Goal: Task Accomplishment & Management: Manage account settings

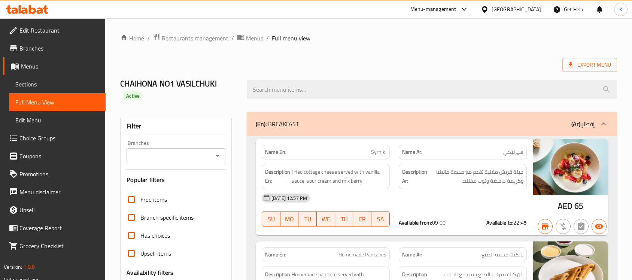
scroll to position [13459, 0]
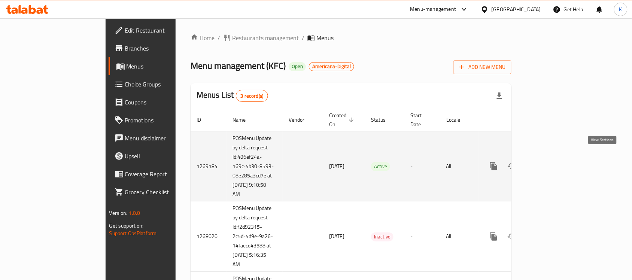
click at [551, 163] on icon "enhanced table" at bounding box center [548, 166] width 7 height 7
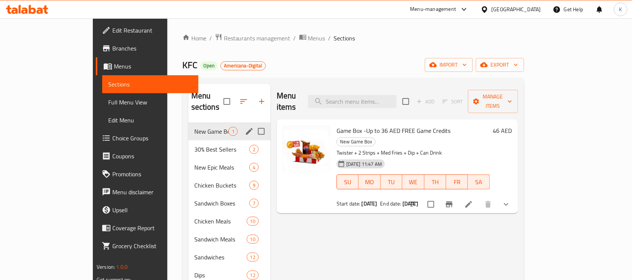
click at [195, 127] on span "New Game Box" at bounding box center [211, 131] width 34 height 9
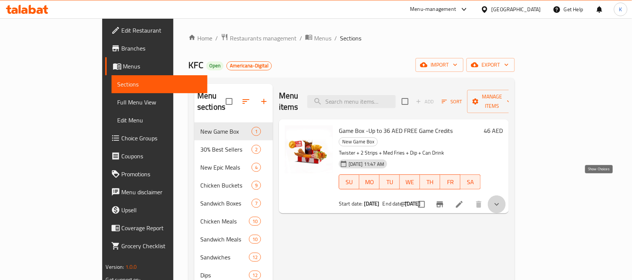
click at [501, 200] on icon "show more" at bounding box center [496, 204] width 9 height 9
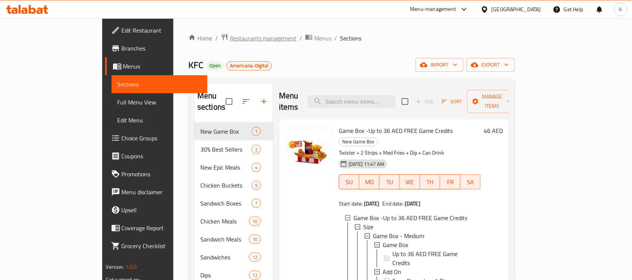
click at [230, 38] on span "Restaurants management" at bounding box center [263, 38] width 67 height 9
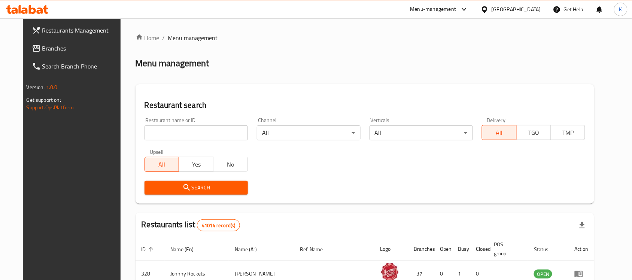
click at [190, 136] on input "search" at bounding box center [196, 132] width 103 height 15
type input "Maiz Taco"
click button "Search" at bounding box center [196, 188] width 103 height 14
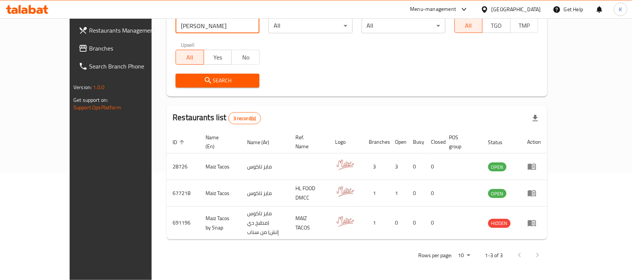
scroll to position [92, 0]
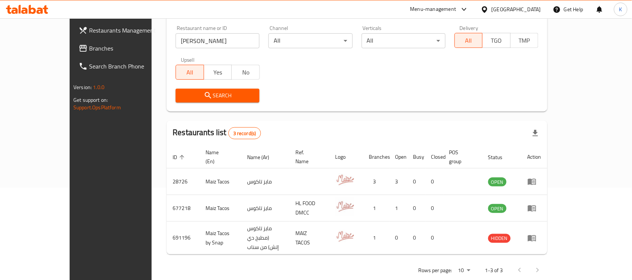
click at [70, 191] on div "Restaurants Management Branches Search Branch Phone Version: 1.0.0 Get support …" at bounding box center [123, 158] width 106 height 280
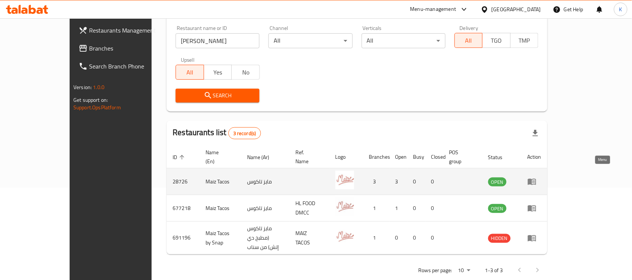
click at [542, 177] on link "enhanced table" at bounding box center [535, 181] width 14 height 9
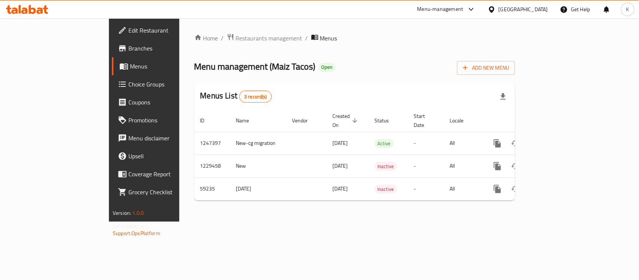
click at [130, 70] on span "Menus" at bounding box center [170, 66] width 80 height 9
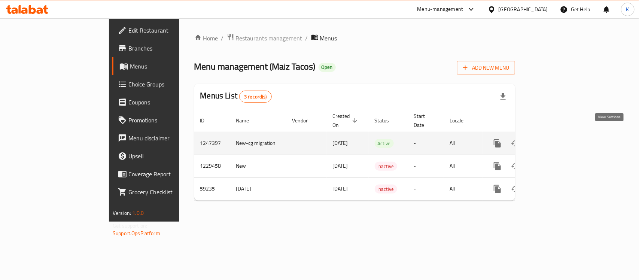
click at [555, 140] on icon "enhanced table" at bounding box center [551, 143] width 7 height 7
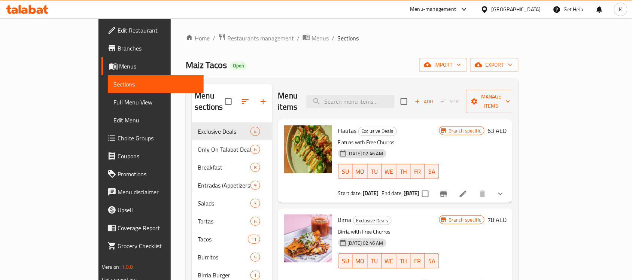
click at [388, 88] on div "Menu items Add Sort Manage items" at bounding box center [395, 102] width 235 height 36
click at [392, 96] on input "search" at bounding box center [350, 101] width 88 height 13
paste input "pollo Rice Bowl"
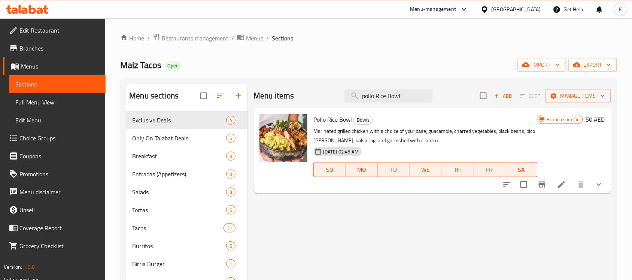
type input "pollo Rice Bowl"
click at [599, 185] on icon "show more" at bounding box center [599, 185] width 4 height 3
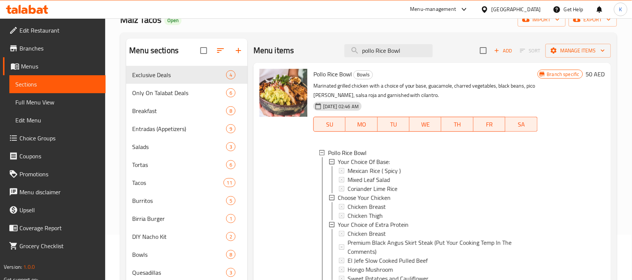
scroll to position [140, 0]
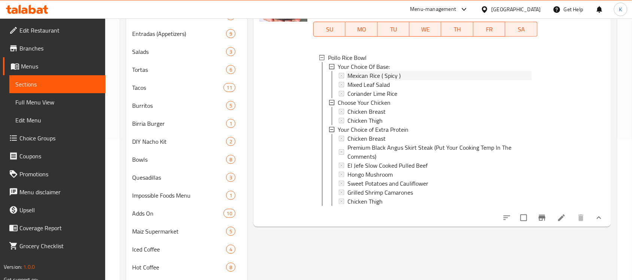
click at [414, 76] on div "Mexican Rice ( Spicy )" at bounding box center [440, 75] width 184 height 9
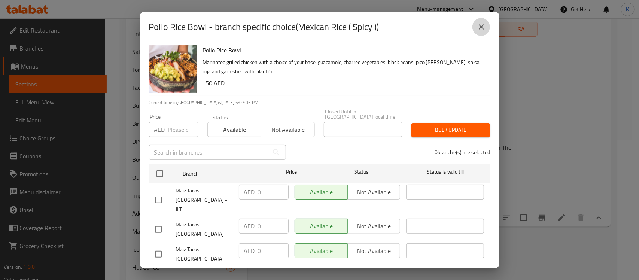
click at [478, 31] on icon "close" at bounding box center [481, 26] width 9 height 9
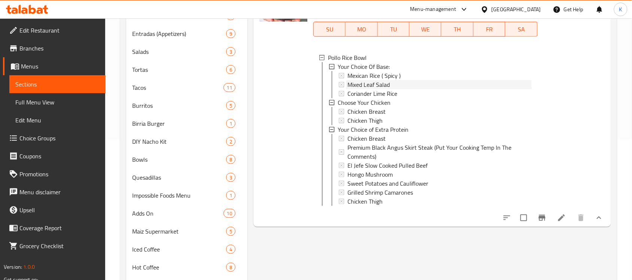
click at [388, 82] on span "Mixed Leaf Salad" at bounding box center [369, 84] width 42 height 9
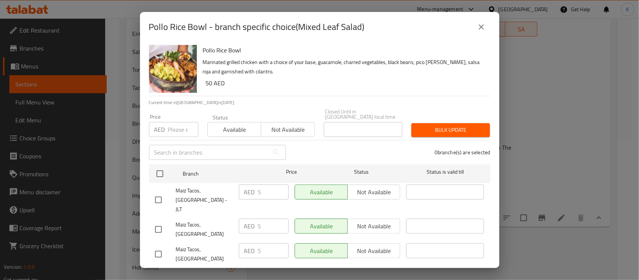
click at [479, 28] on icon "close" at bounding box center [481, 26] width 9 height 9
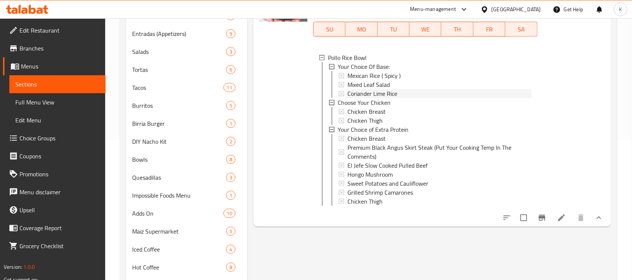
click at [392, 94] on span "Coriander Lime Rice" at bounding box center [373, 93] width 50 height 9
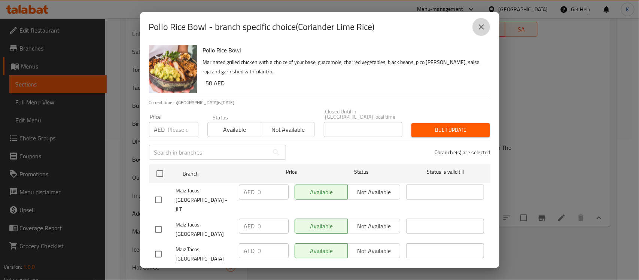
click at [483, 31] on icon "close" at bounding box center [481, 26] width 9 height 9
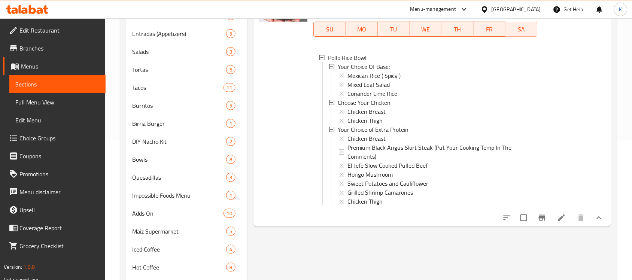
click at [561, 222] on icon at bounding box center [561, 217] width 9 height 9
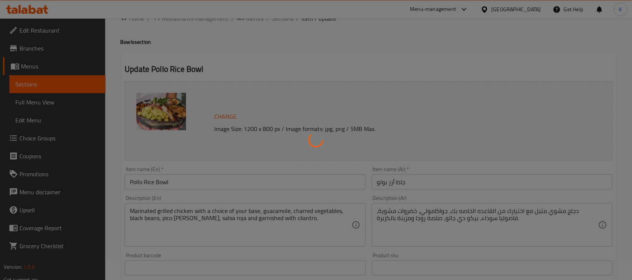
type input "اختيارك للقاعدة:"
type input "1"
type input "اختر الدجاج الخاص بك"
type input "1"
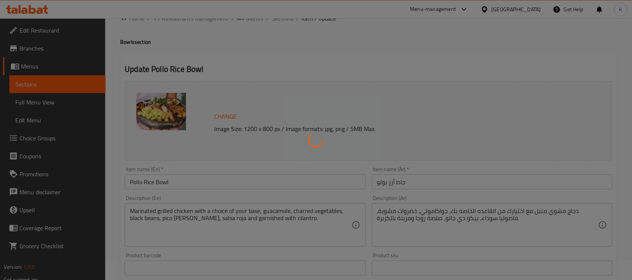
type input "1"
type input "اختيارك من البروتين الإضافي"
type input "0"
type input "1"
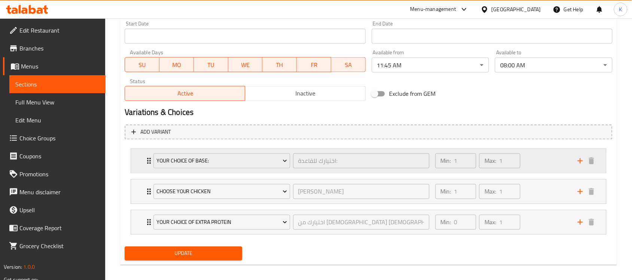
click at [540, 160] on div "Min: 1 ​ Max: 1 ​" at bounding box center [502, 161] width 142 height 24
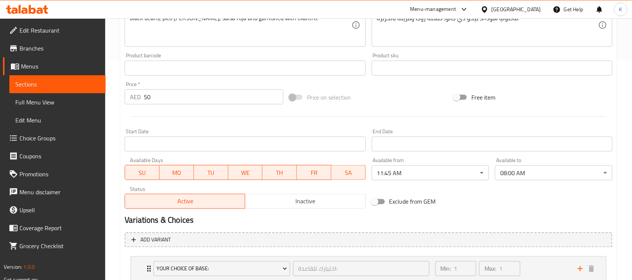
scroll to position [212, 0]
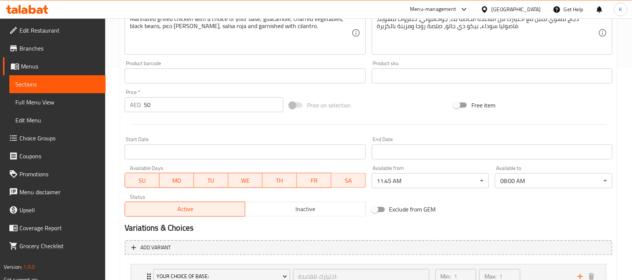
click at [39, 51] on span "Branches" at bounding box center [59, 48] width 80 height 9
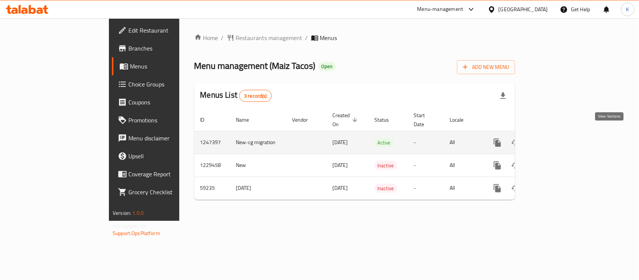
click at [556, 138] on icon "enhanced table" at bounding box center [551, 142] width 9 height 9
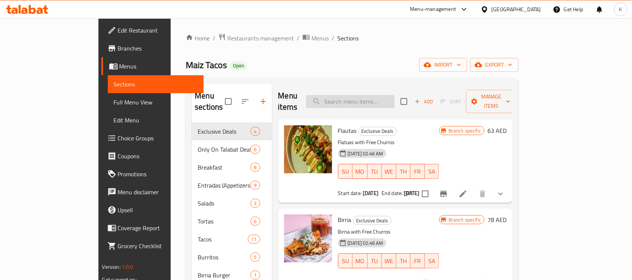
click at [379, 95] on input "search" at bounding box center [350, 101] width 88 height 13
paste input "729434"
type input "729434"
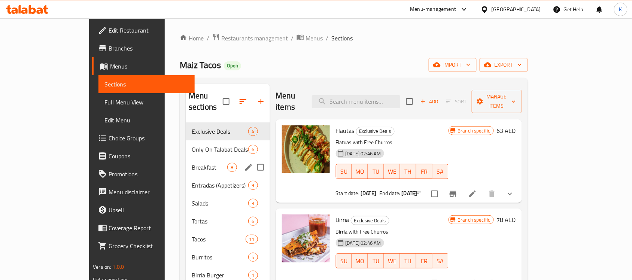
click at [192, 163] on span "Breakfast" at bounding box center [210, 167] width 36 height 9
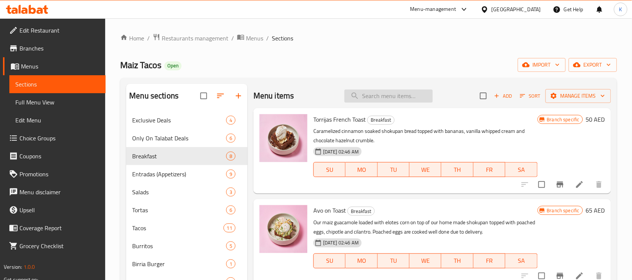
click at [383, 94] on input "search" at bounding box center [389, 96] width 88 height 13
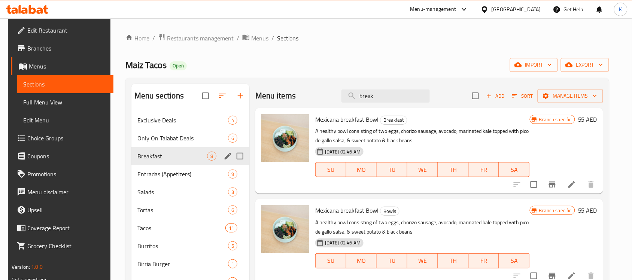
type input "break"
click at [186, 147] on div "Breakfast 8" at bounding box center [190, 156] width 118 height 18
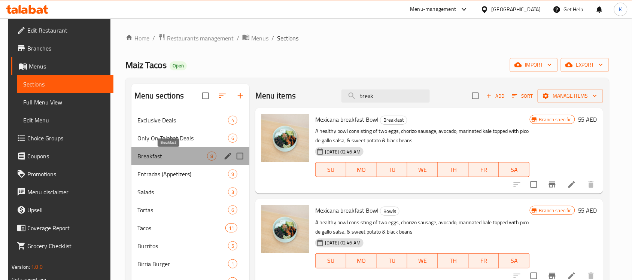
click at [173, 158] on span "Breakfast" at bounding box center [172, 156] width 70 height 9
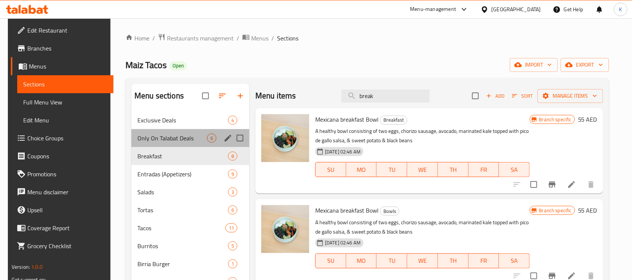
click at [185, 145] on div "Only On Talabat Deals 6" at bounding box center [190, 138] width 118 height 18
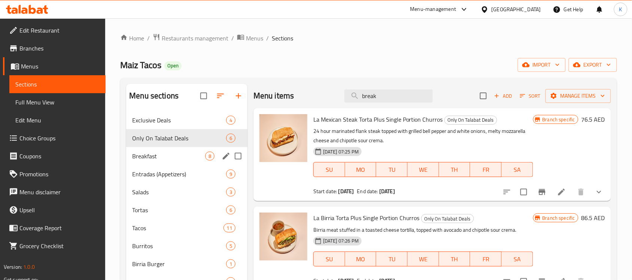
click at [174, 158] on span "Breakfast" at bounding box center [168, 156] width 73 height 9
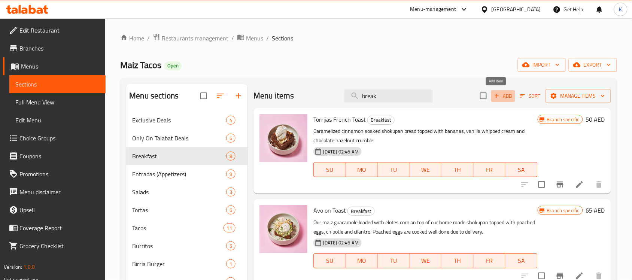
click at [501, 96] on span "Add" at bounding box center [503, 96] width 20 height 9
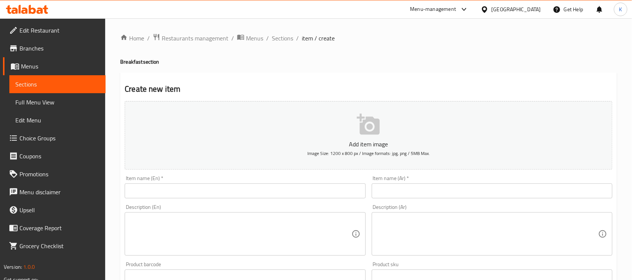
click at [270, 187] on input "text" at bounding box center [245, 191] width 241 height 15
click at [283, 193] on input "text" at bounding box center [245, 191] width 241 height 15
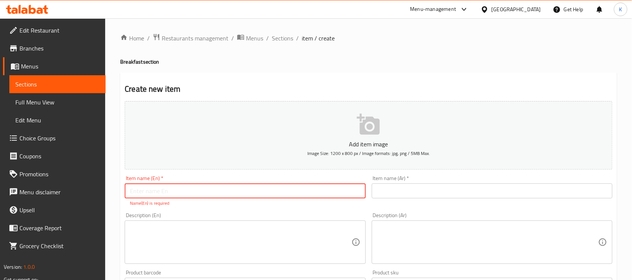
paste input "Breakfast Burrito"
type input "Breakfast Burrito"
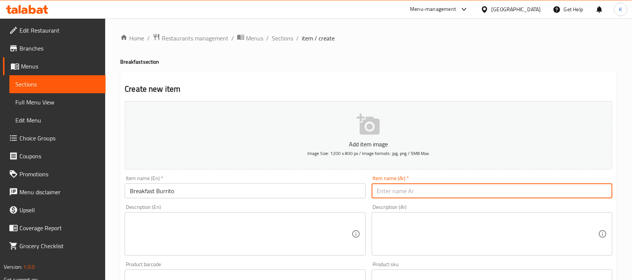
click at [401, 190] on input "text" at bounding box center [492, 191] width 241 height 15
type input "إفطار بوريتو"
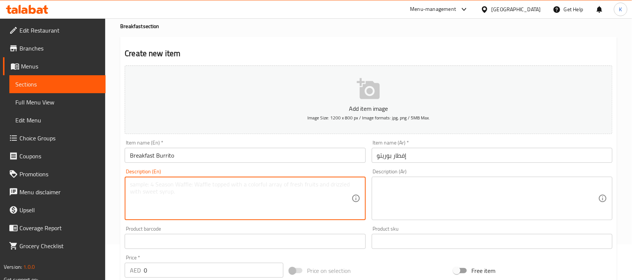
scroll to position [94, 0]
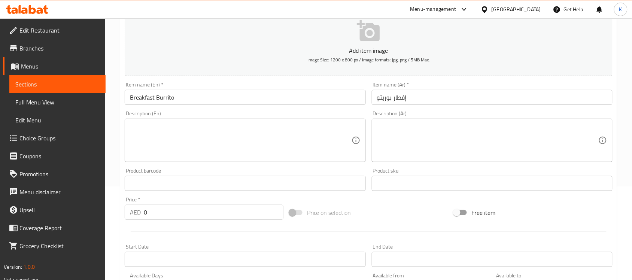
click at [285, 131] on textarea at bounding box center [240, 141] width 221 height 36
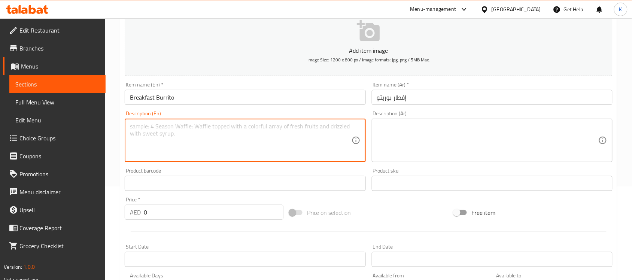
paste textarea "A protein of your choice with cheddar cheese, tater tors, avocado, coriander so…"
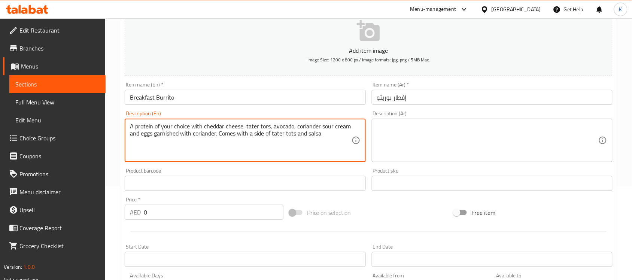
click at [265, 127] on textarea "A protein of your choice with cheddar cheese, tater tors, avocado, coriander so…" at bounding box center [240, 141] width 221 height 36
click at [327, 136] on textarea "A protein of your choice with cheddar cheese, tater tots, avocado, coriander so…" at bounding box center [240, 141] width 221 height 36
type textarea "A protein of your choice with cheddar cheese, tater tots, avocado, coriander so…"
click at [415, 122] on div "Description (Ar)" at bounding box center [492, 140] width 241 height 43
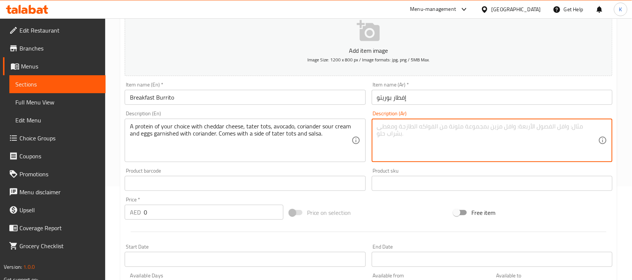
paste textarea "بروتين من اختيارك، مع جبنة شيدر، وبطاطس مقلية، وأفوكادو، وكريمة حامضة بالكزبرة،…"
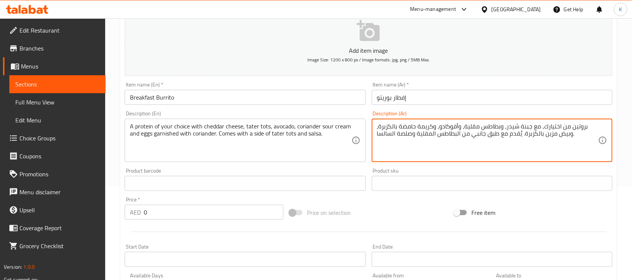
click at [384, 135] on textarea "بروتين من اختيارك، مع جبنة شيدر، وبطاطس مقلية، وأفوكادو، وكريمة حامضة بالكزبرة،…" at bounding box center [487, 141] width 221 height 36
click at [498, 134] on textarea "بروتين من اختيارك، مع جبنة شيدر، وبطاطس مقلية، وأفوكادو، وكريمة حامضة بالكزبرة،…" at bounding box center [487, 141] width 221 height 36
type textarea "بروتين من اختيارك، مع جبنة شيدر، وبطاطس مقلية، وأفوكادو، وكريمة حامضة بالكزبرة،…"
drag, startPoint x: 157, startPoint y: 197, endPoint x: 139, endPoint y: 195, distance: 18.1
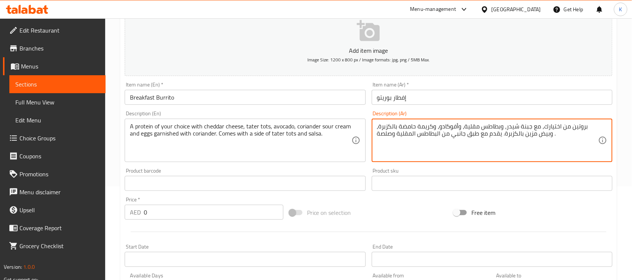
click at [149, 197] on div "Price   * AED 0 Price *" at bounding box center [204, 208] width 165 height 29
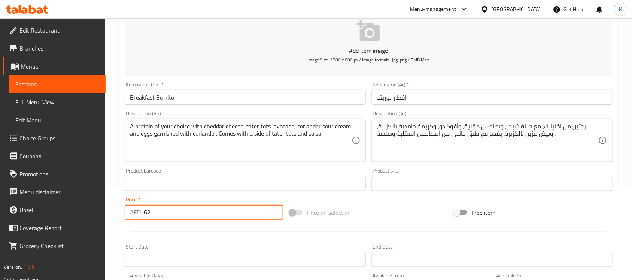
type input "62"
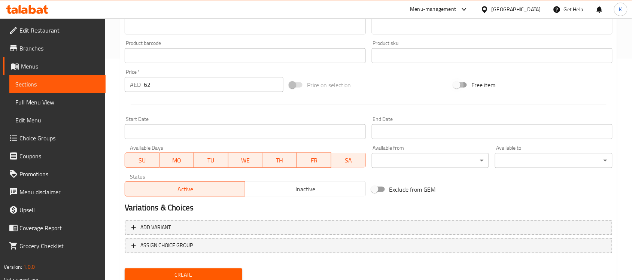
scroll to position [234, 0]
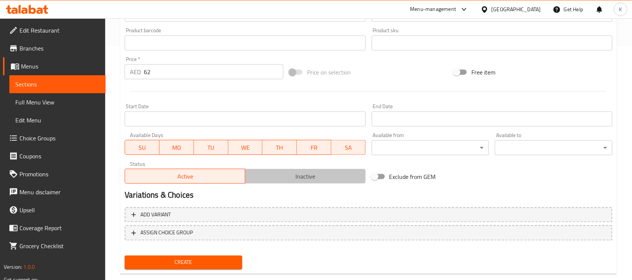
click at [291, 179] on span "Inactive" at bounding box center [305, 176] width 114 height 11
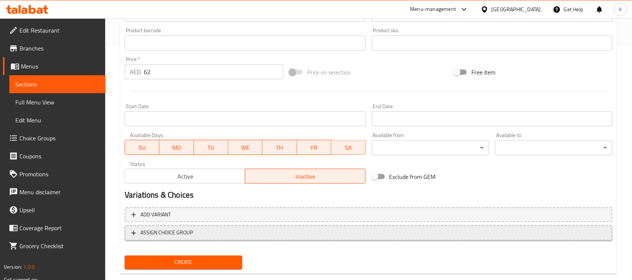
click at [199, 236] on span "ASSIGN CHOICE GROUP" at bounding box center [368, 232] width 475 height 9
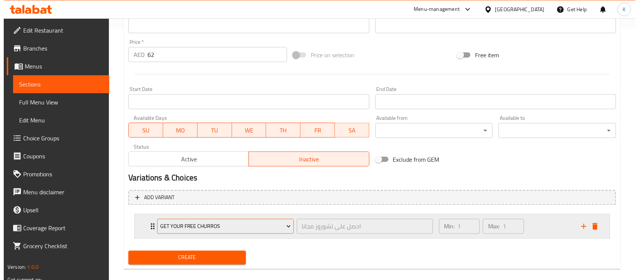
scroll to position [261, 0]
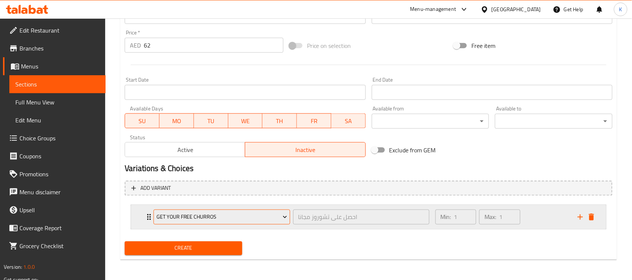
click at [225, 215] on span "Get Your Free Churros" at bounding box center [222, 217] width 131 height 9
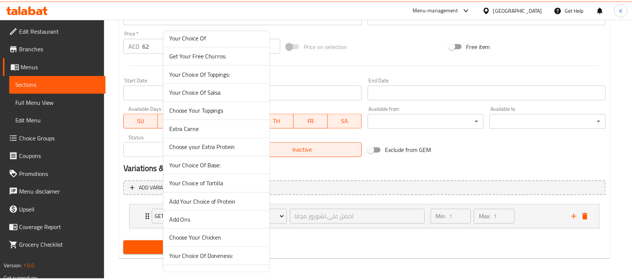
scroll to position [241, 0]
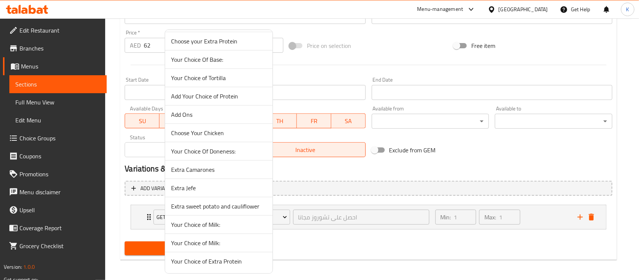
click at [216, 261] on span "Your Choice of Extra Protein" at bounding box center [219, 261] width 96 height 9
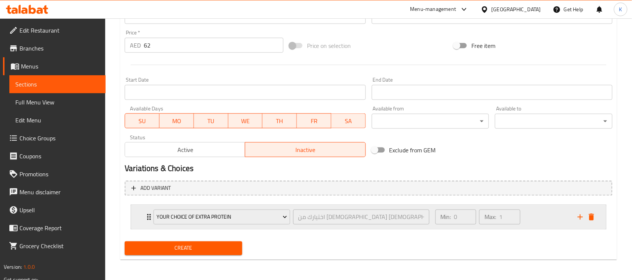
click at [564, 218] on div "Min: 0 ​ Max: 1 ​" at bounding box center [502, 217] width 142 height 24
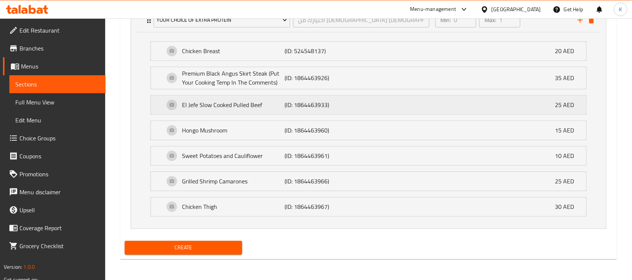
scroll to position [459, 0]
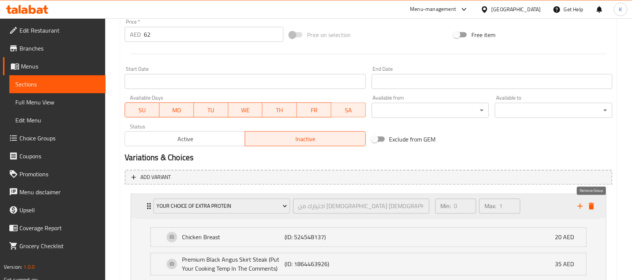
click at [592, 207] on icon "delete" at bounding box center [591, 206] width 5 height 7
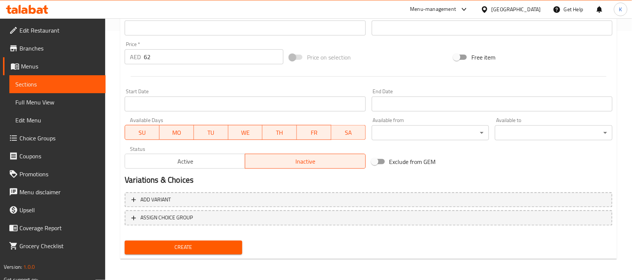
scroll to position [248, 0]
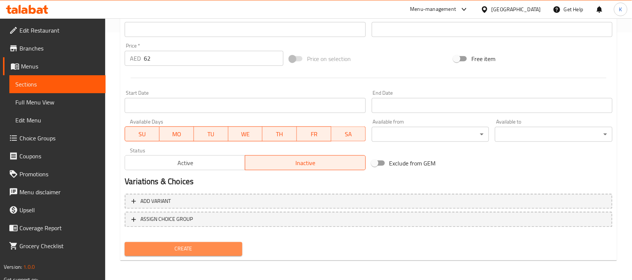
click at [227, 249] on span "Create" at bounding box center [184, 249] width 106 height 9
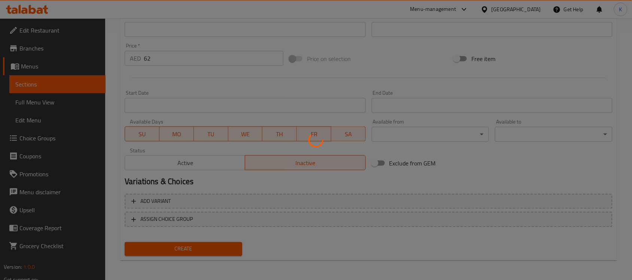
type input "0"
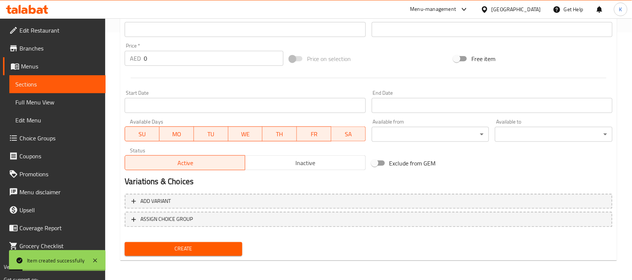
click at [54, 139] on span "Choice Groups" at bounding box center [59, 138] width 80 height 9
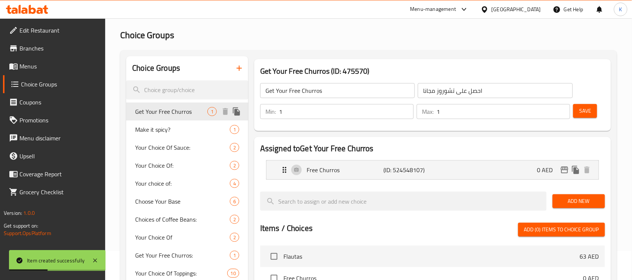
scroll to position [12, 0]
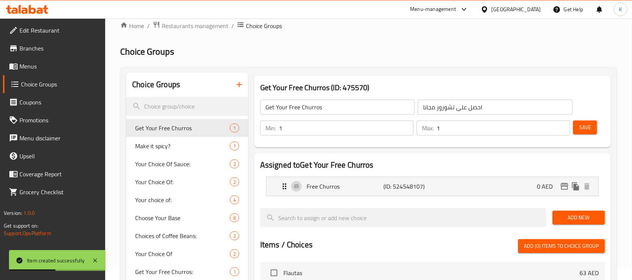
click at [237, 86] on icon "button" at bounding box center [239, 84] width 9 height 9
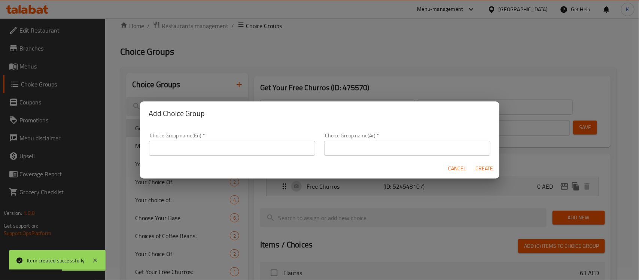
click at [255, 149] on input "text" at bounding box center [232, 148] width 166 height 15
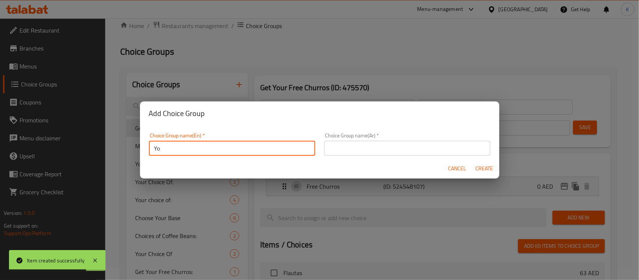
type input "Y"
type input "P"
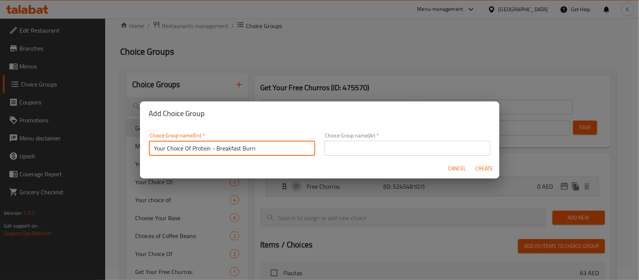
click at [225, 149] on input "Your Choice Of Protein - Breakfast Burri" at bounding box center [232, 148] width 166 height 15
paste input "to:"
type input "Your Choice Of Protein - Breakfast Burrito:"
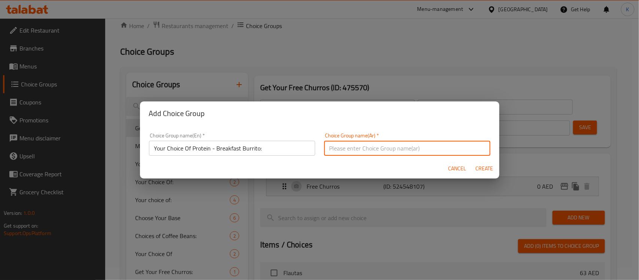
click at [374, 145] on input "text" at bounding box center [407, 148] width 166 height 15
paste input "اختيارك من البروتين - بوريتو الإفطار:"
type input "اختيارك من البروتين - بوريتو الإفطار:"
click at [488, 171] on span "Create" at bounding box center [485, 168] width 18 height 9
type input "Your Choice Of Protein - Breakfast Burrito:"
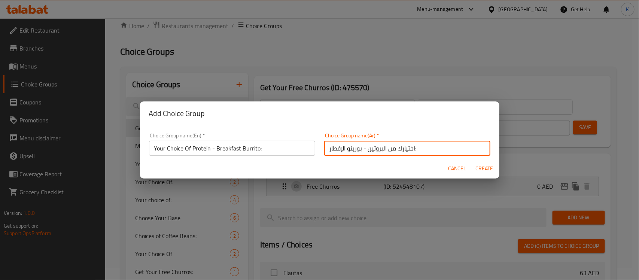
type input "اختيارك من البروتين - بوريتو الإفطار:"
type input "0"
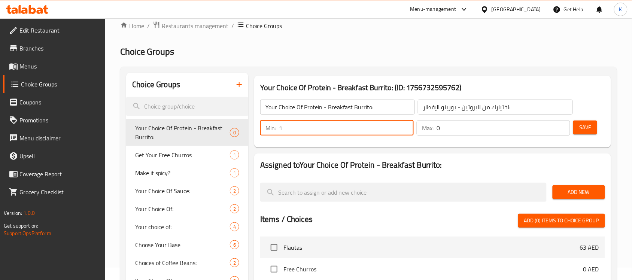
type input "1"
click at [407, 124] on input "1" at bounding box center [346, 128] width 135 height 15
type input "1"
click at [562, 124] on input "1" at bounding box center [504, 128] width 134 height 15
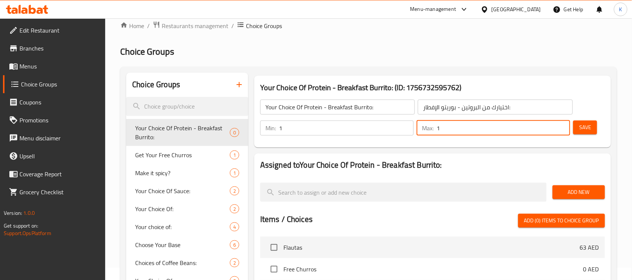
click at [580, 190] on span "Add New" at bounding box center [579, 192] width 40 height 9
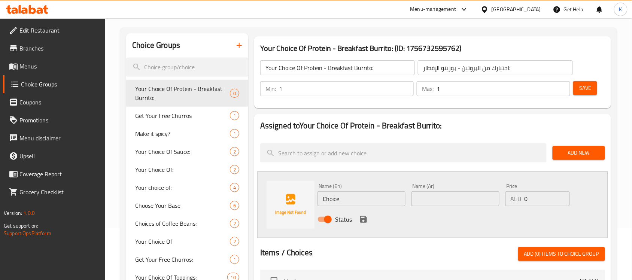
scroll to position [106, 0]
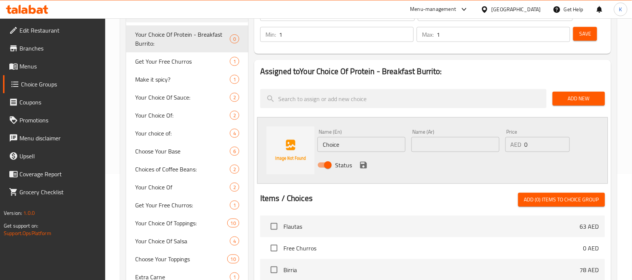
click at [376, 146] on input "Choice" at bounding box center [362, 144] width 88 height 15
drag, startPoint x: 325, startPoint y: 145, endPoint x: 250, endPoint y: 146, distance: 74.5
click at [258, 146] on div "Name (En) Choice Name (En) Name (Ar) Name (Ar) Price AED 0 Price Status" at bounding box center [432, 150] width 351 height 67
paste input "illi Con Carn"
type input "Chilli Con Carne"
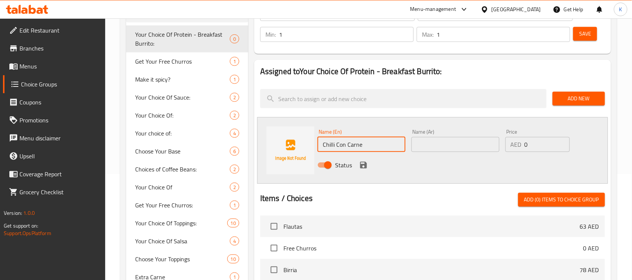
click at [437, 140] on input "text" at bounding box center [456, 144] width 88 height 15
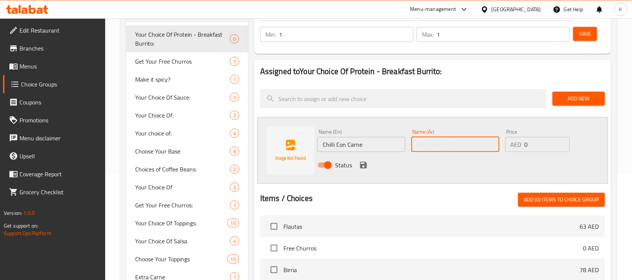
paste input "تشيلي كون كارني"
type input "تشيلي كون كارني"
drag, startPoint x: 537, startPoint y: 143, endPoint x: 480, endPoint y: 153, distance: 57.8
click at [482, 153] on div "Name (En) Chilli Con Carne Name (En) Name (Ar) تشيلي كون كارني Name (Ar) Price …" at bounding box center [456, 150] width 282 height 49
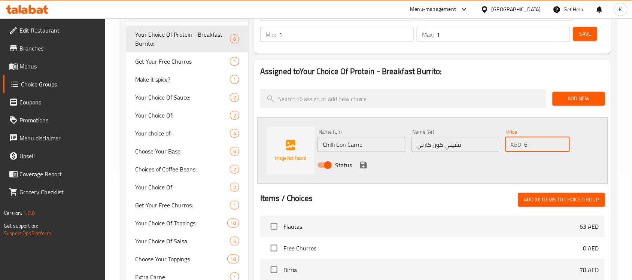
type input "6"
click at [364, 166] on icon "save" at bounding box center [363, 165] width 9 height 9
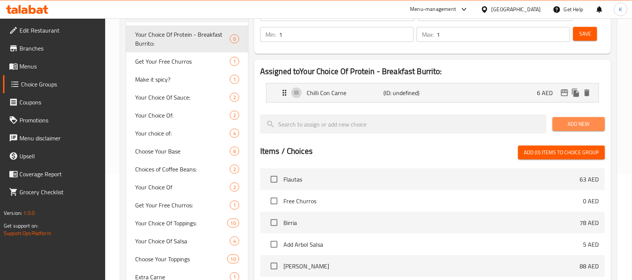
click at [572, 127] on span "Add New" at bounding box center [579, 123] width 40 height 9
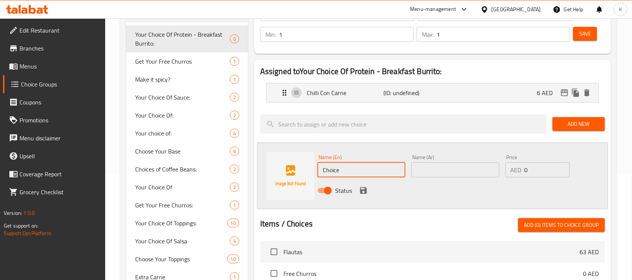
click at [237, 164] on div "Choice Groups Your Choice Of Protein - Breakfast Burrito: 0 Get Your Free Churr…" at bounding box center [370, 251] width 488 height 544
paste input "rizo"
type input "Chorizo"
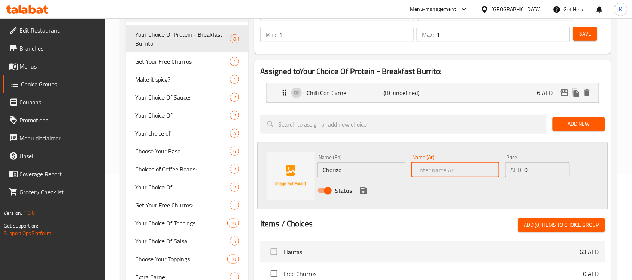
click at [437, 167] on input "text" at bounding box center [456, 170] width 88 height 15
paste input "تشوريزو"
type input "تشوريزو"
click at [364, 188] on icon "save" at bounding box center [363, 190] width 9 height 9
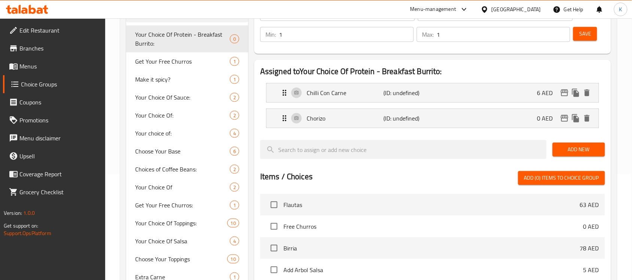
click at [570, 151] on span "Add New" at bounding box center [579, 149] width 40 height 9
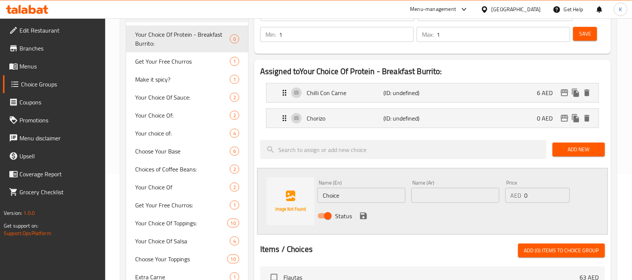
drag, startPoint x: 353, startPoint y: 195, endPoint x: 363, endPoint y: 197, distance: 9.4
click at [353, 195] on input "Choice" at bounding box center [362, 195] width 88 height 15
drag, startPoint x: 343, startPoint y: 197, endPoint x: 311, endPoint y: 197, distance: 32.6
click at [313, 197] on div "Name (En) Choice Name (En) Name (Ar) Name (Ar) Price AED 0 Price Status" at bounding box center [432, 201] width 351 height 67
paste input "Impossible Beef Vegan Chilli Con Carn"
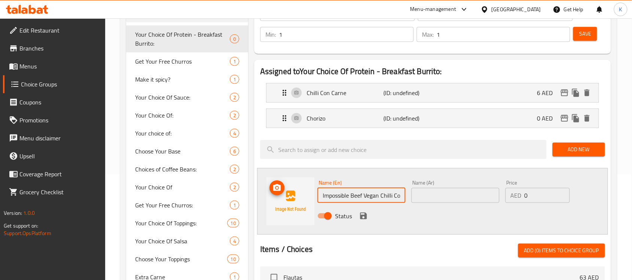
scroll to position [0, 19]
type input "Impossible Beef Vegan Chilli Con Carne"
click at [432, 195] on input "text" at bounding box center [456, 195] width 88 height 15
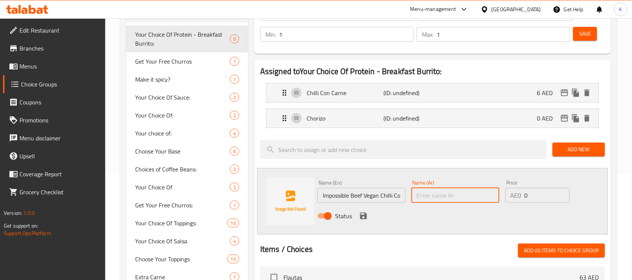
paste input "إمبوسبيل تشيلي كون كارني"
click at [446, 197] on input "إمبوسبيل تشيلي كون كارني" at bounding box center [456, 195] width 88 height 15
type input "إمبوسبيل تشيلي لحم نباتي كون كارني"
click at [401, 198] on input "Impossible Beef Vegan Chilli Con Carne" at bounding box center [362, 195] width 88 height 15
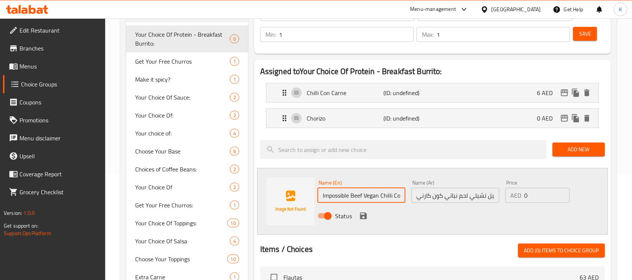
click at [401, 198] on input "Impossible Beef Vegan Chilli Con Carne" at bounding box center [362, 195] width 88 height 15
click at [361, 216] on icon "save" at bounding box center [363, 216] width 7 height 7
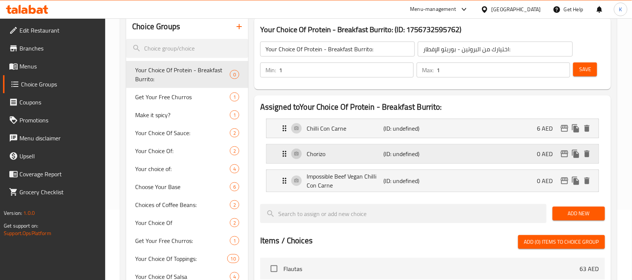
scroll to position [12, 0]
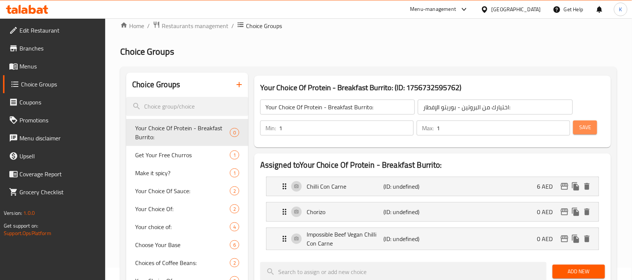
click at [590, 129] on span "Save" at bounding box center [585, 127] width 12 height 9
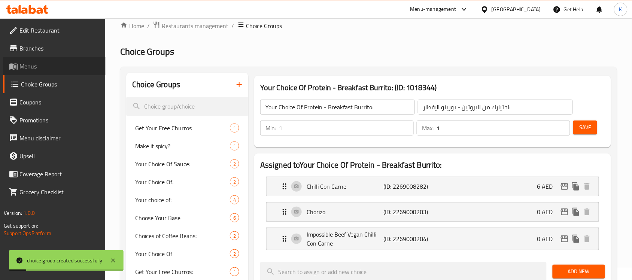
click at [40, 64] on span "Menus" at bounding box center [59, 66] width 80 height 9
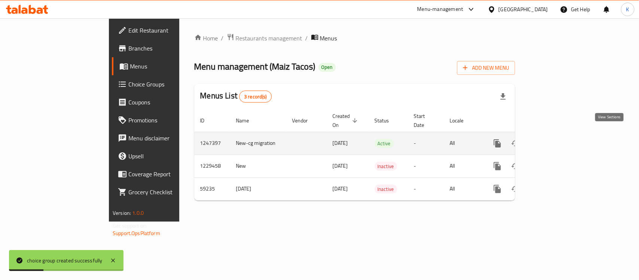
click at [561, 139] on link "enhanced table" at bounding box center [552, 143] width 18 height 18
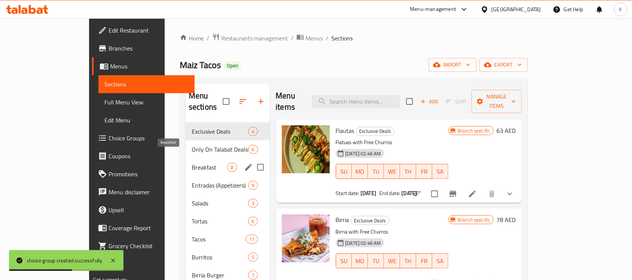
click at [192, 163] on span "Breakfast" at bounding box center [210, 167] width 36 height 9
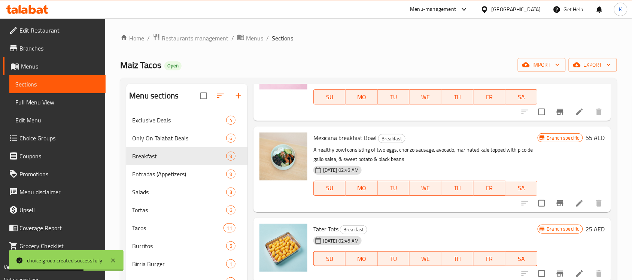
scroll to position [196, 0]
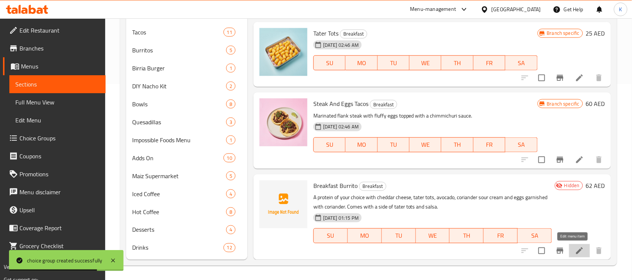
click at [576, 250] on icon at bounding box center [579, 251] width 7 height 7
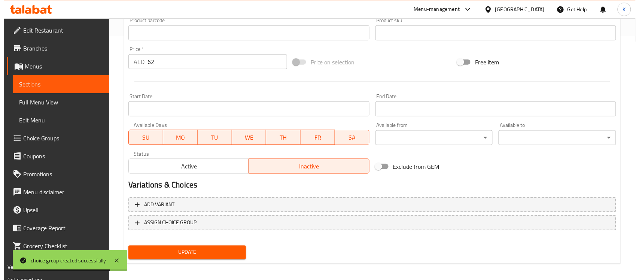
scroll to position [248, 0]
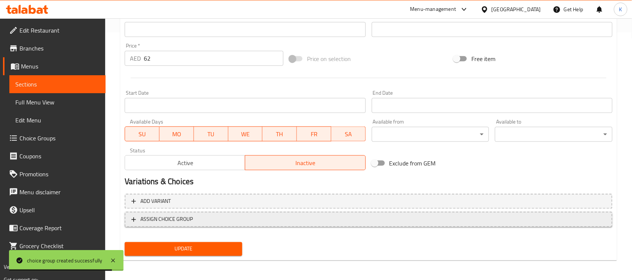
click at [203, 224] on button "ASSIGN CHOICE GROUP" at bounding box center [369, 219] width 488 height 15
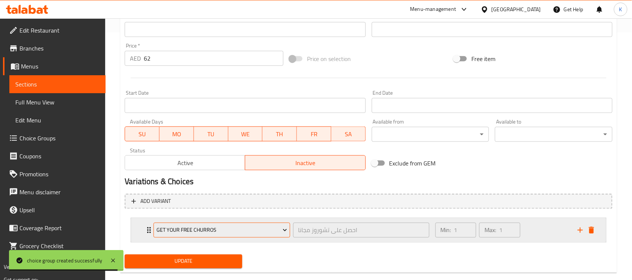
click at [204, 232] on span "Get Your Free Churros" at bounding box center [222, 230] width 131 height 9
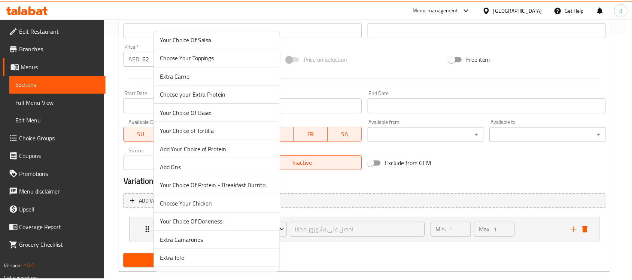
scroll to position [259, 0]
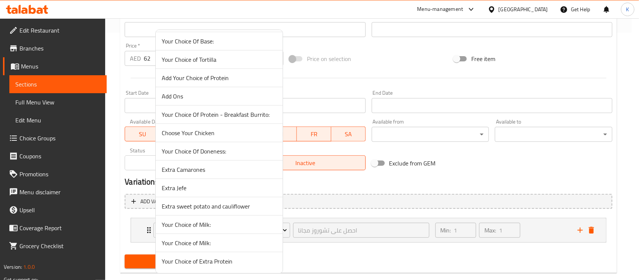
click at [231, 116] on span "Your Choice Of Protein - Breakfast Burrito:" at bounding box center [219, 114] width 115 height 9
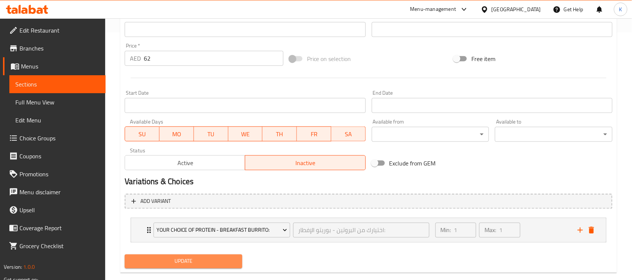
click at [193, 258] on span "Update" at bounding box center [184, 261] width 106 height 9
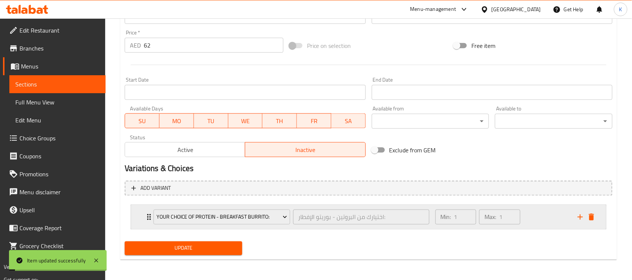
click at [538, 212] on div "Min: 1 ​ Max: 1 ​" at bounding box center [502, 217] width 142 height 24
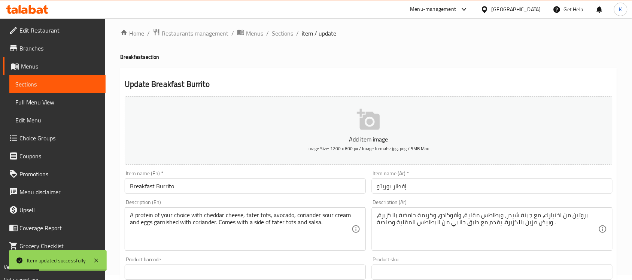
scroll to position [0, 0]
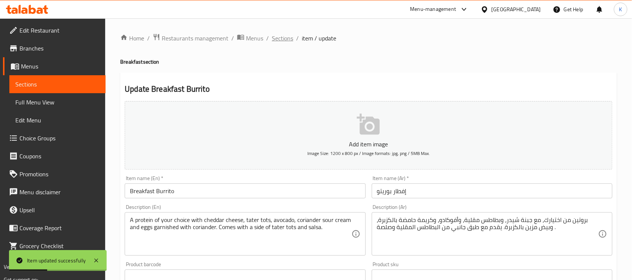
click at [287, 36] on span "Sections" at bounding box center [282, 38] width 21 height 9
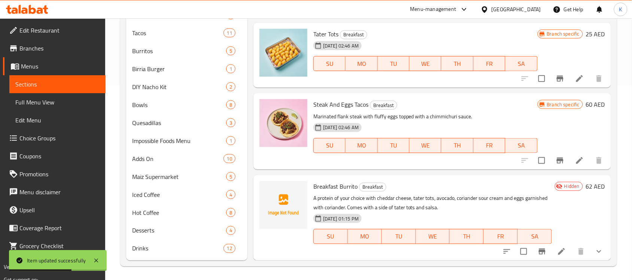
scroll to position [196, 0]
click at [331, 186] on span "Breakfast Burrito" at bounding box center [335, 185] width 44 height 11
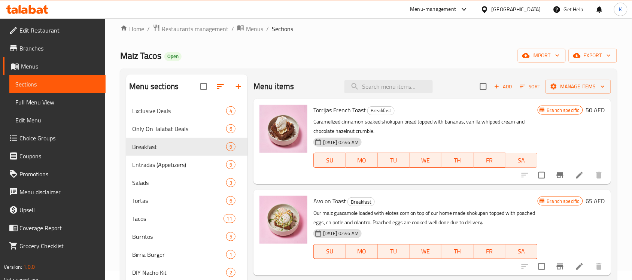
scroll to position [9, 0]
click at [399, 87] on input "search" at bounding box center [389, 87] width 88 height 13
paste input "Jefe Rice Bowl"
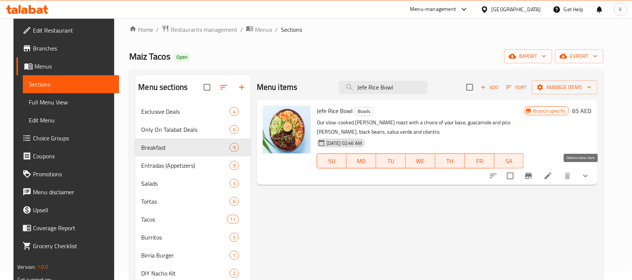
type input "Jefe Rice Bowl"
click at [590, 174] on icon "show more" at bounding box center [585, 176] width 9 height 9
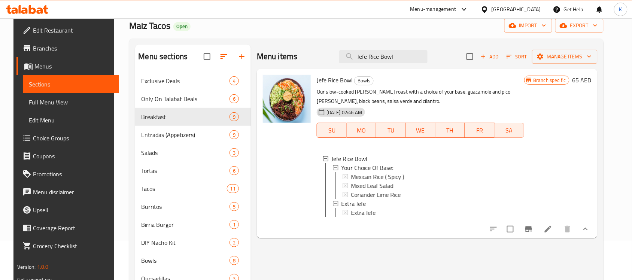
scroll to position [55, 0]
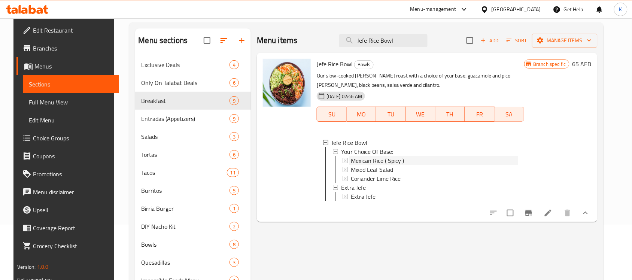
click at [394, 161] on span "Mexican Rice ( Spicy )" at bounding box center [377, 160] width 53 height 9
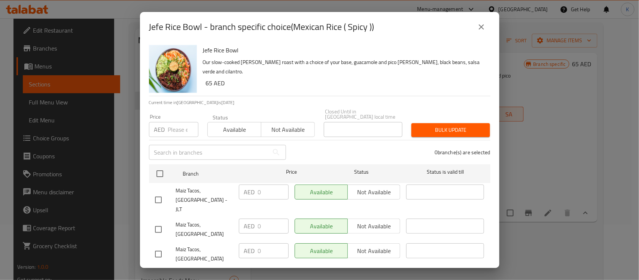
click at [480, 31] on icon "close" at bounding box center [481, 26] width 9 height 9
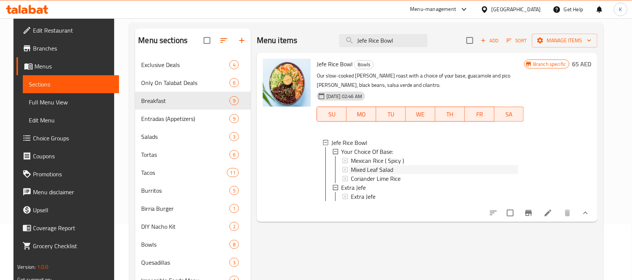
click at [394, 169] on div "Mixed Leaf Salad" at bounding box center [434, 169] width 167 height 9
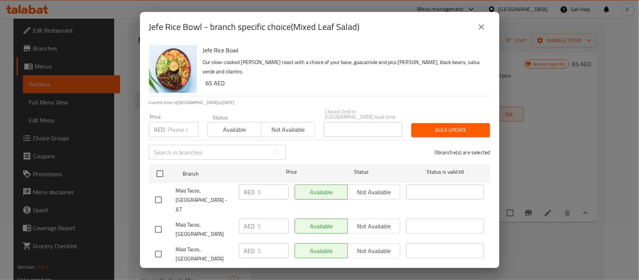
click at [480, 25] on icon "close" at bounding box center [481, 26] width 9 height 9
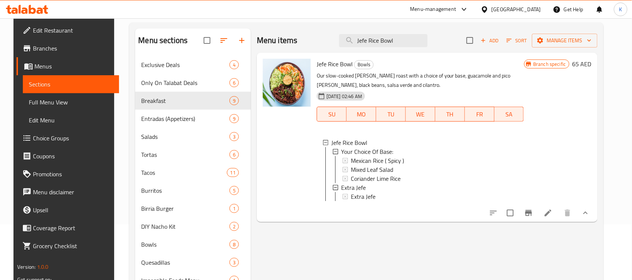
click at [552, 216] on icon at bounding box center [548, 213] width 7 height 7
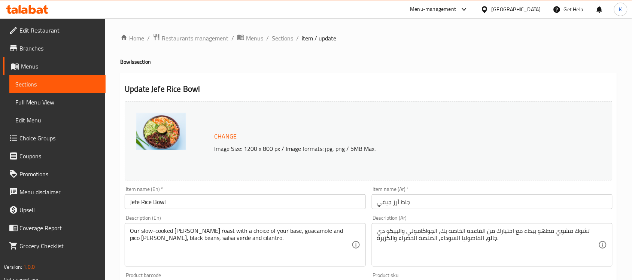
click at [279, 36] on span "Sections" at bounding box center [282, 38] width 21 height 9
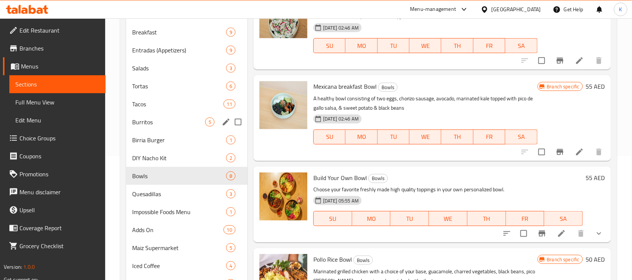
scroll to position [140, 0]
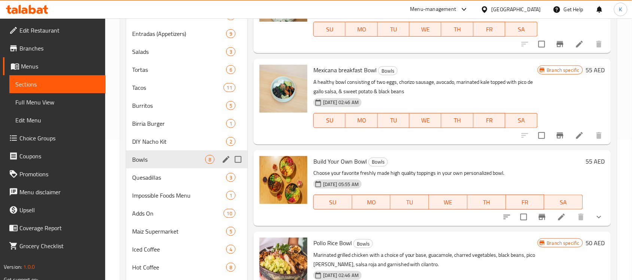
click at [176, 152] on div "Bowls 8" at bounding box center [186, 160] width 121 height 18
click at [175, 154] on div "Bowls 8" at bounding box center [186, 160] width 121 height 18
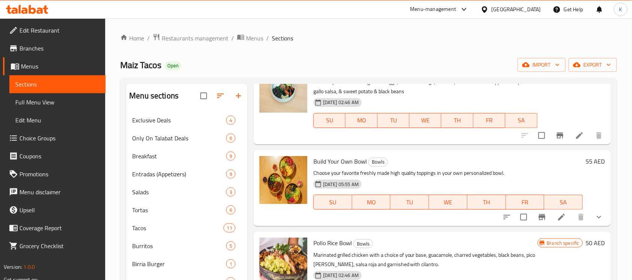
scroll to position [94, 0]
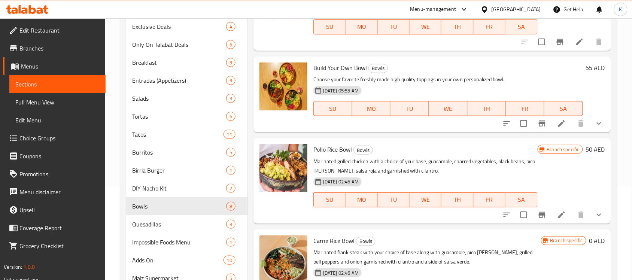
click at [597, 124] on icon "show more" at bounding box center [599, 123] width 9 height 9
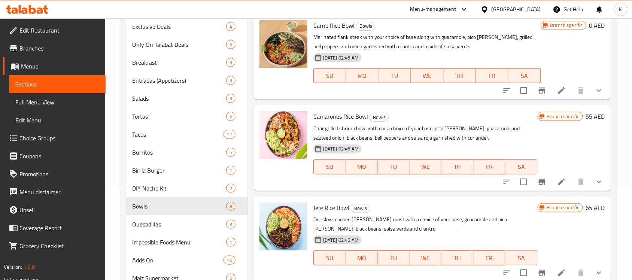
scroll to position [764, 0]
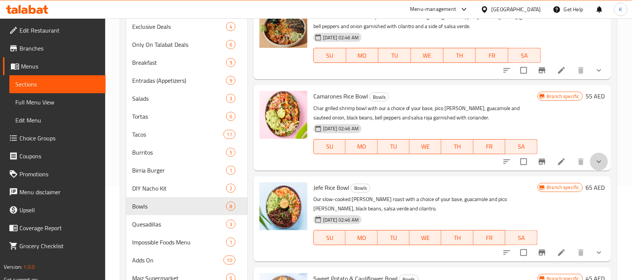
click at [597, 163] on button "show more" at bounding box center [599, 162] width 18 height 18
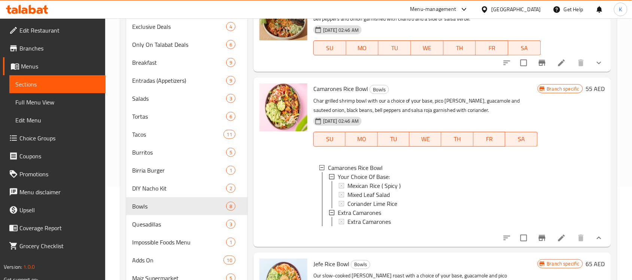
click at [35, 134] on span "Choice Groups" at bounding box center [59, 138] width 80 height 9
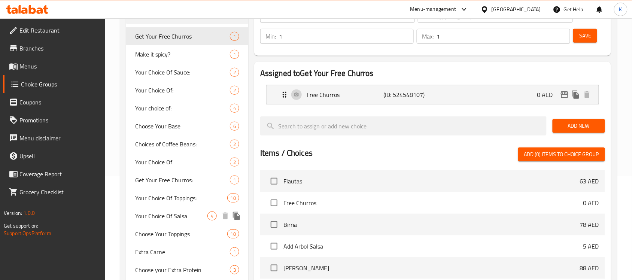
scroll to position [88, 0]
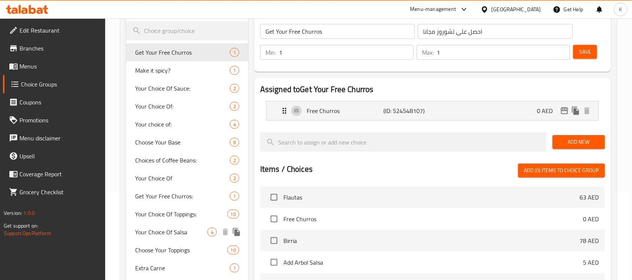
click at [163, 139] on span "Choose Your Base" at bounding box center [182, 142] width 95 height 9
type input "Choose Your Base"
type input "اختر القاعدة الخاصة بك"
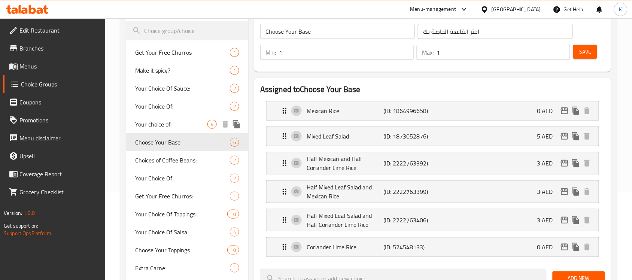
click at [169, 128] on span "Your choice of:" at bounding box center [171, 124] width 72 height 9
type input "Your choice of:"
type input "اختيارك من:"
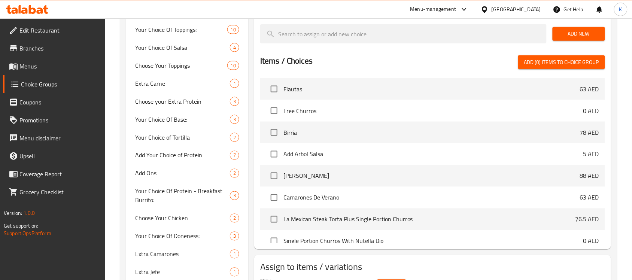
scroll to position [275, 0]
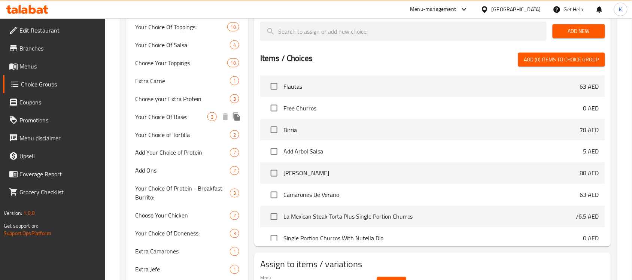
click at [170, 117] on span "Your Choice Of Base:" at bounding box center [171, 116] width 72 height 9
type input "Your Choice Of Base:"
type input "اختيارك للقاعدة:"
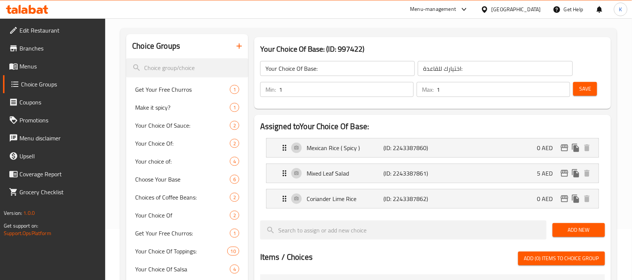
scroll to position [0, 0]
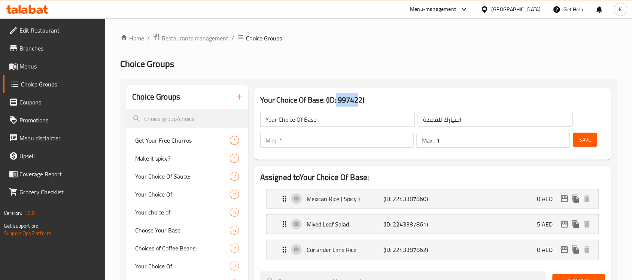
drag, startPoint x: 336, startPoint y: 100, endPoint x: 360, endPoint y: 102, distance: 23.4
click at [359, 102] on h3 "Your Choice Of Base: (ID: 997422)" at bounding box center [432, 100] width 345 height 12
click at [365, 94] on h3 "Your Choice Of Base: (ID: 997422)" at bounding box center [432, 100] width 345 height 12
drag, startPoint x: 362, startPoint y: 98, endPoint x: 339, endPoint y: 97, distance: 22.9
click at [339, 97] on h3 "Your Choice Of Base: (ID: 997422)" at bounding box center [432, 100] width 345 height 12
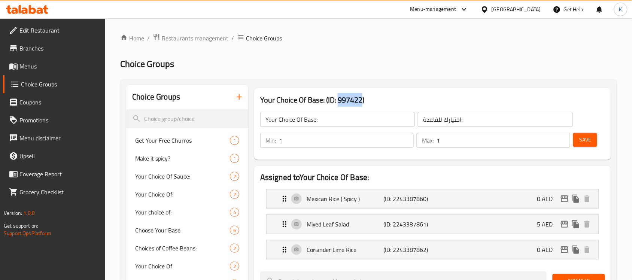
copy h3 "997422"
click at [43, 66] on span "Menus" at bounding box center [59, 66] width 80 height 9
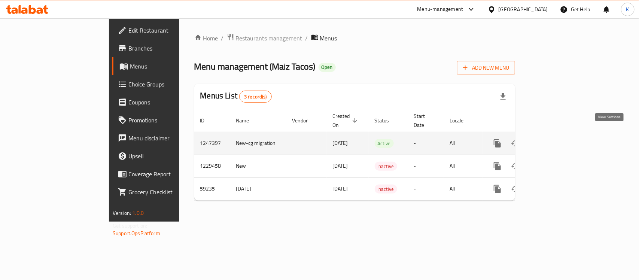
click at [555, 140] on icon "enhanced table" at bounding box center [551, 143] width 7 height 7
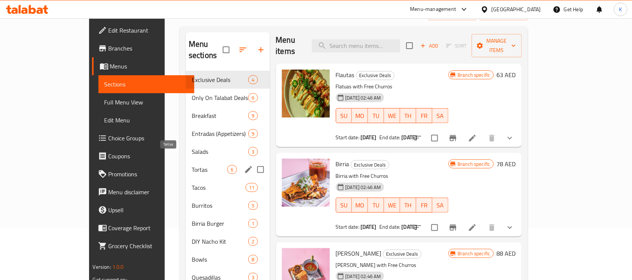
scroll to position [94, 0]
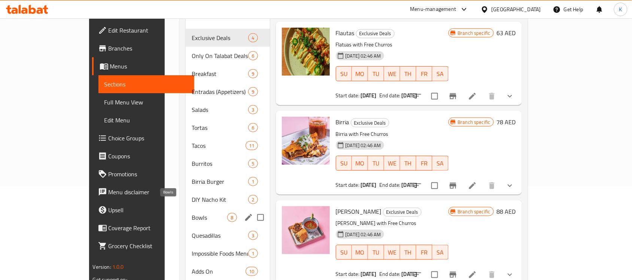
click at [192, 213] on span "Bowls" at bounding box center [210, 217] width 36 height 9
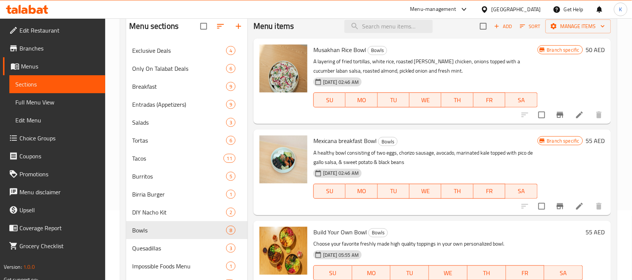
scroll to position [47, 0]
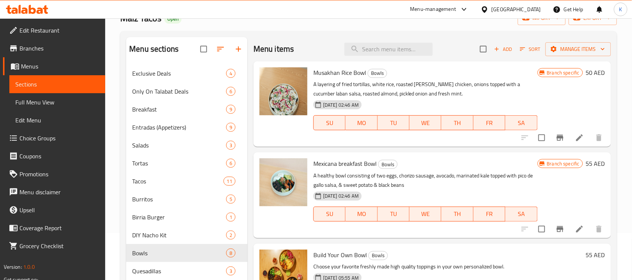
click at [356, 73] on span "Musakhan Rice Bowl" at bounding box center [339, 72] width 53 height 11
copy h6 "Musakhan Rice Bowl"
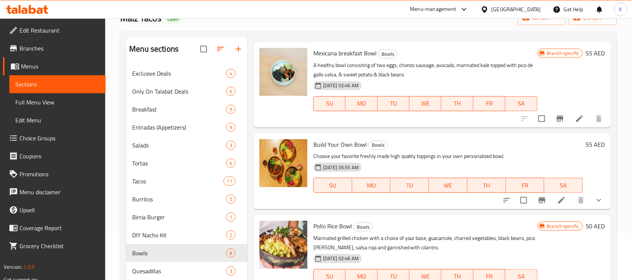
scroll to position [376, 0]
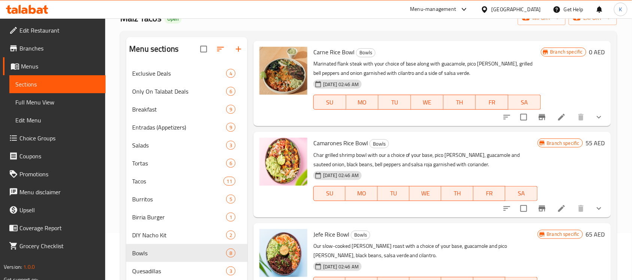
drag, startPoint x: 590, startPoint y: 201, endPoint x: 589, endPoint y: 197, distance: 5.0
click at [590, 202] on button "show more" at bounding box center [599, 209] width 18 height 18
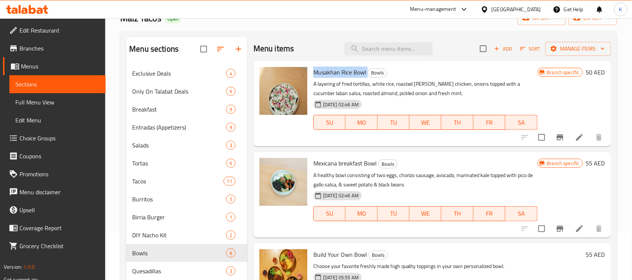
scroll to position [0, 0]
click at [337, 164] on span "Mexicana breakfast Bowl" at bounding box center [344, 163] width 63 height 11
copy h6 "Mexicana breakfast Bowl"
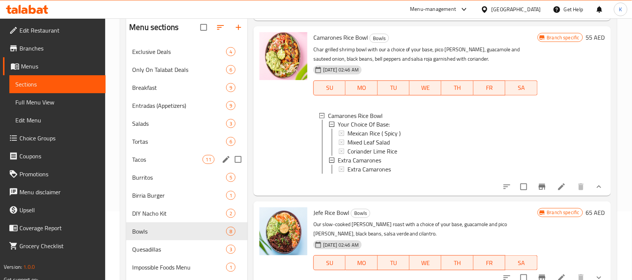
scroll to position [55, 0]
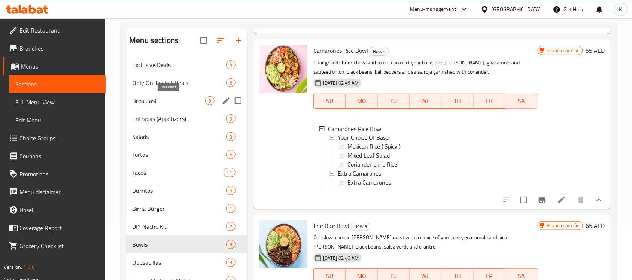
click at [178, 101] on span "Breakfast" at bounding box center [168, 100] width 73 height 9
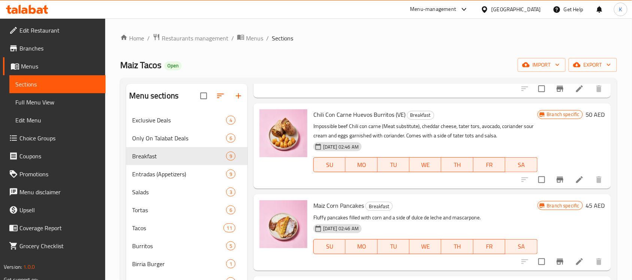
click at [170, 124] on span "Exclusive Deals" at bounding box center [179, 120] width 94 height 9
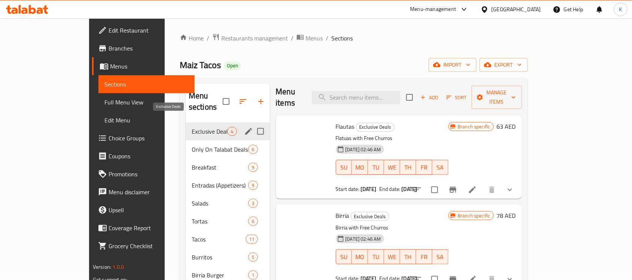
scroll to position [4, 0]
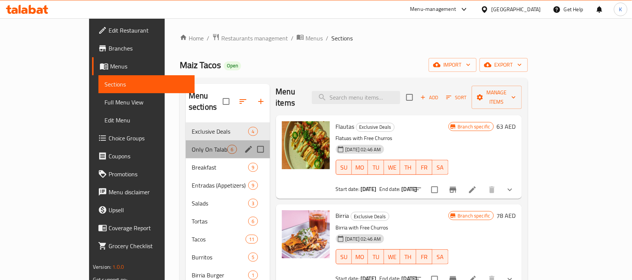
click at [186, 140] on div "Only On Talabat Deals 6" at bounding box center [228, 149] width 84 height 18
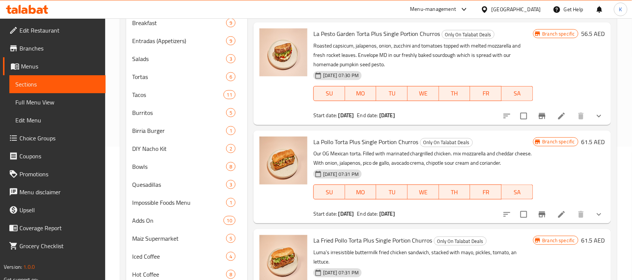
scroll to position [140, 0]
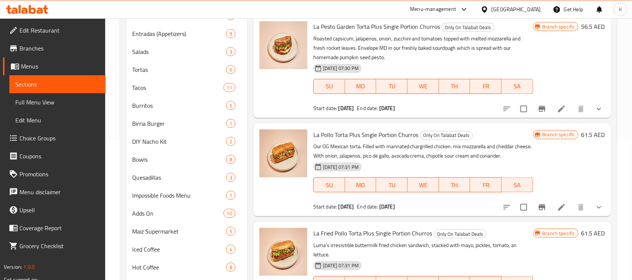
click at [27, 140] on span "Choice Groups" at bounding box center [59, 138] width 80 height 9
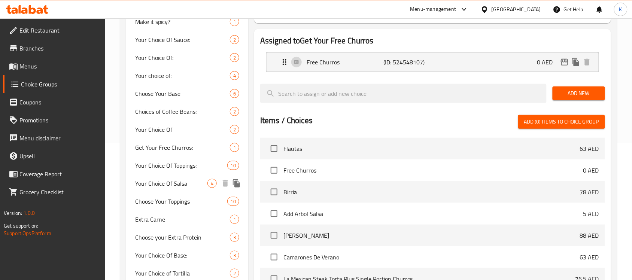
scroll to position [153, 0]
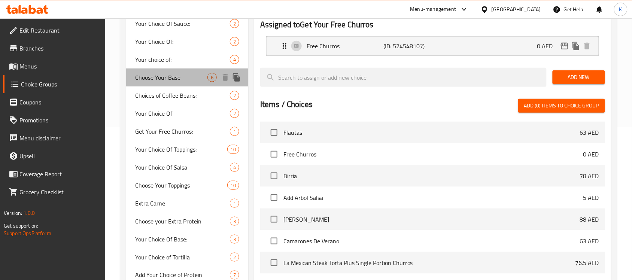
click at [179, 82] on div "Choose Your Base 6" at bounding box center [187, 78] width 122 height 18
type input "Choose Your Base"
type input "اختر القاعدة الخاصة بك"
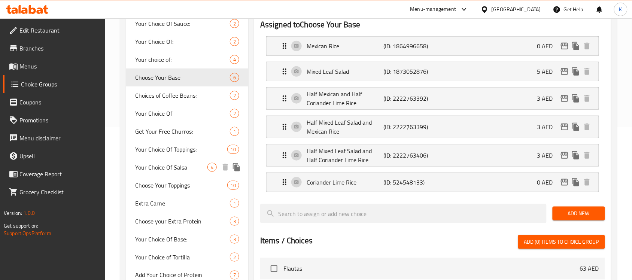
scroll to position [200, 0]
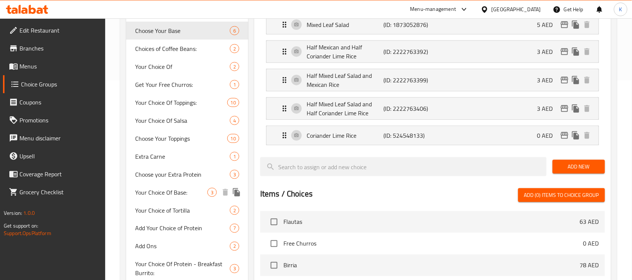
click at [182, 184] on div "Your Choice Of Base: 3" at bounding box center [187, 193] width 122 height 18
type input "Your Choice Of Base:"
type input "اختيارك للقاعدة:"
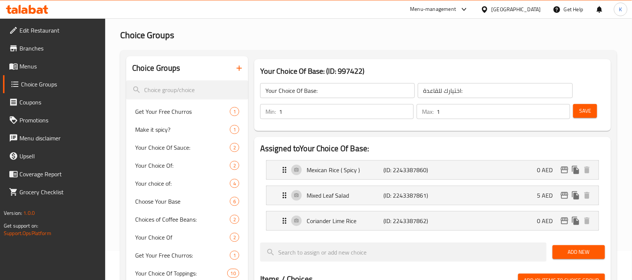
scroll to position [12, 0]
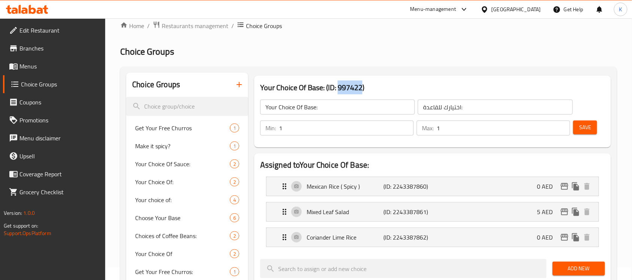
drag, startPoint x: 339, startPoint y: 85, endPoint x: 364, endPoint y: 85, distance: 24.7
click at [364, 85] on h3 "Your Choice Of Base: (ID: 997422)" at bounding box center [432, 88] width 345 height 12
copy h3 "997422"
click at [416, 178] on div "Mexican Rice ( Spicy ) (ID: 2243387860) 0 AED" at bounding box center [435, 186] width 310 height 19
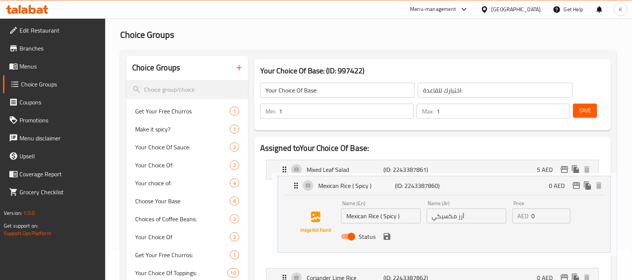
scroll to position [31, 0]
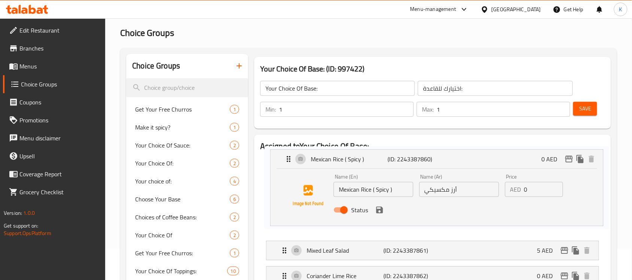
drag, startPoint x: 393, startPoint y: 187, endPoint x: 400, endPoint y: 159, distance: 28.2
click at [400, 159] on nav "Mexican Rice ( Spicy ) (ID: 2243387860) 0 AED Name (En) Mexican Rice ( Spicy ) …" at bounding box center [432, 222] width 345 height 140
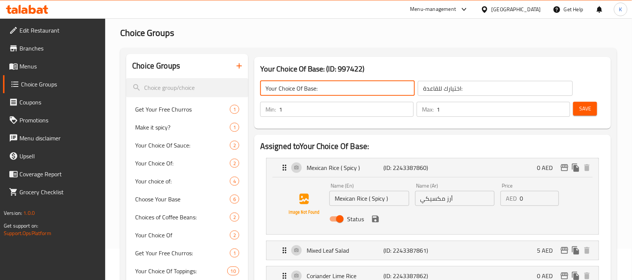
drag, startPoint x: 326, startPoint y: 89, endPoint x: 268, endPoint y: 85, distance: 58.2
click at [268, 85] on input "Your Choice Of Base:" at bounding box center [337, 88] width 155 height 15
click at [291, 90] on input "Your Choice Of Base:" at bounding box center [337, 88] width 155 height 15
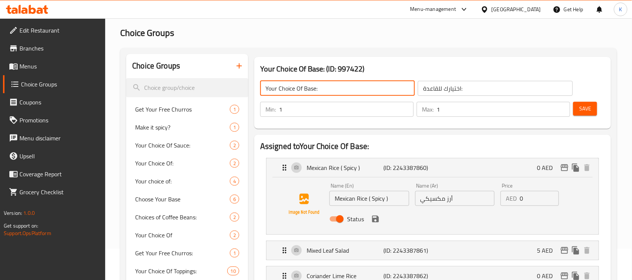
click at [313, 89] on input "Your Choice Of Base:" at bounding box center [337, 88] width 155 height 15
click at [32, 67] on span "Menus" at bounding box center [59, 66] width 80 height 9
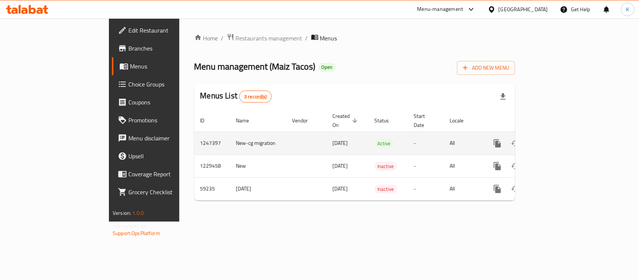
click at [556, 139] on icon "enhanced table" at bounding box center [551, 143] width 9 height 9
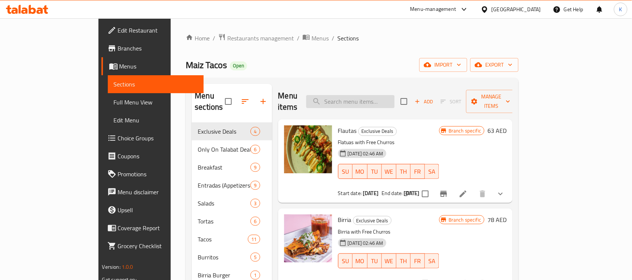
click at [381, 97] on input "search" at bounding box center [350, 101] width 88 height 13
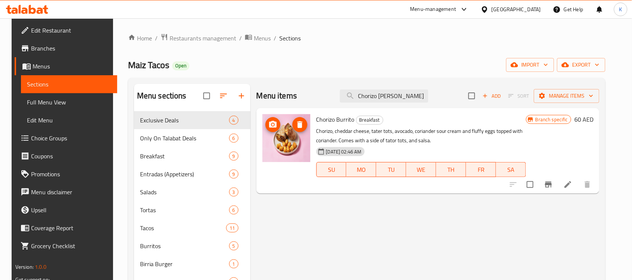
type input "Chorizo Burr"
click at [330, 121] on span "Chorizo Burrito" at bounding box center [335, 119] width 38 height 11
drag, startPoint x: 382, startPoint y: 98, endPoint x: 340, endPoint y: 101, distance: 42.1
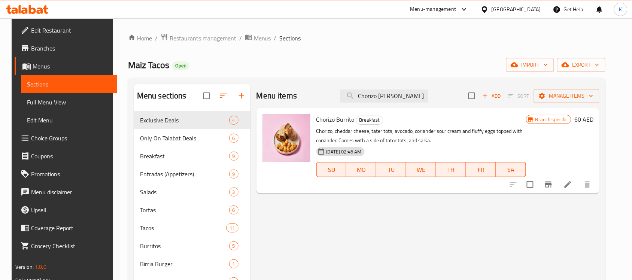
click at [345, 101] on input "Chorizo Burr" at bounding box center [384, 96] width 88 height 13
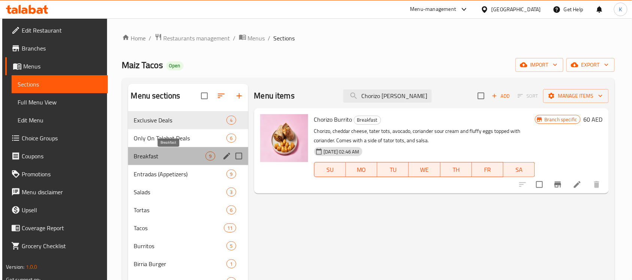
click at [180, 160] on span "Breakfast" at bounding box center [170, 156] width 72 height 9
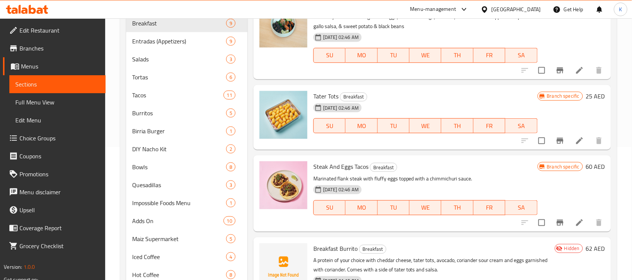
scroll to position [196, 0]
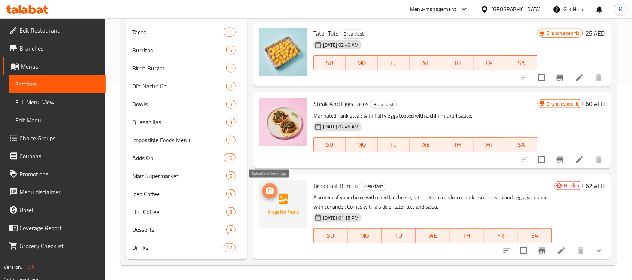
click at [269, 189] on icon "upload picture" at bounding box center [270, 191] width 9 height 9
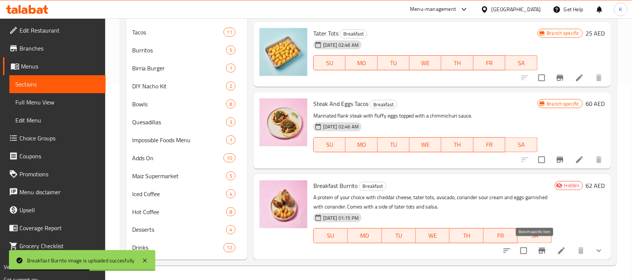
click at [539, 249] on icon "Branch-specific-item" at bounding box center [542, 251] width 7 height 6
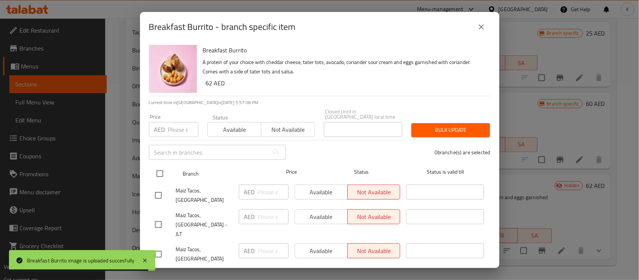
click at [161, 173] on input "checkbox" at bounding box center [160, 174] width 16 height 16
checkbox input "true"
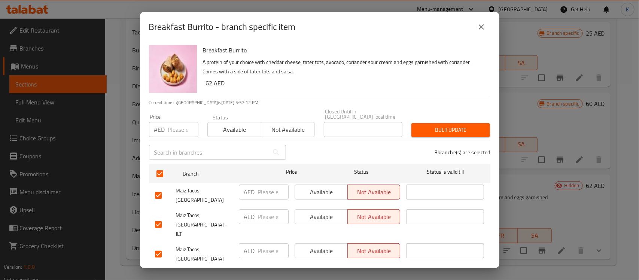
click at [159, 194] on input "checkbox" at bounding box center [159, 196] width 16 height 16
checkbox input "false"
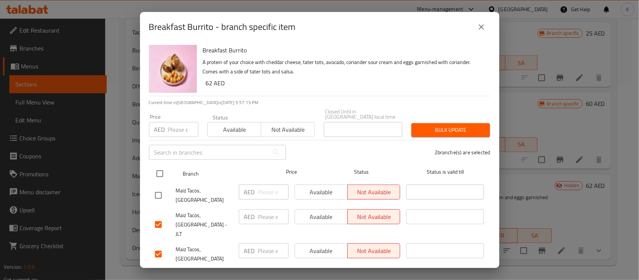
click at [161, 172] on input "checkbox" at bounding box center [160, 174] width 16 height 16
checkbox input "true"
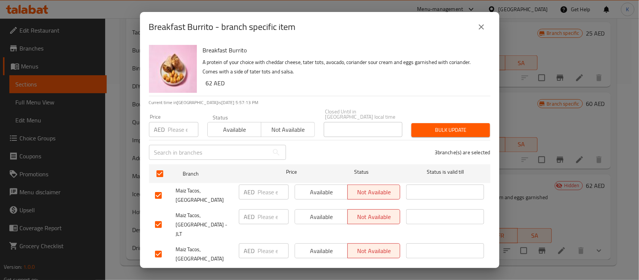
click at [157, 246] on input "checkbox" at bounding box center [159, 254] width 16 height 16
checkbox input "false"
click at [155, 217] on input "checkbox" at bounding box center [159, 225] width 16 height 16
checkbox input "false"
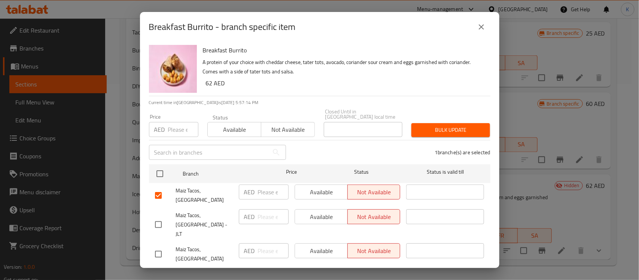
click at [301, 191] on span "Available" at bounding box center [321, 192] width 47 height 11
click at [313, 272] on span "Save" at bounding box center [320, 276] width 330 height 9
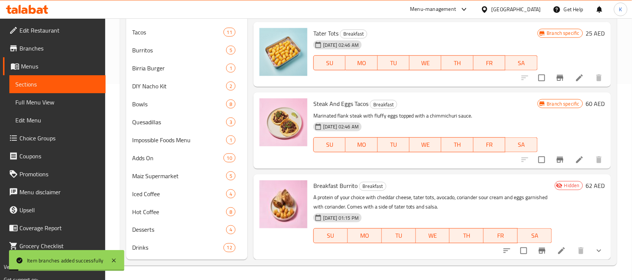
click at [539, 248] on icon "Branch-specific-item" at bounding box center [542, 250] width 9 height 9
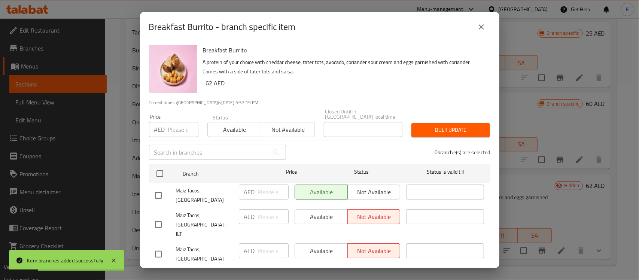
click at [480, 23] on button "close" at bounding box center [482, 27] width 18 height 18
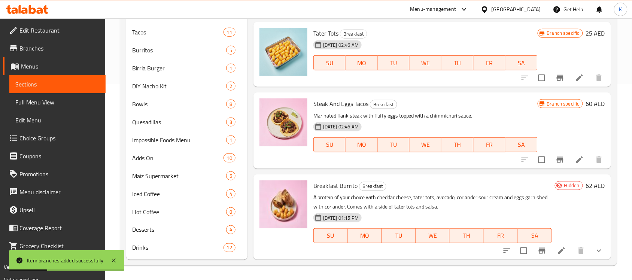
drag, startPoint x: 23, startPoint y: 43, endPoint x: 46, endPoint y: 42, distance: 23.3
click at [23, 44] on span "Branches" at bounding box center [59, 48] width 80 height 9
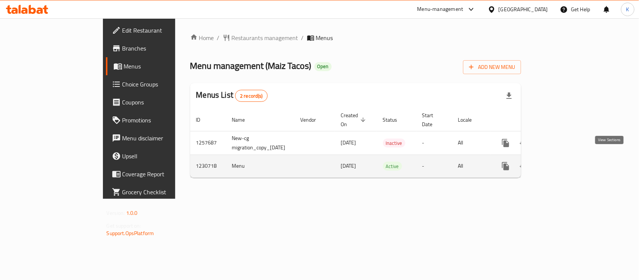
click at [564, 162] on icon "enhanced table" at bounding box center [559, 166] width 9 height 9
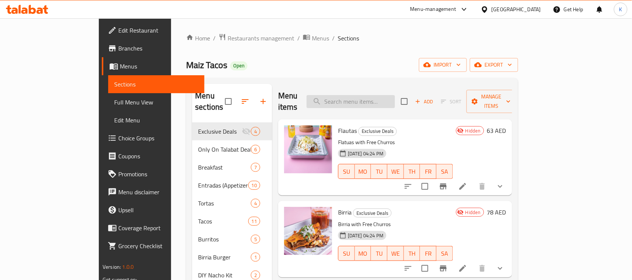
click at [374, 96] on input "search" at bounding box center [351, 101] width 88 height 13
paste input "Chilli Con Carne"
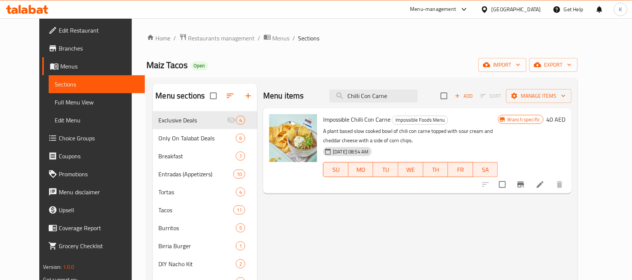
type input "Chilli Con Carne"
click at [545, 182] on icon at bounding box center [540, 184] width 9 height 9
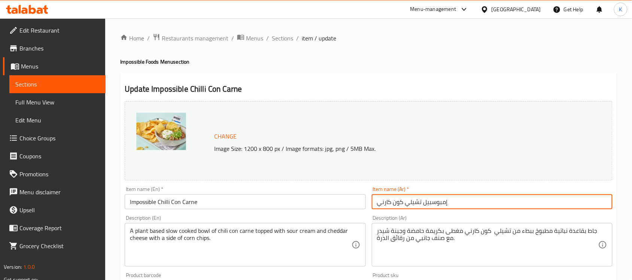
drag, startPoint x: 421, startPoint y: 203, endPoint x: 367, endPoint y: 169, distance: 64.3
click at [377, 203] on input "إمبوسبيل تشيلي كون كارني" at bounding box center [492, 201] width 241 height 15
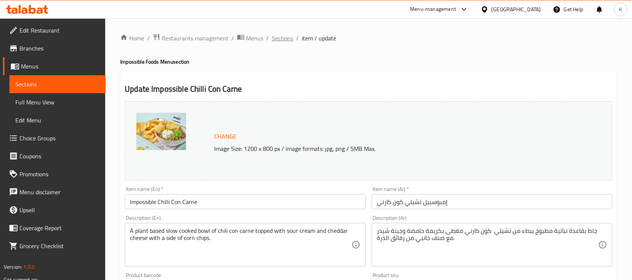
click at [289, 37] on span "Sections" at bounding box center [282, 38] width 21 height 9
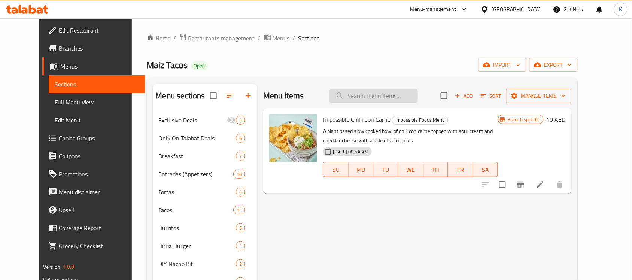
click at [390, 99] on input "search" at bounding box center [374, 96] width 88 height 13
paste input "Chorizo"
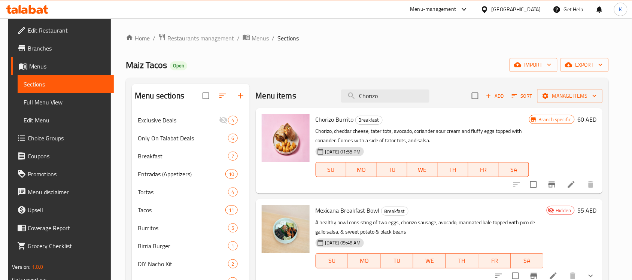
type input "Chorizo"
click at [575, 182] on icon at bounding box center [571, 184] width 7 height 7
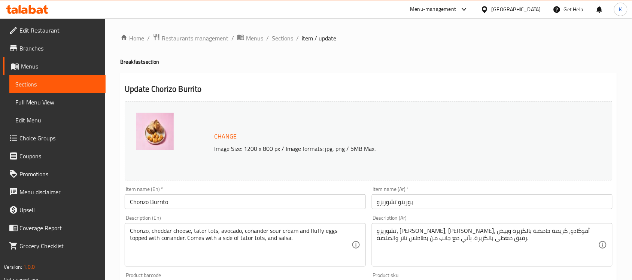
click at [387, 203] on input "بوريتو تشوريزو" at bounding box center [492, 201] width 241 height 15
click at [286, 38] on span "Sections" at bounding box center [282, 38] width 21 height 9
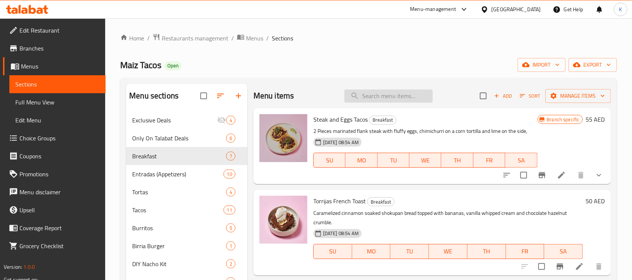
click at [392, 91] on input "search" at bounding box center [389, 96] width 88 height 13
paste input "Impossible Beef Vegan Chilli Con Carne"
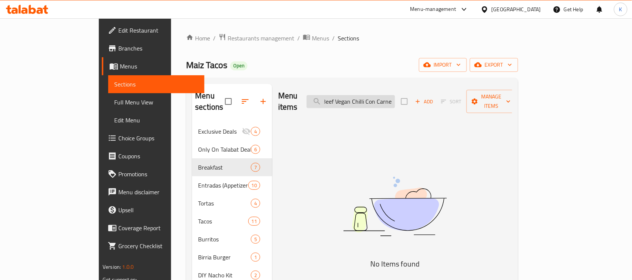
click at [380, 95] on input "Impossible Beef Vegan Chilli Con Carne" at bounding box center [351, 101] width 88 height 13
drag, startPoint x: 402, startPoint y: 96, endPoint x: 509, endPoint y: 97, distance: 106.7
click at [509, 97] on div "Menu items Impossible Beef Chilli Con Carne Add Sort Manage items" at bounding box center [395, 102] width 234 height 36
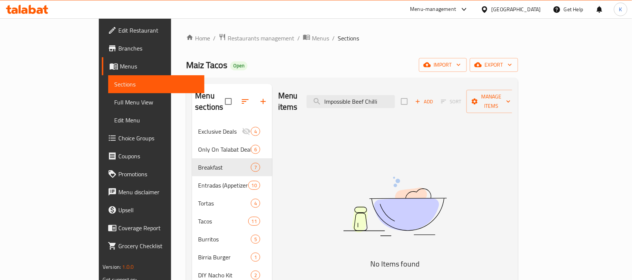
scroll to position [0, 0]
click at [395, 97] on input "Impossible Beef Chilli" at bounding box center [351, 101] width 88 height 13
drag, startPoint x: 392, startPoint y: 97, endPoint x: 354, endPoint y: 97, distance: 37.8
click at [354, 97] on input "Impossible Beef Chilli" at bounding box center [351, 101] width 88 height 13
type input "B"
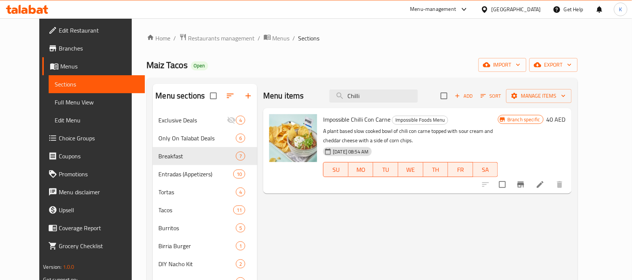
type input "Chilli"
click at [545, 185] on icon at bounding box center [540, 184] width 9 height 9
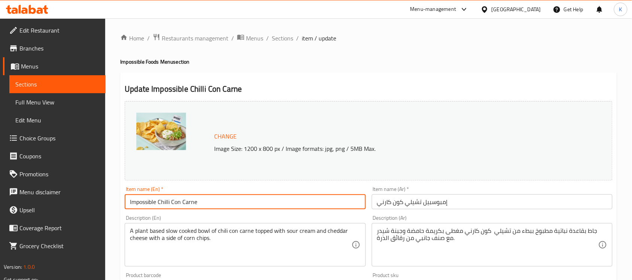
drag, startPoint x: 278, startPoint y: 206, endPoint x: 61, endPoint y: 193, distance: 216.9
click at [61, 193] on div "Edit Restaurant Branches Menus Sections Full Menu View Edit Menu Choice Groups …" at bounding box center [316, 279] width 632 height 522
click at [416, 205] on input "إمبوسبيل تشيلي كون كارني" at bounding box center [492, 201] width 241 height 15
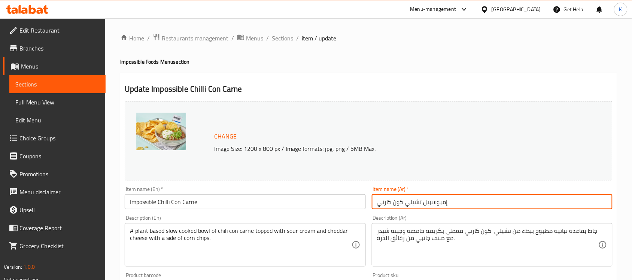
click at [416, 205] on input "إمبوسبيل تشيلي كون كارني" at bounding box center [492, 201] width 241 height 15
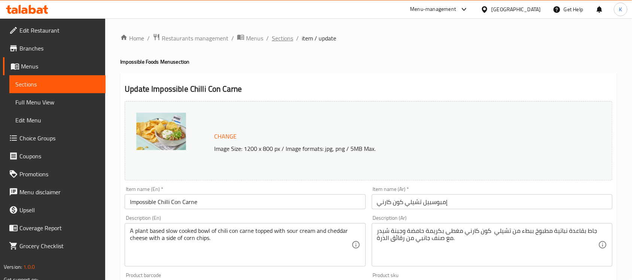
click at [288, 36] on span "Sections" at bounding box center [282, 38] width 21 height 9
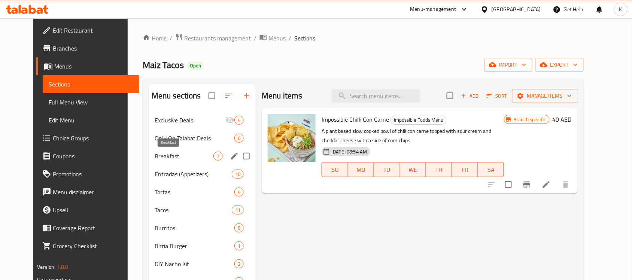
click at [172, 158] on span "Breakfast" at bounding box center [184, 156] width 59 height 9
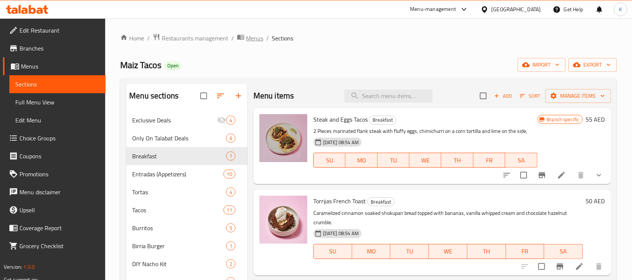
click at [246, 34] on span "Menus" at bounding box center [254, 38] width 17 height 9
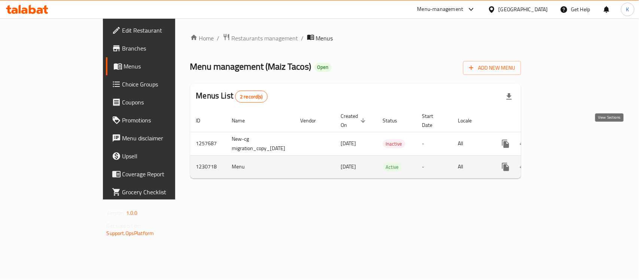
click at [569, 158] on link "enhanced table" at bounding box center [560, 167] width 18 height 18
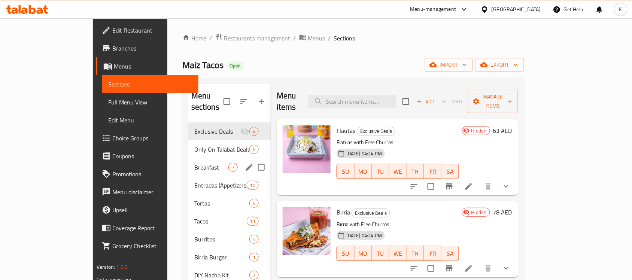
click at [194, 145] on span "Only On Talabat Deals" at bounding box center [221, 149] width 55 height 9
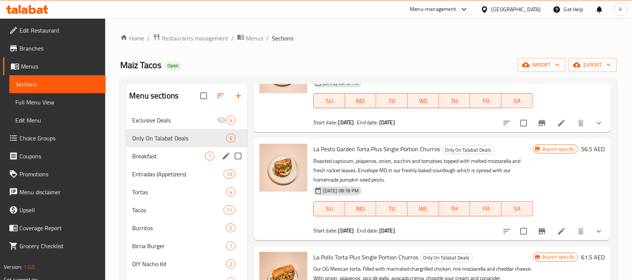
click at [167, 161] on div "Breakfast 7" at bounding box center [186, 156] width 121 height 18
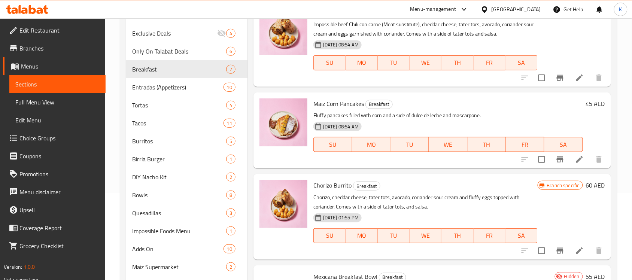
scroll to position [178, 0]
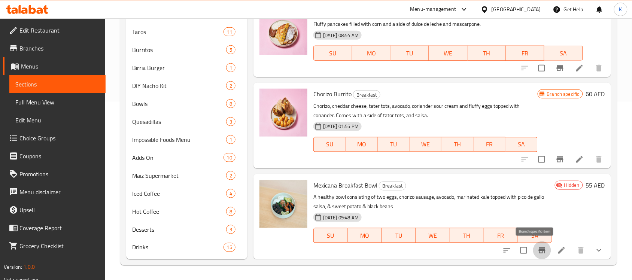
click at [538, 251] on icon "Branch-specific-item" at bounding box center [542, 250] width 9 height 9
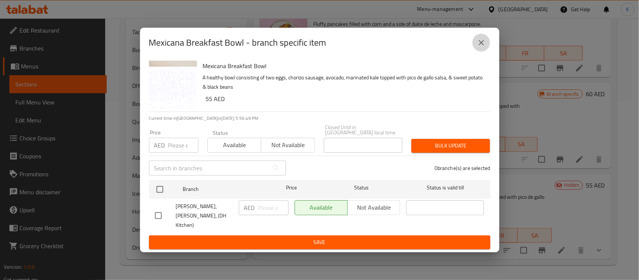
click at [479, 52] on button "close" at bounding box center [482, 43] width 18 height 18
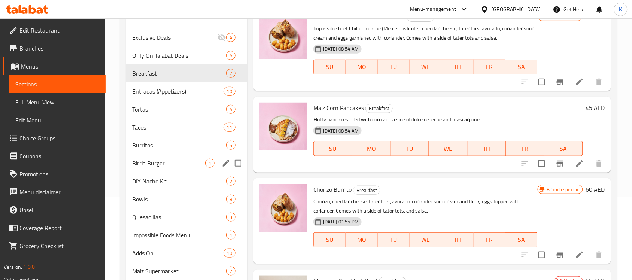
scroll to position [0, 0]
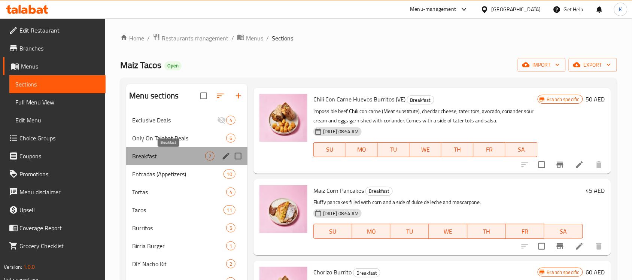
click at [156, 157] on span "Breakfast" at bounding box center [168, 156] width 73 height 9
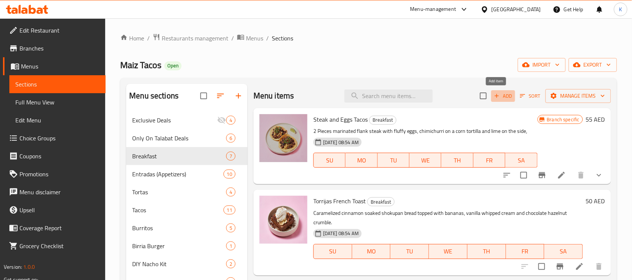
click at [497, 97] on span "Add" at bounding box center [503, 96] width 20 height 9
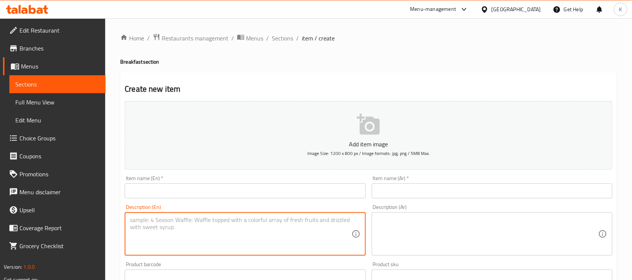
click at [181, 218] on textarea at bounding box center [240, 234] width 221 height 36
paste textarea "Breakfast Burrito"
type textarea "Breakfast Burrito"
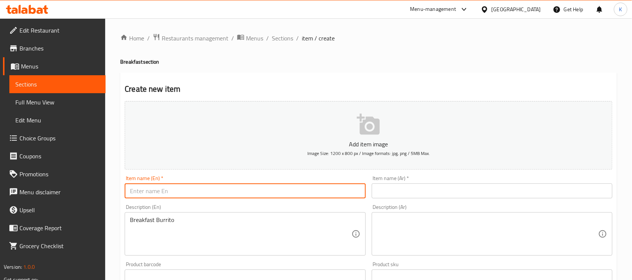
click at [185, 193] on input "text" at bounding box center [245, 191] width 241 height 15
paste input "Breakfast Burrito"
type input "Breakfast Burrito"
click at [415, 193] on input "text" at bounding box center [492, 191] width 241 height 15
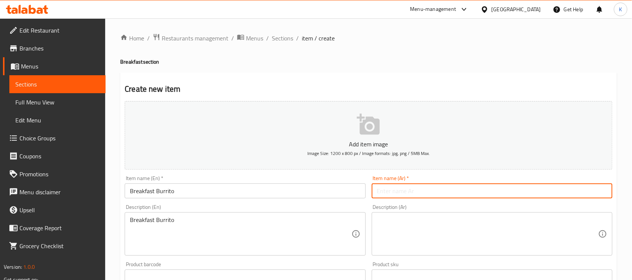
paste input "إفطار بوريتو"
type input "إفطار بوريتو"
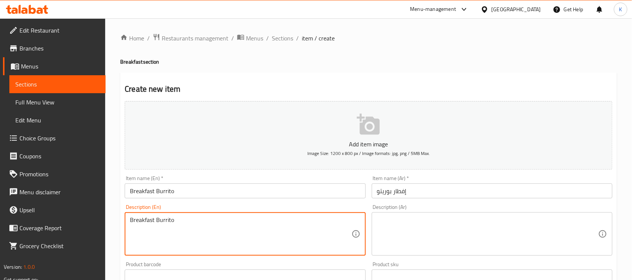
paste textarea "A protein of your choice with cheddar cheese, tater tots, avocado, coriander so…"
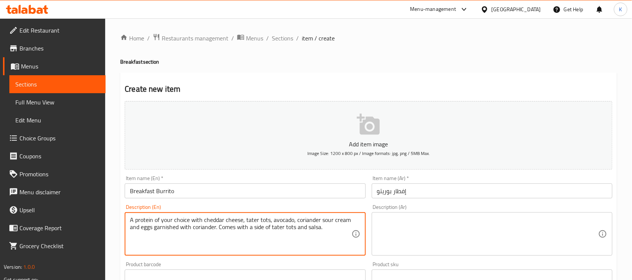
type textarea "A protein of your choice with cheddar cheese, tater tots, avocado, coriander so…"
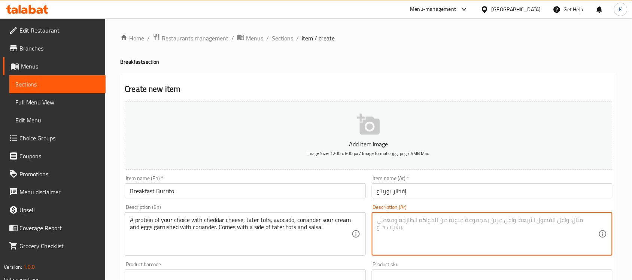
click at [430, 230] on textarea at bounding box center [487, 234] width 221 height 36
paste textarea "بروتين من اختيارك، مع جبنة شيدر، وبطاطس مقلية، وأفوكادو، وكريمة حامضة بالكزبرة،…"
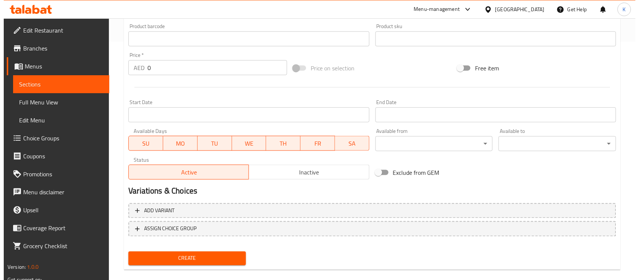
scroll to position [248, 0]
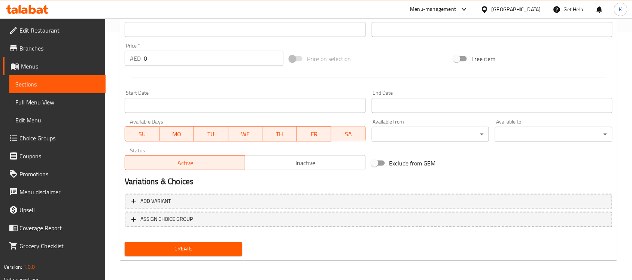
type textarea "بروتين من اختيارك، مع جبنة شيدر، وبطاطس مقلية، وأفوكادو، وكريمة حامضة بالكزبرة،…"
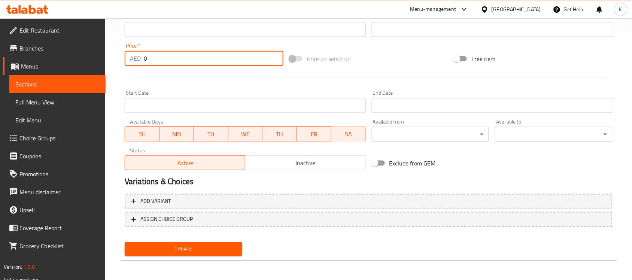
drag, startPoint x: 169, startPoint y: 60, endPoint x: 119, endPoint y: 60, distance: 49.8
click at [121, 60] on div "Create new item Add item image Image Size: 1200 x 800 px / Image formats: jpg, …" at bounding box center [368, 43] width 497 height 436
type input "62"
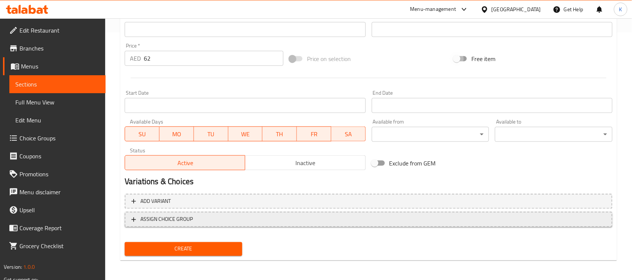
click at [216, 219] on span "ASSIGN CHOICE GROUP" at bounding box center [368, 219] width 475 height 9
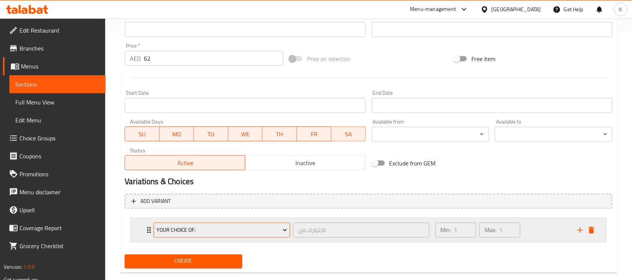
click at [213, 235] on button "Your choice of:" at bounding box center [222, 230] width 136 height 15
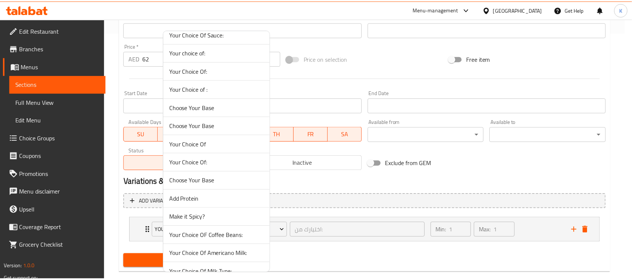
scroll to position [47, 0]
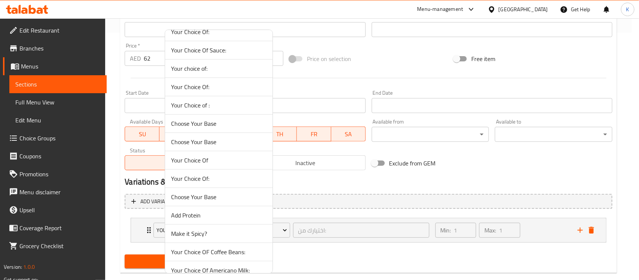
click at [232, 140] on span "Choose Your Base" at bounding box center [219, 141] width 96 height 9
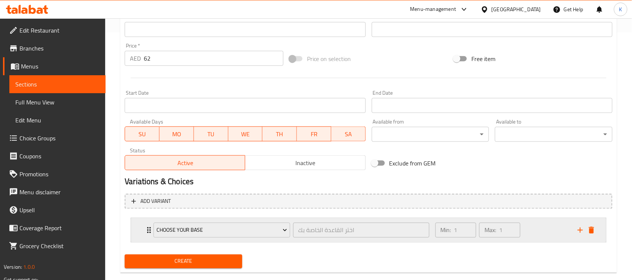
click at [534, 231] on div "Min: 1 ​ Max: 1 ​" at bounding box center [502, 230] width 142 height 24
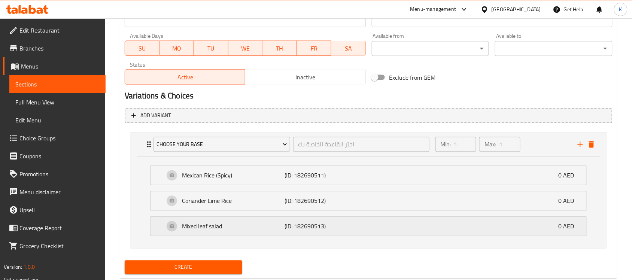
scroll to position [351, 0]
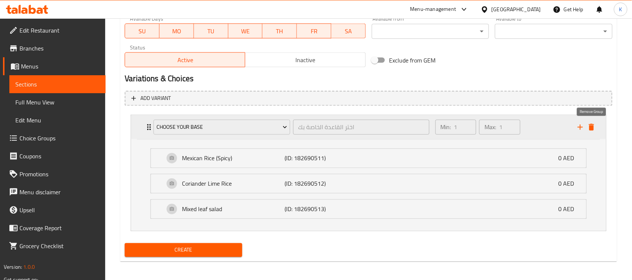
click at [592, 126] on icon "delete" at bounding box center [591, 127] width 5 height 7
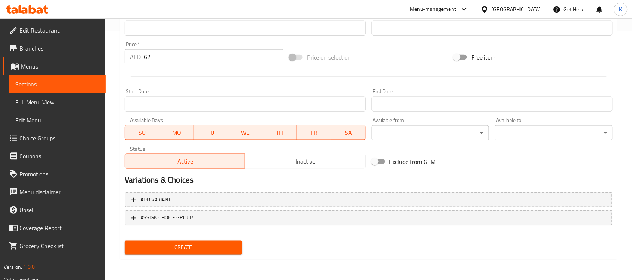
scroll to position [248, 0]
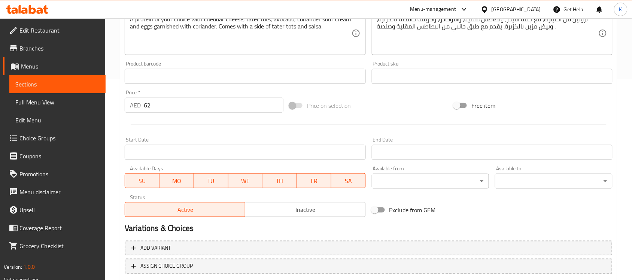
click at [304, 206] on span "Inactive" at bounding box center [305, 209] width 114 height 11
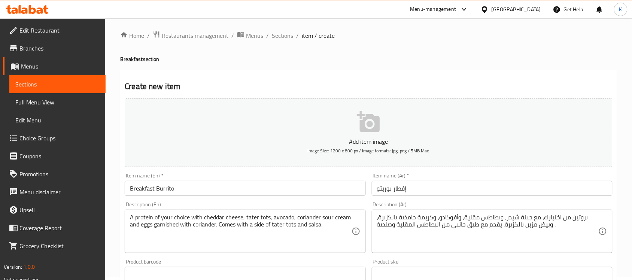
scroll to position [0, 0]
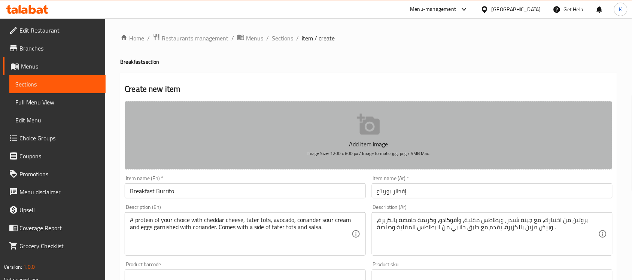
click at [373, 140] on p "Add item image" at bounding box center [368, 144] width 465 height 9
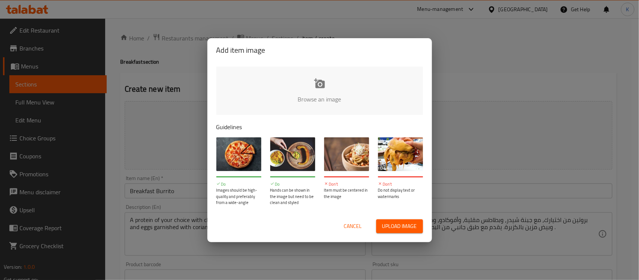
click at [378, 226] on button "Upload image" at bounding box center [399, 226] width 47 height 14
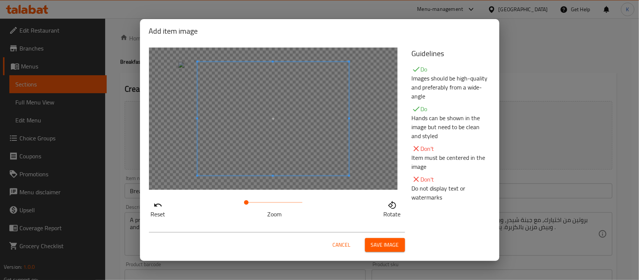
drag, startPoint x: 382, startPoint y: 244, endPoint x: 195, endPoint y: 234, distance: 187.2
click at [195, 234] on div "Cancel Save image" at bounding box center [277, 242] width 256 height 20
click at [239, 134] on span at bounding box center [264, 119] width 152 height 114
click at [386, 246] on span "Save image" at bounding box center [385, 244] width 28 height 9
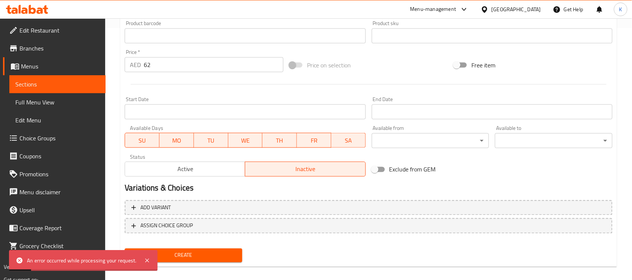
scroll to position [259, 0]
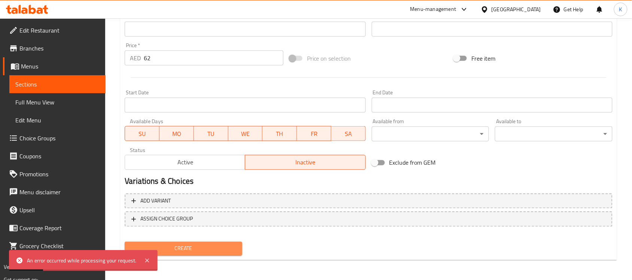
click at [228, 242] on button "Create" at bounding box center [184, 249] width 118 height 14
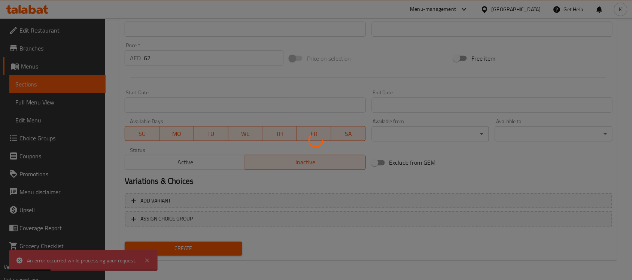
type input "0"
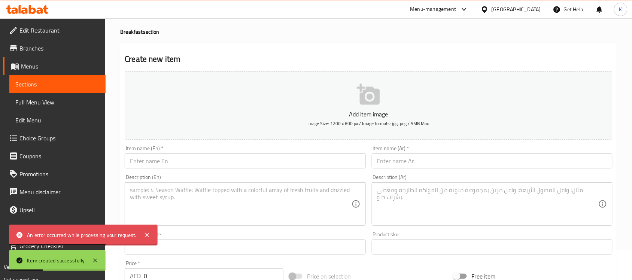
scroll to position [0, 0]
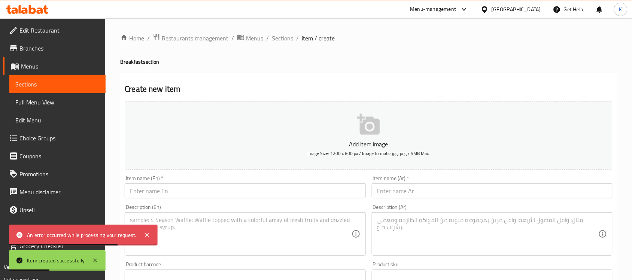
click at [288, 36] on span "Sections" at bounding box center [282, 38] width 21 height 9
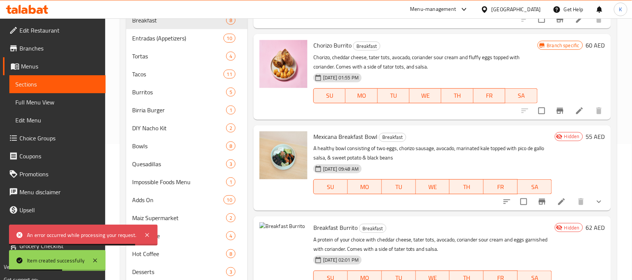
scroll to position [178, 0]
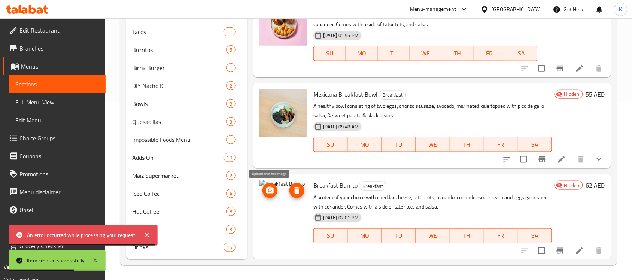
click at [272, 190] on icon "upload picture" at bounding box center [269, 190] width 7 height 7
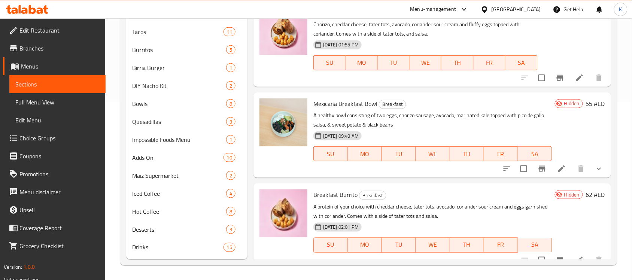
scroll to position [375, 0]
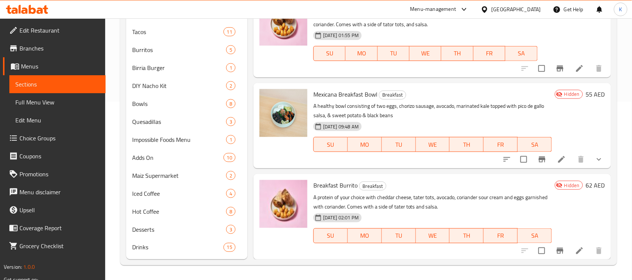
click at [58, 42] on link "Branches" at bounding box center [54, 48] width 103 height 18
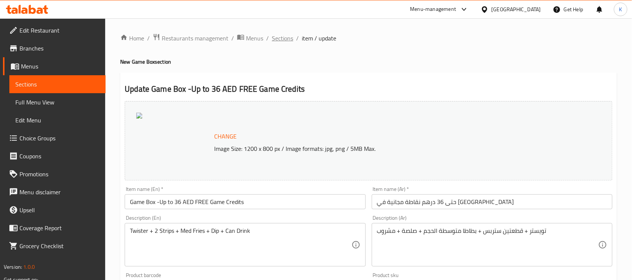
click at [284, 41] on span "Sections" at bounding box center [282, 38] width 21 height 9
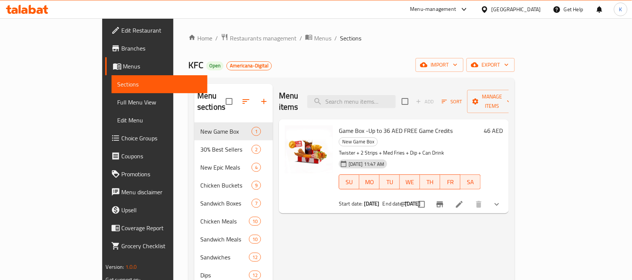
click at [506, 195] on button "show more" at bounding box center [497, 204] width 18 height 18
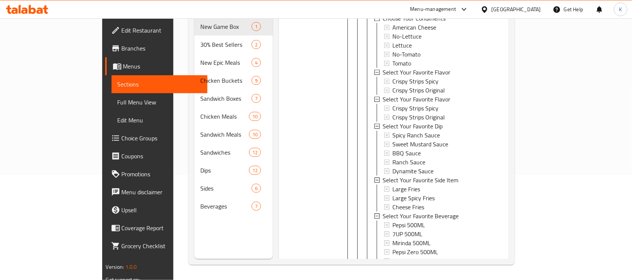
scroll to position [691, 0]
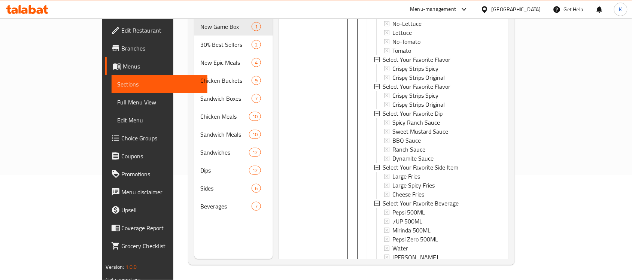
click at [463, 280] on icon at bounding box center [459, 283] width 7 height 7
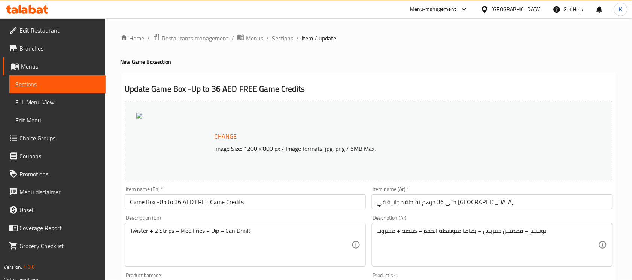
click at [276, 37] on span "Sections" at bounding box center [282, 38] width 21 height 9
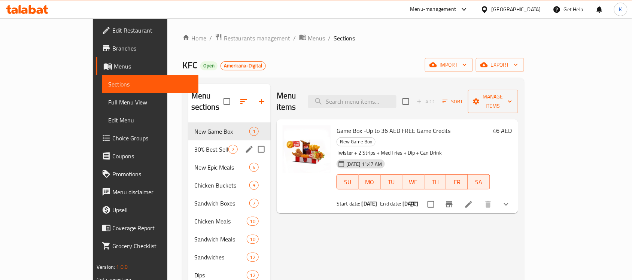
click at [194, 145] on span "30% Best Sellers" at bounding box center [211, 149] width 34 height 9
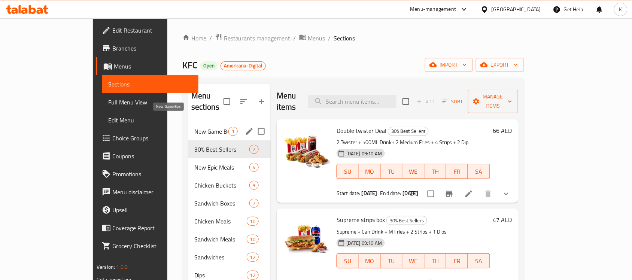
click at [194, 127] on span "New Game Box" at bounding box center [211, 131] width 34 height 9
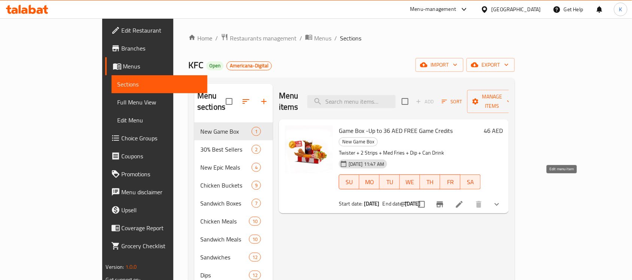
click at [464, 200] on icon at bounding box center [459, 204] width 9 height 9
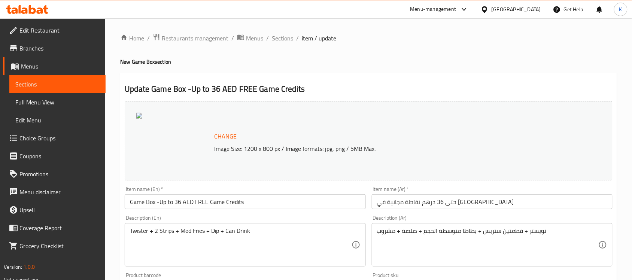
click at [273, 39] on span "Sections" at bounding box center [282, 38] width 21 height 9
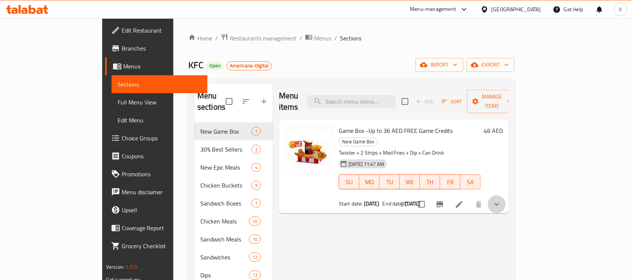
click at [506, 195] on button "show more" at bounding box center [497, 204] width 18 height 18
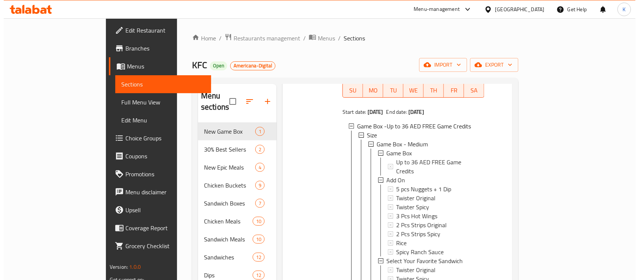
scroll to position [94, 0]
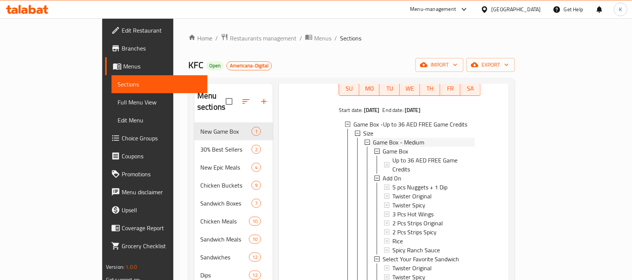
click at [383, 138] on span "Game Box - Medium" at bounding box center [398, 142] width 51 height 9
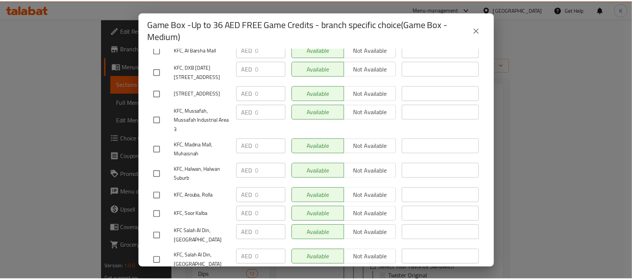
scroll to position [3950, 0]
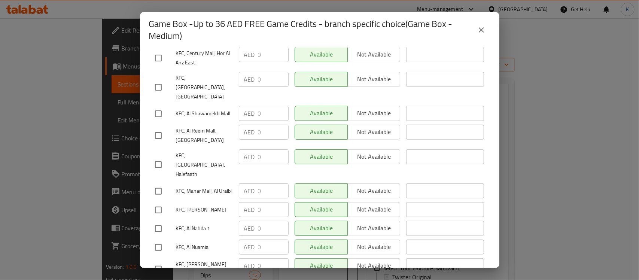
click at [479, 33] on icon "close" at bounding box center [481, 29] width 9 height 9
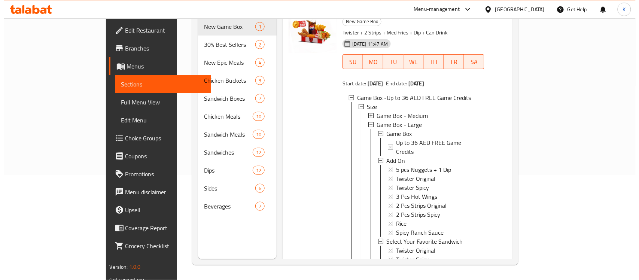
scroll to position [6, 0]
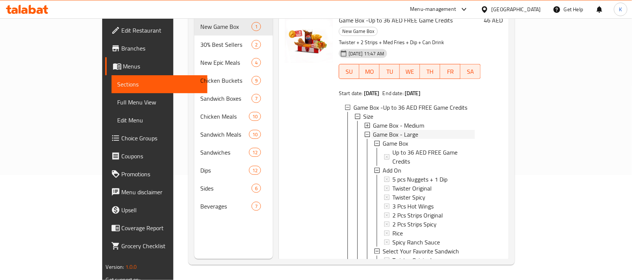
click at [383, 130] on span "Game Box - Large" at bounding box center [395, 134] width 45 height 9
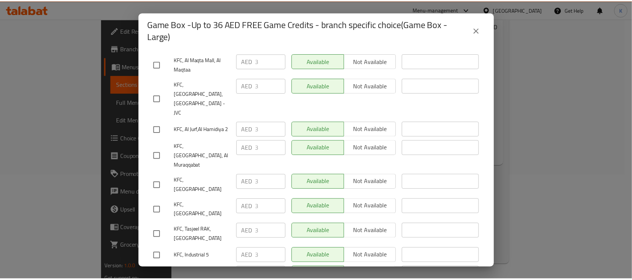
scroll to position [3183, 0]
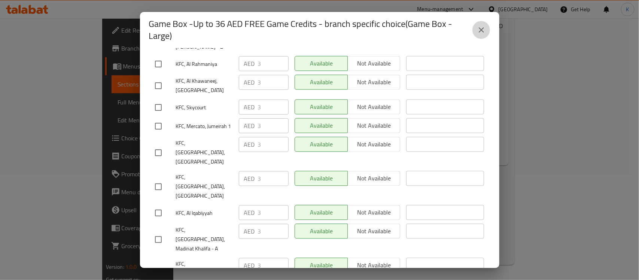
click at [484, 30] on icon "close" at bounding box center [481, 29] width 9 height 9
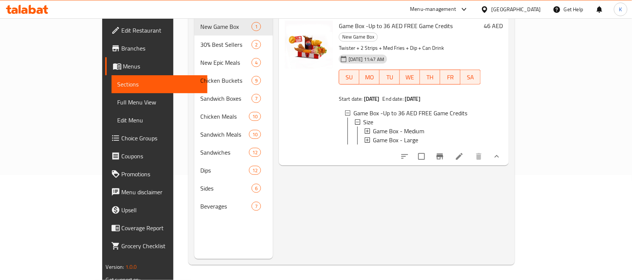
click at [464, 152] on icon at bounding box center [459, 156] width 9 height 9
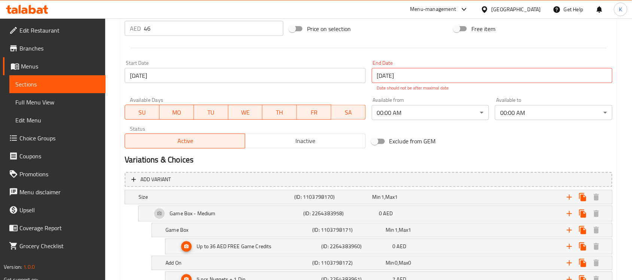
scroll to position [375, 0]
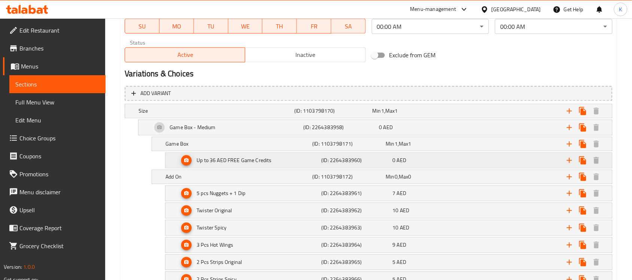
click at [216, 131] on h5 "Up to 36 AED FREE Game Credits" at bounding box center [193, 127] width 46 height 7
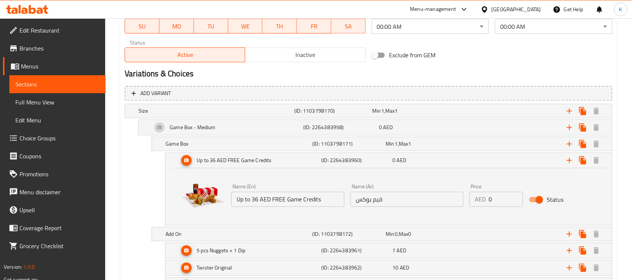
click at [268, 195] on input "Up to 36 AED FREE Game Credits" at bounding box center [287, 199] width 113 height 15
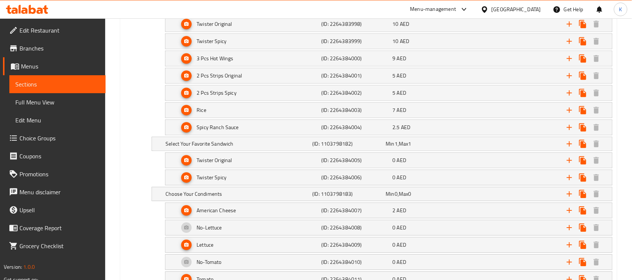
scroll to position [1404, 0]
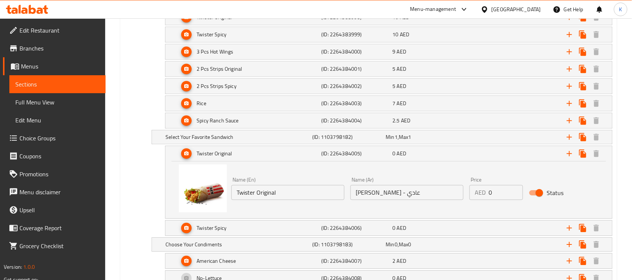
click at [273, 200] on input "Twister Original" at bounding box center [287, 192] width 113 height 15
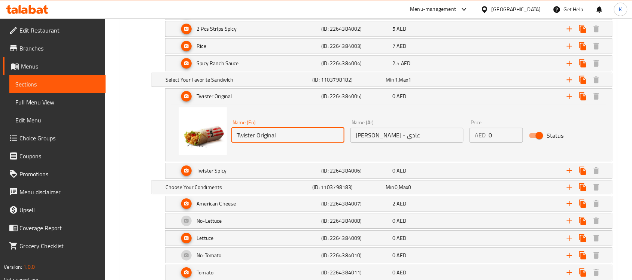
scroll to position [1545, 0]
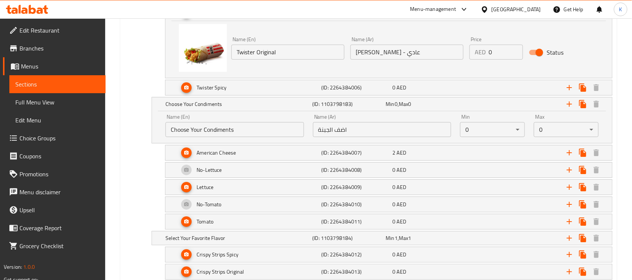
drag, startPoint x: 74, startPoint y: 140, endPoint x: 69, endPoint y: 130, distance: 11.7
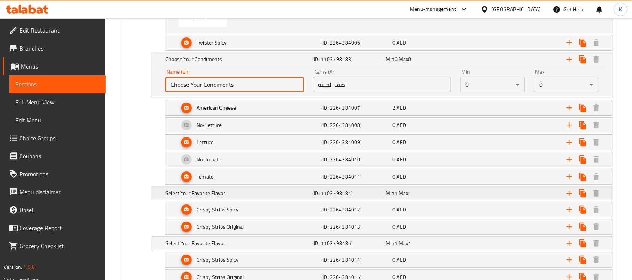
scroll to position [1638, 0]
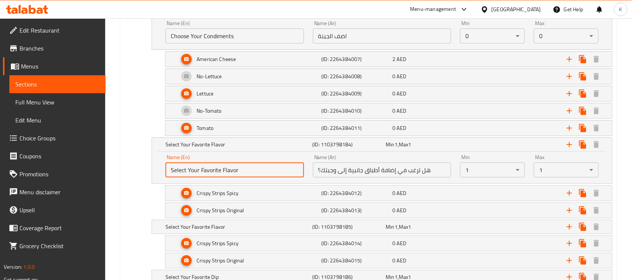
drag, startPoint x: 255, startPoint y: 187, endPoint x: 143, endPoint y: 184, distance: 112.0
click at [147, 184] on div "Select Your Favorite Flavor (ID: 1103798184) Min 1 , Max 1 Name (En) Select You…" at bounding box center [369, 160] width 488 height 46
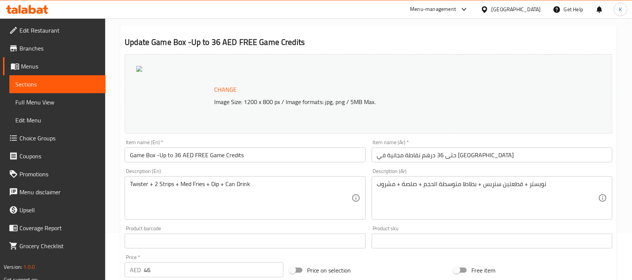
scroll to position [0, 0]
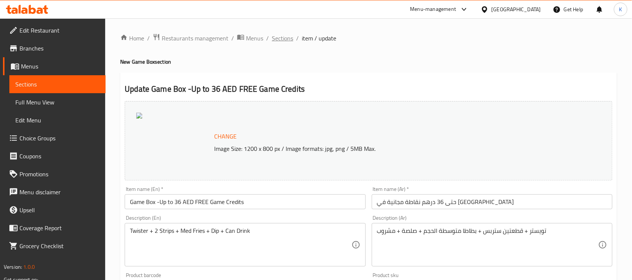
click at [287, 42] on span "Sections" at bounding box center [282, 38] width 21 height 9
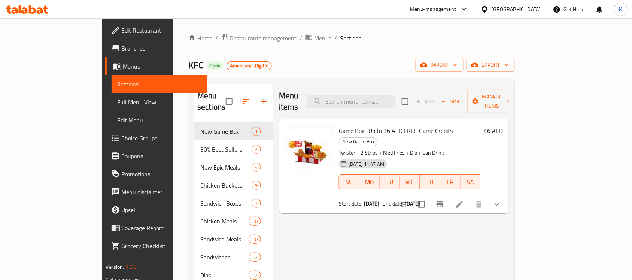
click at [501, 200] on icon "show more" at bounding box center [496, 204] width 9 height 9
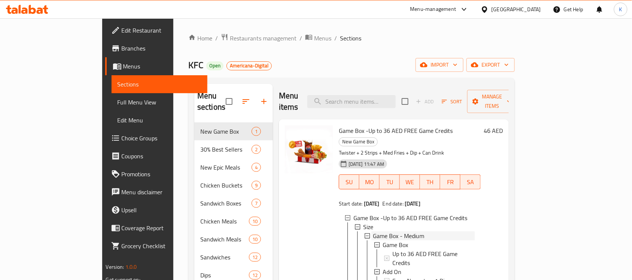
click at [373, 231] on span "Game Box - Medium" at bounding box center [398, 235] width 51 height 9
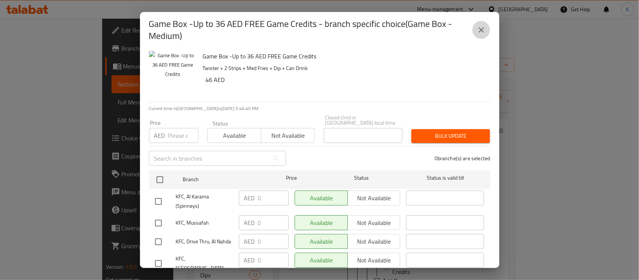
click at [479, 27] on icon "close" at bounding box center [481, 29] width 9 height 9
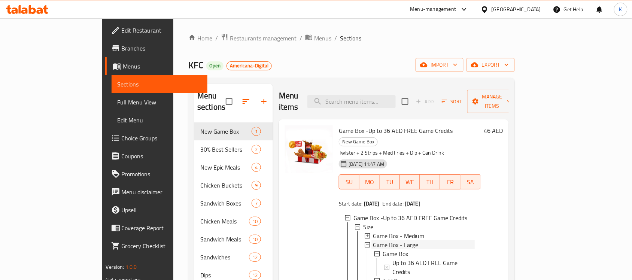
click at [373, 240] on span "Game Box - Large" at bounding box center [395, 244] width 45 height 9
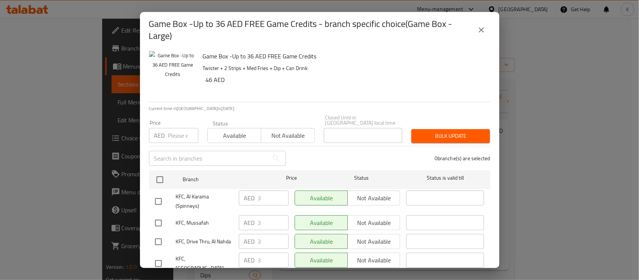
click at [485, 27] on icon "close" at bounding box center [481, 29] width 9 height 9
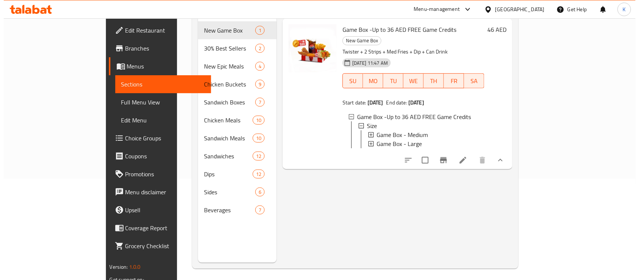
scroll to position [105, 0]
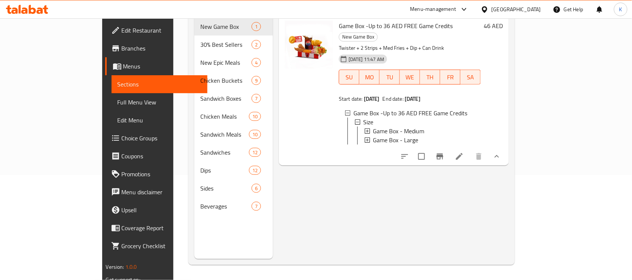
click at [365, 137] on icon at bounding box center [367, 139] width 5 height 5
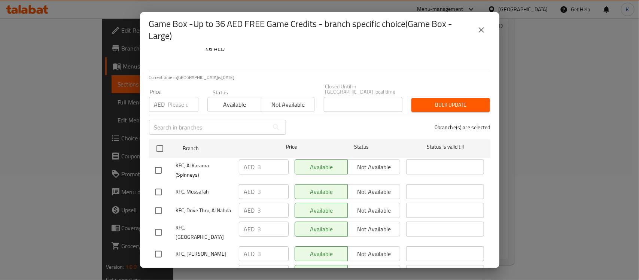
scroll to position [47, 0]
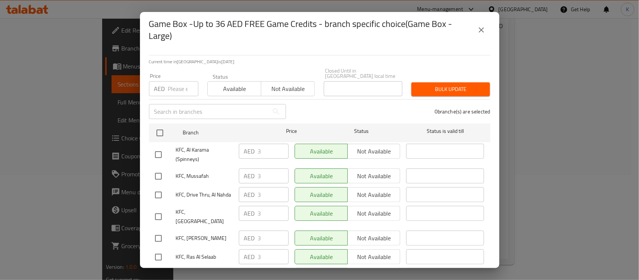
click at [486, 25] on button "close" at bounding box center [482, 30] width 18 height 18
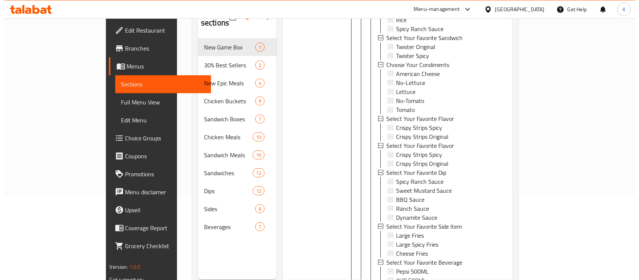
scroll to position [287, 0]
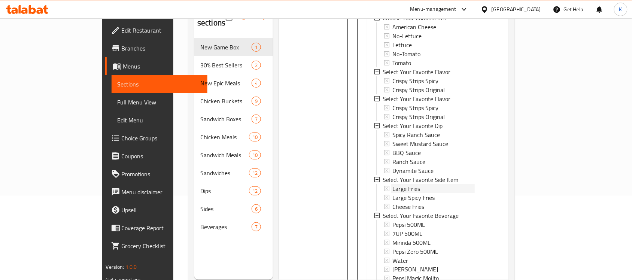
click at [392, 184] on span "Large Fries" at bounding box center [406, 188] width 28 height 9
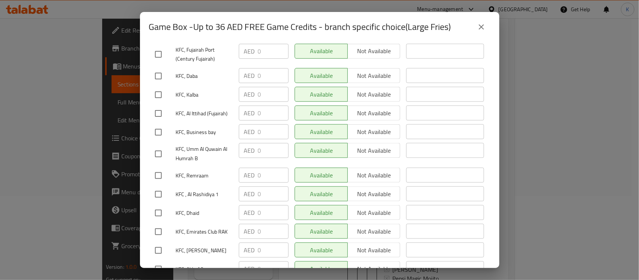
scroll to position [1732, 0]
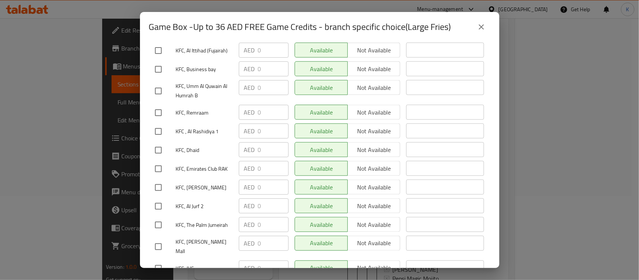
click at [482, 25] on icon "close" at bounding box center [481, 26] width 9 height 9
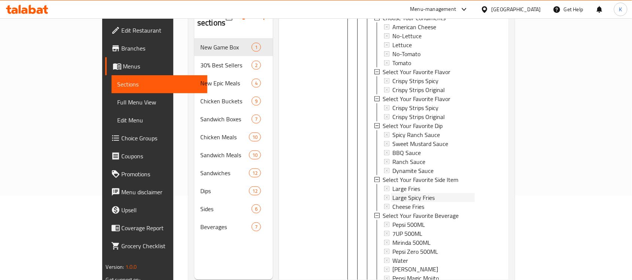
click at [392, 193] on span "Large Spicy Fries" at bounding box center [413, 197] width 42 height 9
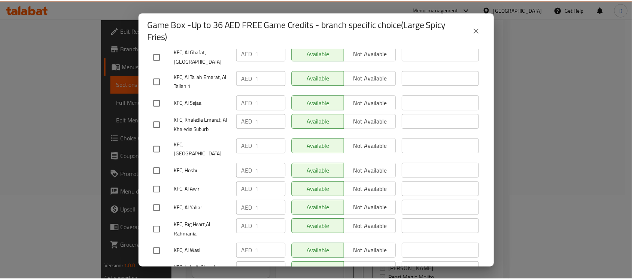
scroll to position [2949, 0]
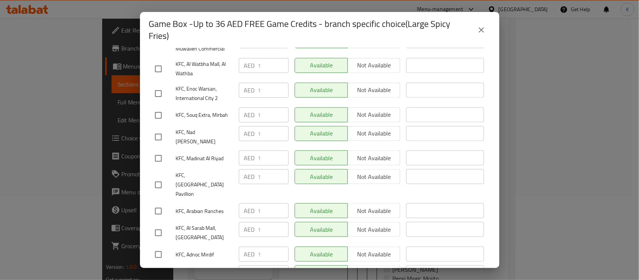
click at [485, 25] on button "close" at bounding box center [482, 30] width 18 height 18
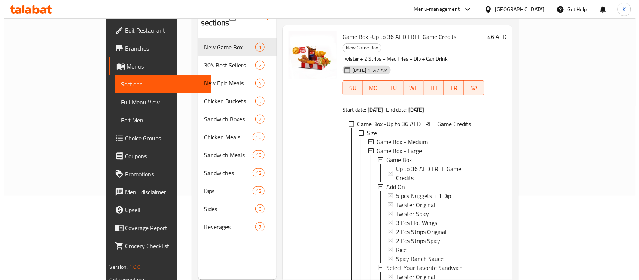
scroll to position [6, 0]
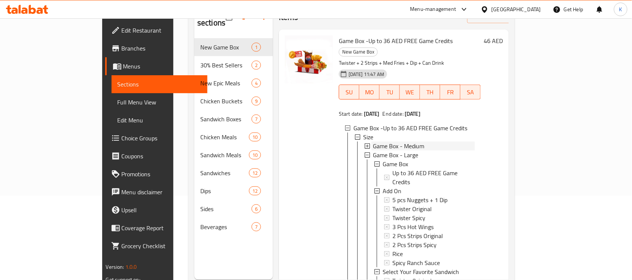
click at [365, 143] on icon at bounding box center [367, 145] width 5 height 5
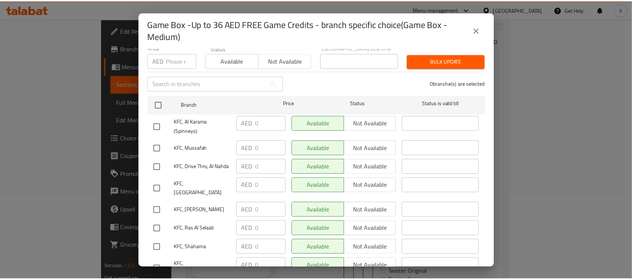
scroll to position [140, 0]
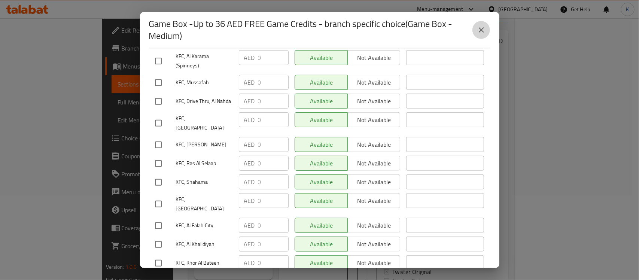
click at [479, 31] on icon "close" at bounding box center [481, 29] width 9 height 9
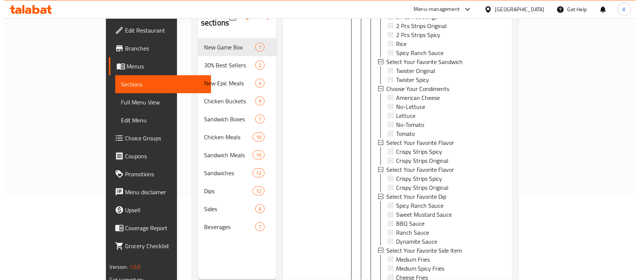
scroll to position [313, 0]
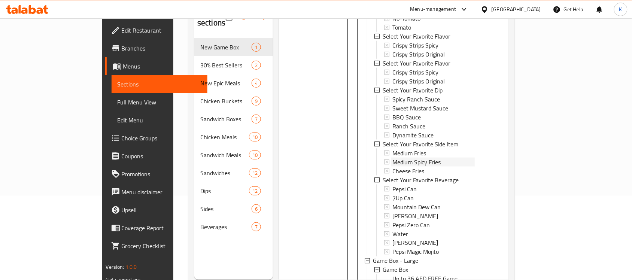
click at [392, 158] on span "Medium Spicy Fries" at bounding box center [416, 162] width 48 height 9
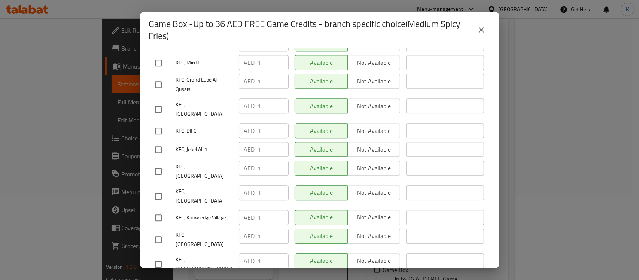
scroll to position [1264, 0]
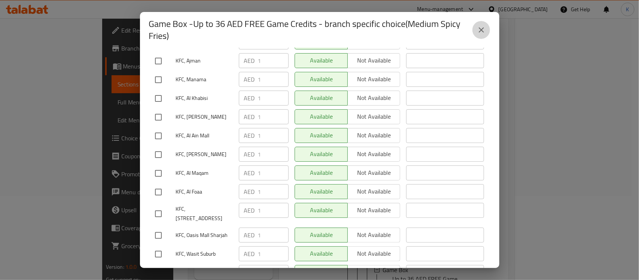
click at [482, 25] on icon "close" at bounding box center [481, 29] width 9 height 9
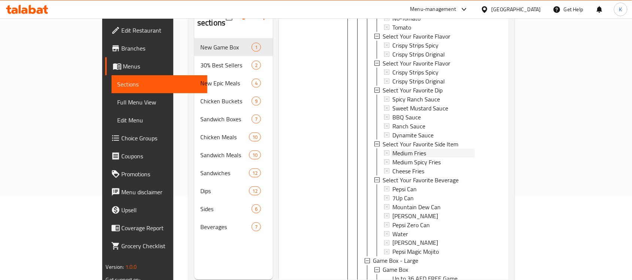
click at [401, 149] on div "Medium Fries" at bounding box center [433, 153] width 82 height 9
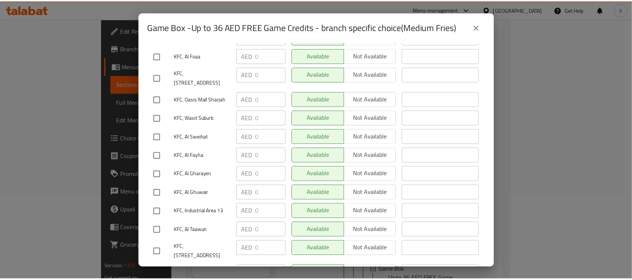
scroll to position [1451, 0]
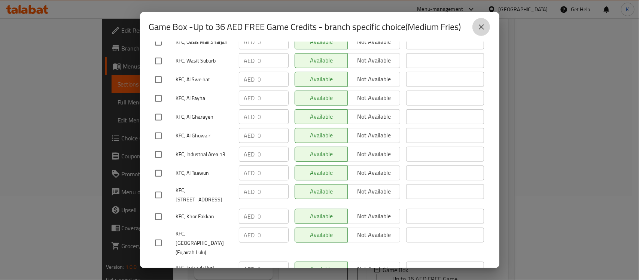
click at [482, 24] on icon "close" at bounding box center [481, 26] width 9 height 9
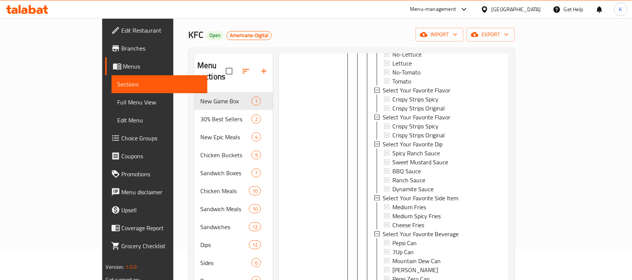
scroll to position [0, 0]
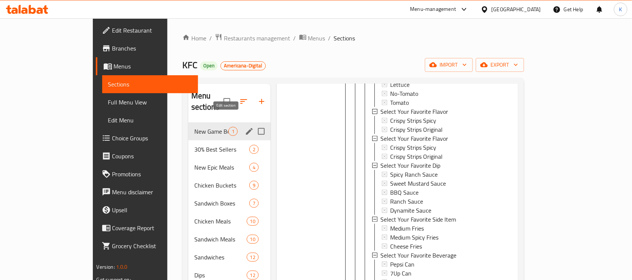
click at [245, 127] on icon "edit" at bounding box center [249, 131] width 9 height 9
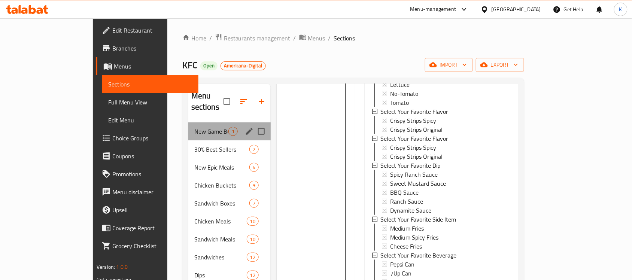
click at [194, 127] on span "New Game Box" at bounding box center [211, 131] width 34 height 9
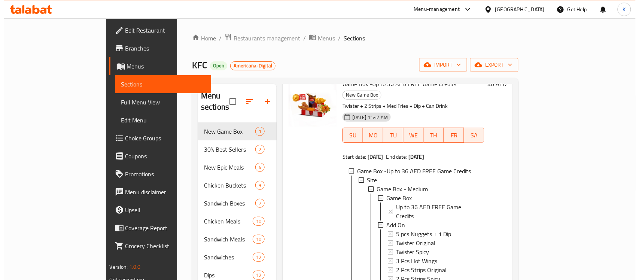
scroll to position [1, 0]
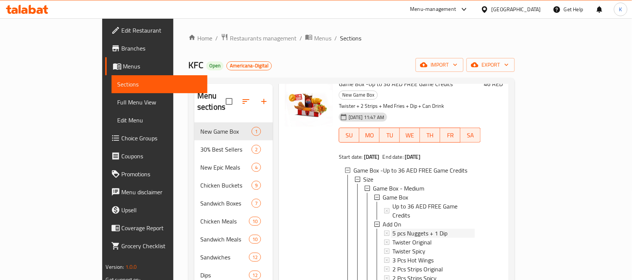
click at [392, 229] on span "5 pcs Nuggets + 1 Dip" at bounding box center [419, 233] width 55 height 9
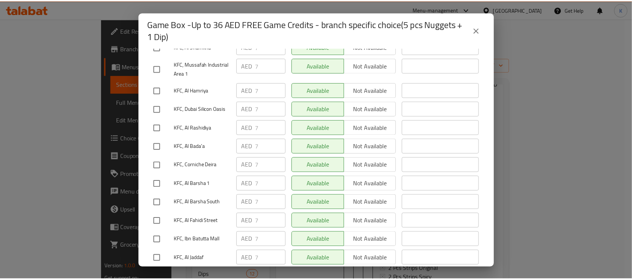
scroll to position [515, 0]
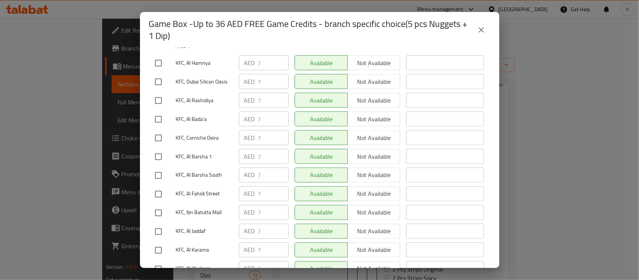
click at [488, 28] on button "close" at bounding box center [482, 30] width 18 height 18
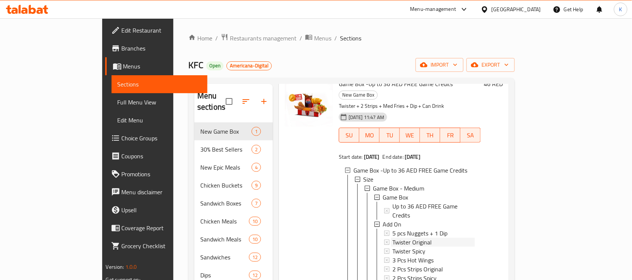
click at [397, 238] on span "Twister Original" at bounding box center [411, 242] width 39 height 9
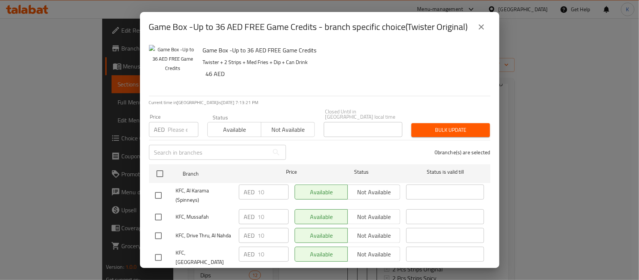
click at [479, 29] on icon "close" at bounding box center [481, 26] width 9 height 9
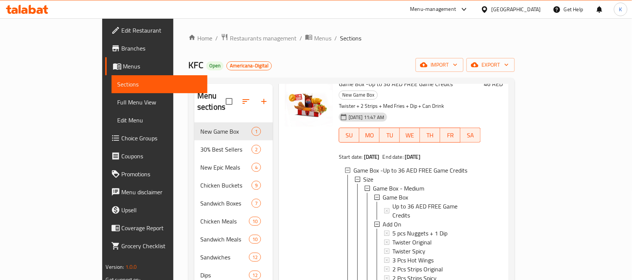
click at [392, 238] on span "Twister Original" at bounding box center [411, 242] width 39 height 9
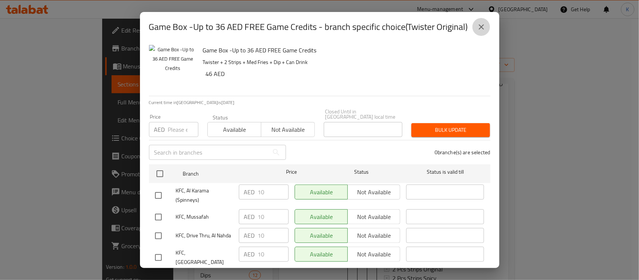
click at [482, 20] on button "close" at bounding box center [482, 27] width 18 height 18
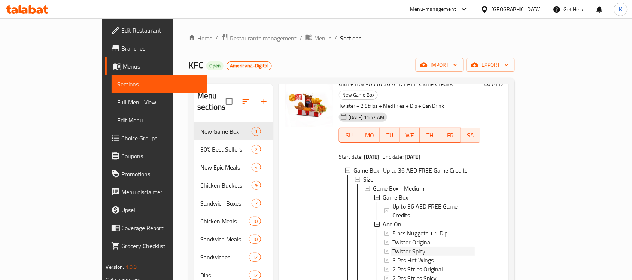
click at [392, 247] on span "Twister Spicy" at bounding box center [408, 251] width 33 height 9
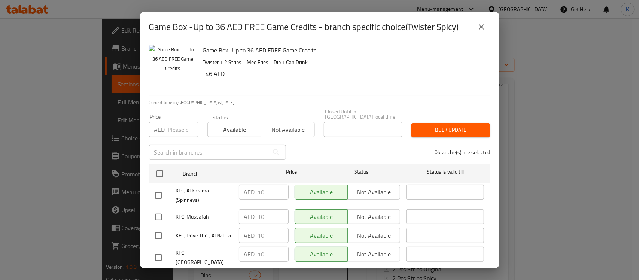
click at [470, 29] on div "Game Box -Up to 36 AED FREE Game Credits - branch specific choice(Twister Spicy)" at bounding box center [320, 27] width 342 height 18
click at [482, 25] on icon "close" at bounding box center [481, 26] width 9 height 9
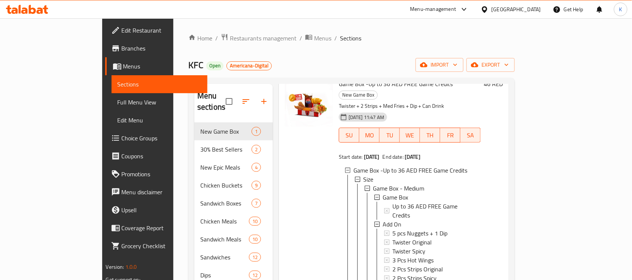
scroll to position [140, 0]
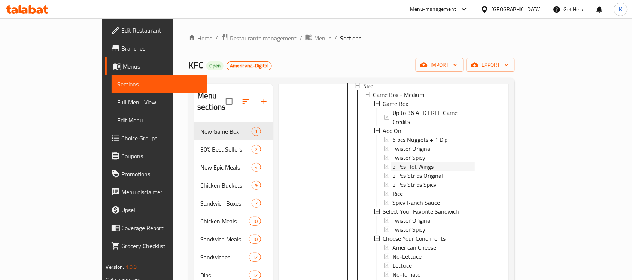
click at [392, 162] on span "3 Pcs Hot Wings" at bounding box center [412, 166] width 41 height 9
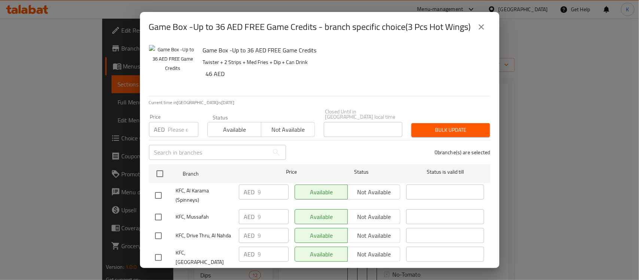
click at [487, 23] on button "close" at bounding box center [482, 27] width 18 height 18
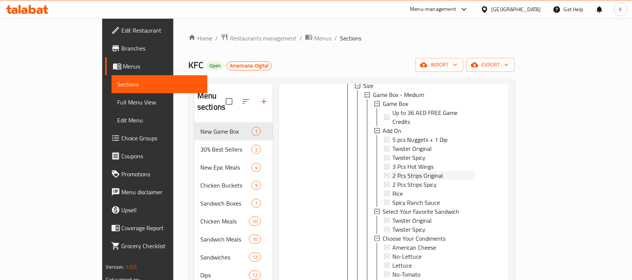
click at [392, 171] on span "2 Pcs Strips Original" at bounding box center [417, 175] width 51 height 9
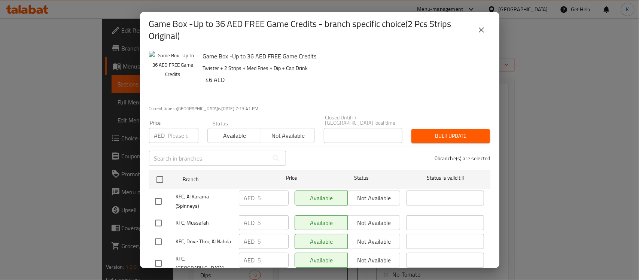
click at [486, 28] on button "close" at bounding box center [482, 30] width 18 height 18
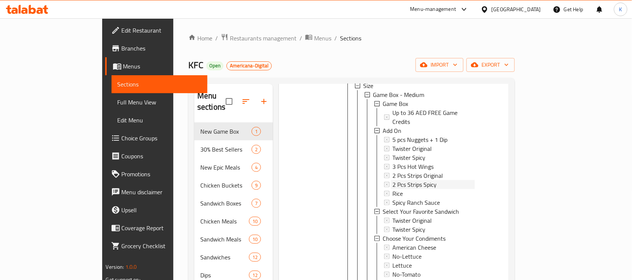
click at [392, 180] on span "2 Pcs Strips Spicy" at bounding box center [414, 184] width 44 height 9
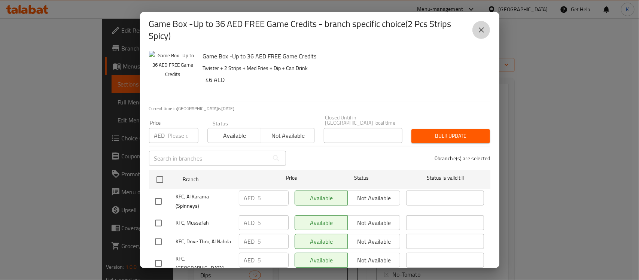
click at [480, 36] on button "close" at bounding box center [482, 30] width 18 height 18
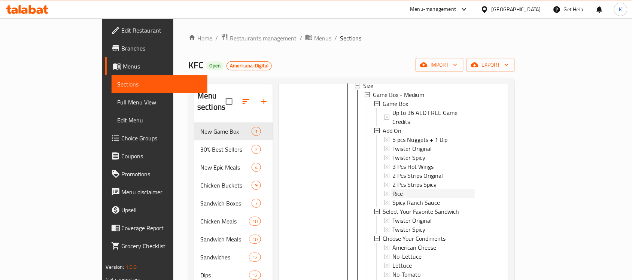
click at [406, 189] on div "Rice" at bounding box center [433, 193] width 82 height 9
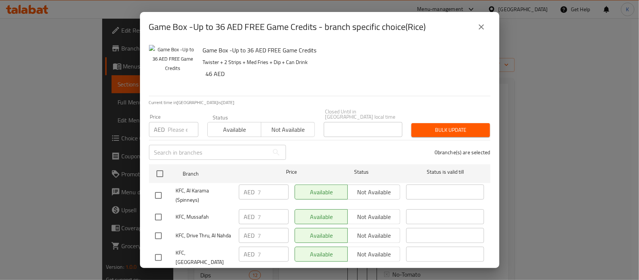
click at [482, 27] on icon "close" at bounding box center [481, 26] width 5 height 5
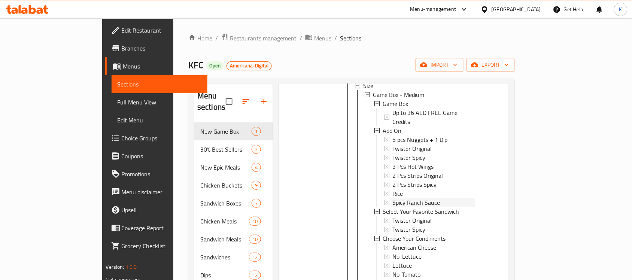
click at [392, 198] on span "Spicy Ranch Sauce" at bounding box center [416, 202] width 48 height 9
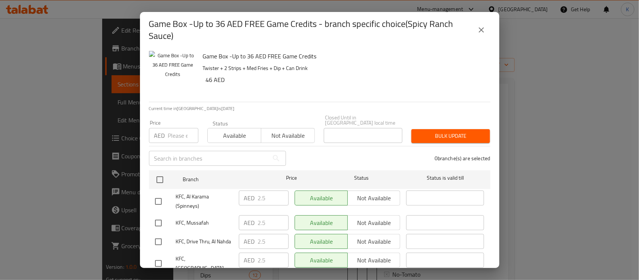
click at [484, 29] on icon "close" at bounding box center [481, 29] width 9 height 9
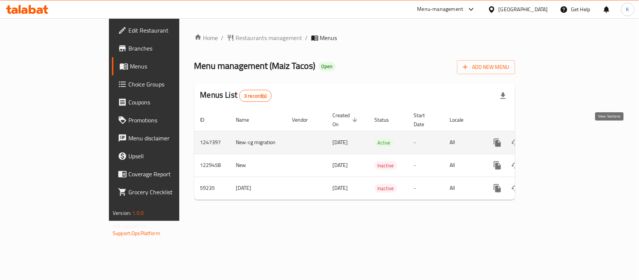
click at [561, 134] on link "enhanced table" at bounding box center [552, 143] width 18 height 18
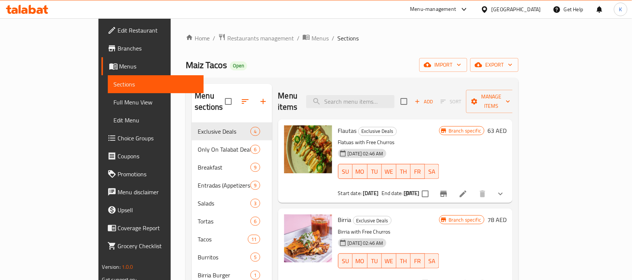
click at [198, 163] on span "Breakfast" at bounding box center [224, 167] width 53 height 9
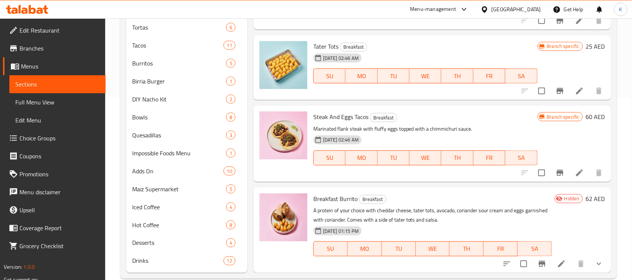
scroll to position [196, 0]
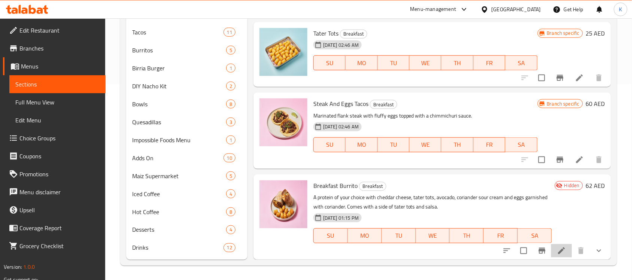
click at [551, 249] on li at bounding box center [561, 250] width 21 height 13
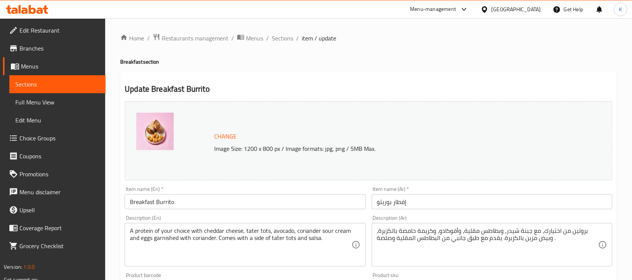
click at [194, 201] on input "Breakfast Burrito" at bounding box center [245, 201] width 241 height 15
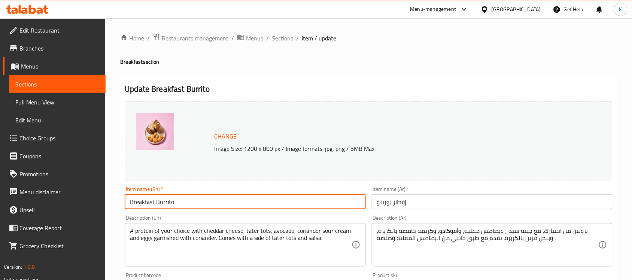
click at [194, 201] on input "Breakfast Burrito" at bounding box center [245, 201] width 241 height 15
click at [402, 205] on input "إفطار بوريتو" at bounding box center [492, 201] width 241 height 15
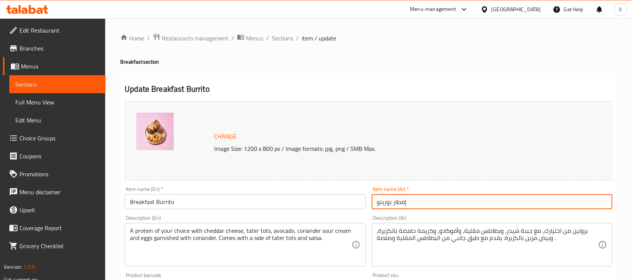
click at [402, 205] on input "إفطار بوريتو" at bounding box center [492, 201] width 241 height 15
click at [236, 243] on textarea "A protein of your choice with cheddar cheese, tater tots, avocado, coriander so…" at bounding box center [240, 245] width 221 height 36
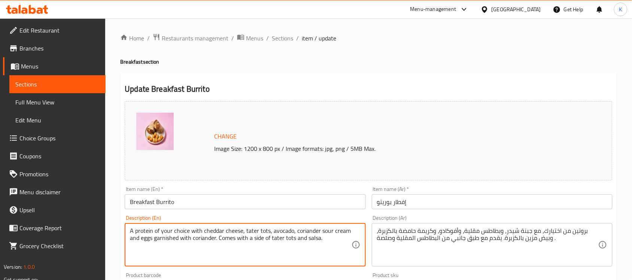
click at [236, 243] on textarea "A protein of your choice with cheddar cheese, tater tots, avocado, coriander so…" at bounding box center [240, 245] width 221 height 36
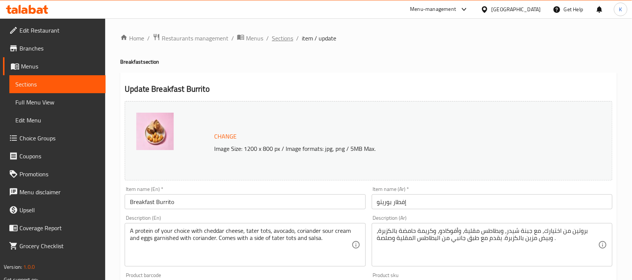
click at [272, 38] on span "Sections" at bounding box center [282, 38] width 21 height 9
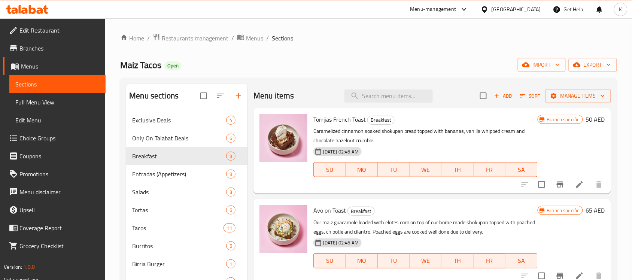
click at [190, 44] on div "Home / Restaurants management / Menus / Sections Maiz Tacos Open import export …" at bounding box center [368, 247] width 497 height 428
click at [195, 40] on span "Restaurants management" at bounding box center [195, 38] width 67 height 9
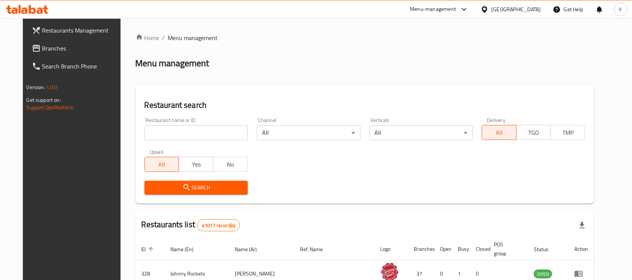
click at [517, 7] on div "[GEOGRAPHIC_DATA]" at bounding box center [516, 9] width 49 height 8
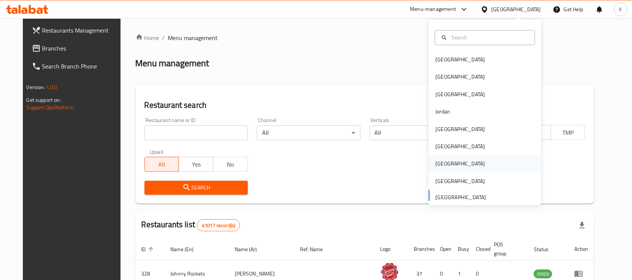
click at [436, 168] on div "[GEOGRAPHIC_DATA]" at bounding box center [460, 164] width 49 height 8
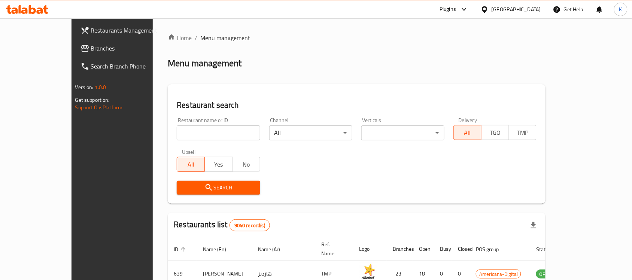
click at [209, 131] on input "search" at bounding box center [218, 132] width 83 height 15
type input "White Sug"
click button "Search" at bounding box center [218, 188] width 83 height 14
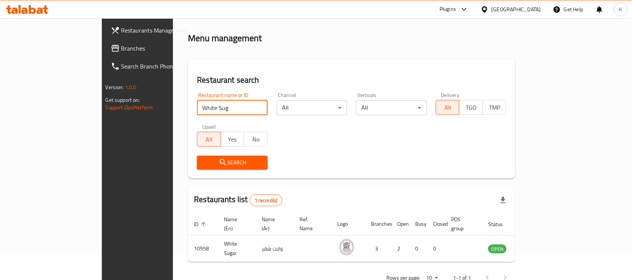
scroll to position [39, 0]
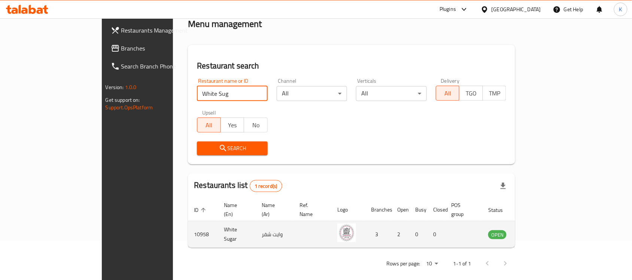
click at [535, 233] on icon "enhanced table" at bounding box center [534, 234] width 3 height 3
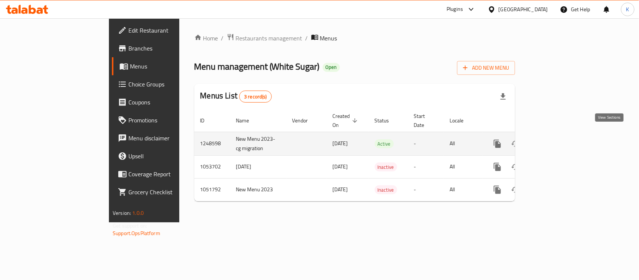
click at [561, 135] on link "enhanced table" at bounding box center [552, 144] width 18 height 18
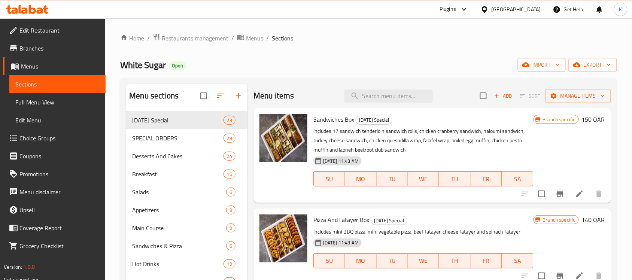
click at [388, 88] on div "Menu items Add Sort Manage items" at bounding box center [433, 96] width 358 height 24
click at [387, 93] on input "search" at bounding box center [389, 96] width 88 height 13
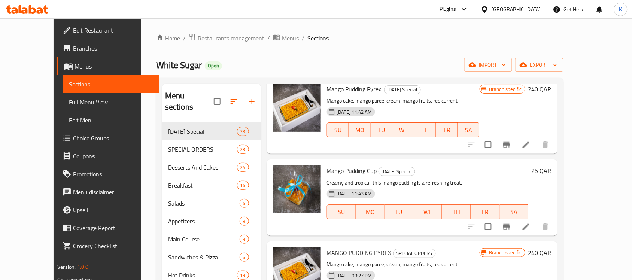
scroll to position [47, 0]
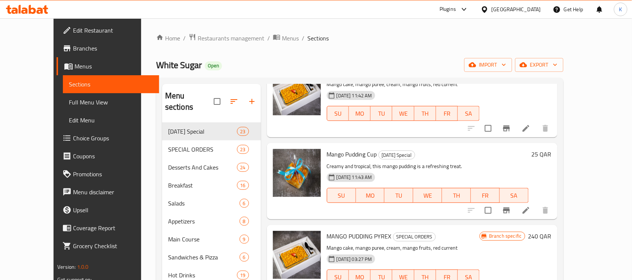
type input "mango"
click at [511, 133] on icon "Branch-specific-item" at bounding box center [506, 128] width 9 height 9
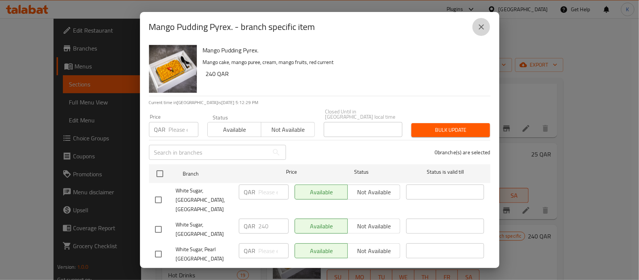
click at [482, 28] on icon "close" at bounding box center [481, 26] width 5 height 5
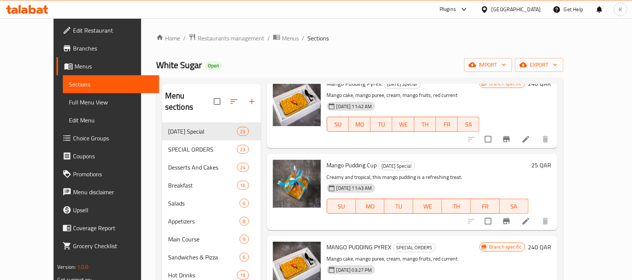
scroll to position [94, 0]
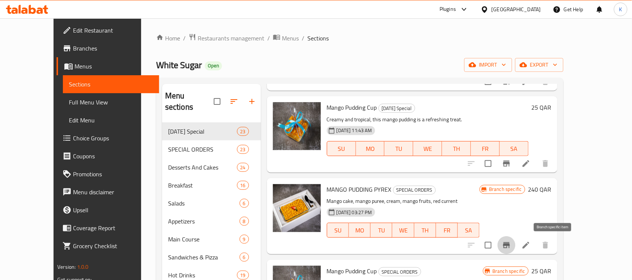
click at [516, 240] on button "Branch-specific-item" at bounding box center [507, 245] width 18 height 18
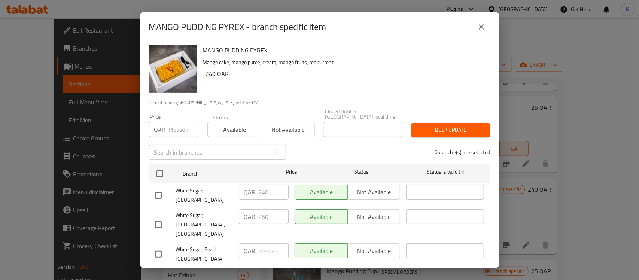
click at [476, 23] on button "close" at bounding box center [482, 27] width 18 height 18
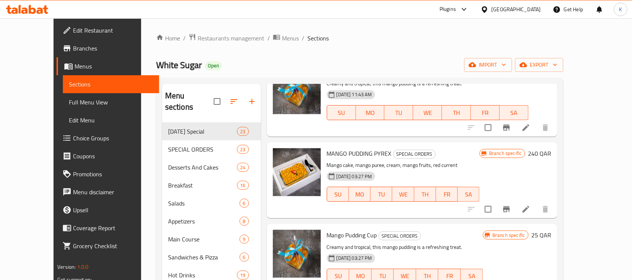
scroll to position [140, 0]
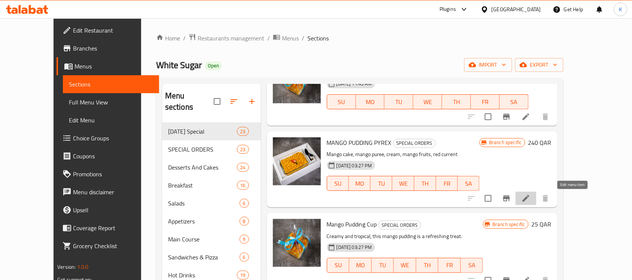
click at [531, 201] on icon at bounding box center [526, 198] width 9 height 9
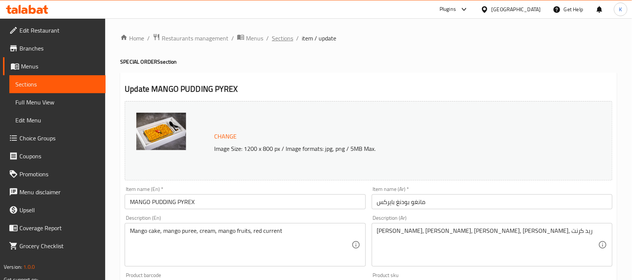
click at [280, 36] on span "Sections" at bounding box center [282, 38] width 21 height 9
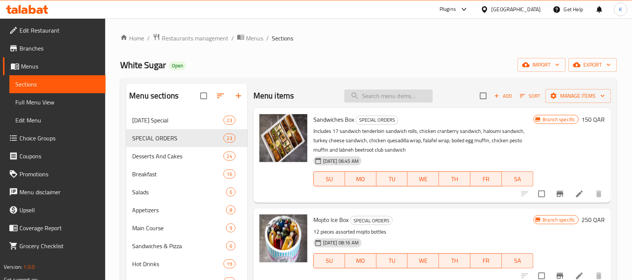
click at [401, 101] on input "search" at bounding box center [389, 96] width 88 height 13
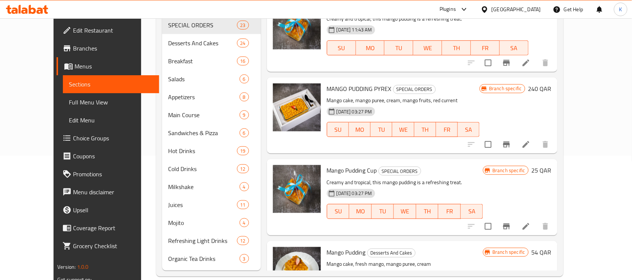
scroll to position [66, 0]
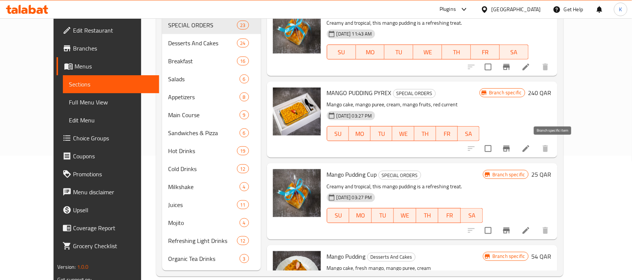
type input "mango"
click at [511, 152] on icon "Branch-specific-item" at bounding box center [506, 148] width 9 height 9
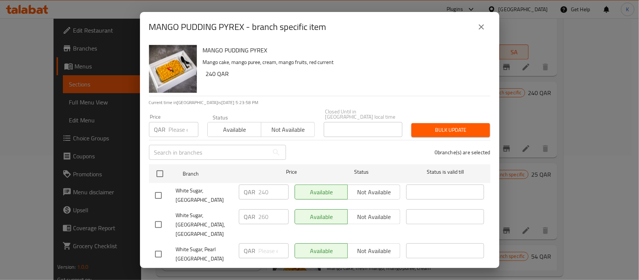
click at [481, 28] on icon "close" at bounding box center [481, 26] width 5 height 5
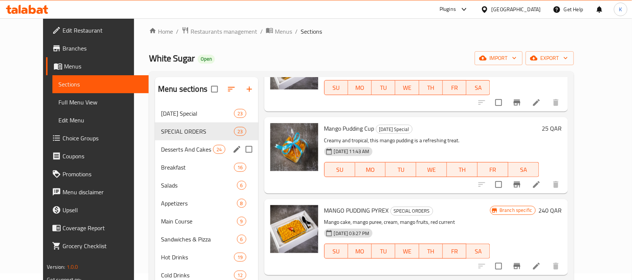
scroll to position [0, 0]
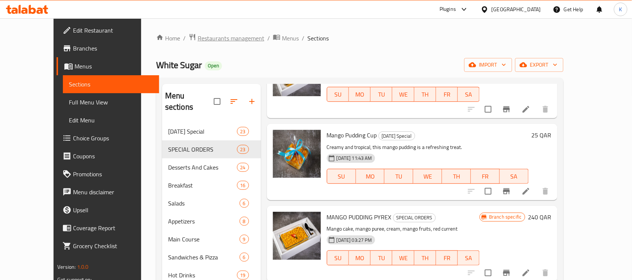
click at [198, 35] on span "Restaurants management" at bounding box center [231, 38] width 67 height 9
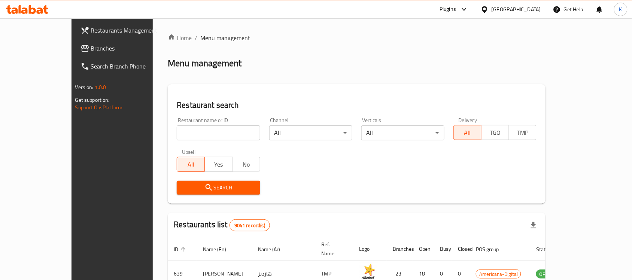
click at [489, 11] on icon at bounding box center [485, 10] width 8 height 8
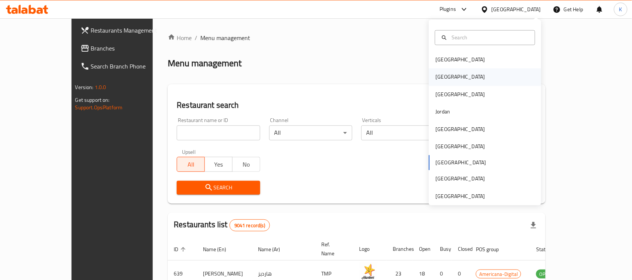
click at [445, 75] on div "Egypt" at bounding box center [460, 77] width 61 height 17
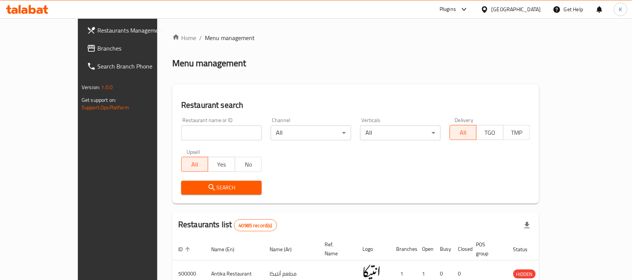
click at [181, 132] on input "search" at bounding box center [221, 132] width 81 height 15
paste input "752166"
type input "752166"
click at [183, 181] on button "Search" at bounding box center [221, 188] width 81 height 14
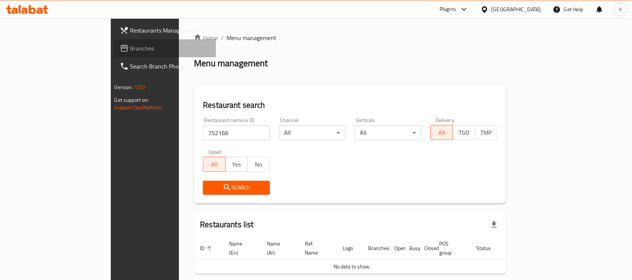
click at [130, 45] on span "Branches" at bounding box center [170, 48] width 80 height 9
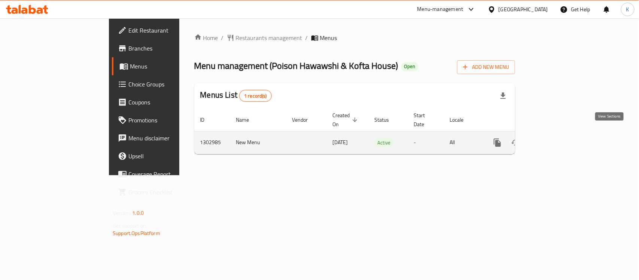
click at [556, 139] on icon "enhanced table" at bounding box center [551, 142] width 9 height 9
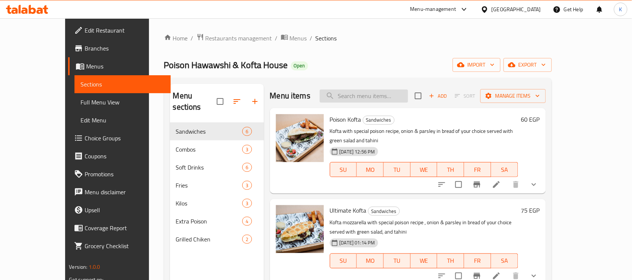
click at [374, 90] on input "search" at bounding box center [364, 96] width 88 height 13
drag, startPoint x: 69, startPoint y: 30, endPoint x: 81, endPoint y: 31, distance: 12.8
click at [85, 30] on span "Edit Restaurant" at bounding box center [125, 30] width 80 height 9
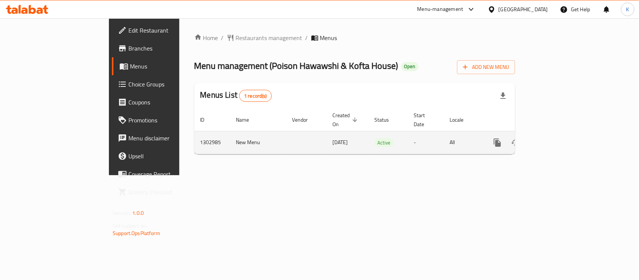
click at [556, 138] on icon "enhanced table" at bounding box center [551, 142] width 9 height 9
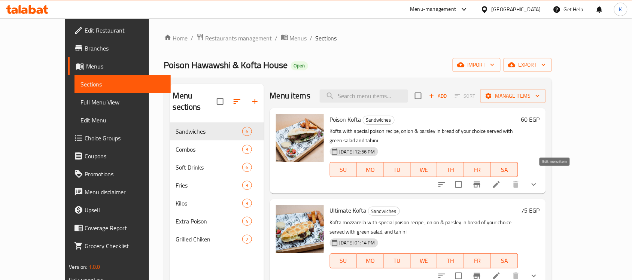
click at [501, 180] on icon at bounding box center [496, 184] width 9 height 9
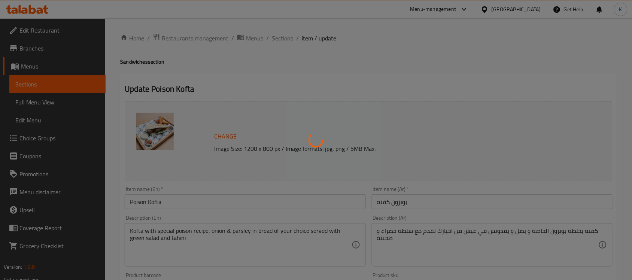
type input "نوع العيش"
type input "1"
type input "مستوى الشطة"
type input "1"
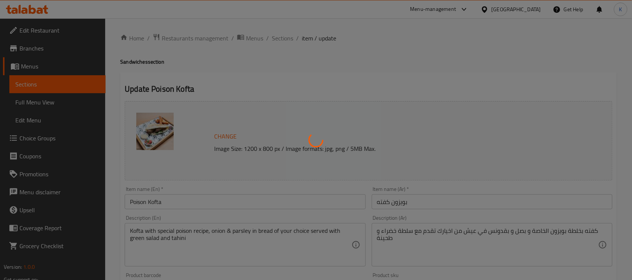
type input "1"
type input "خليها كومبو"
type input "0"
type input "1"
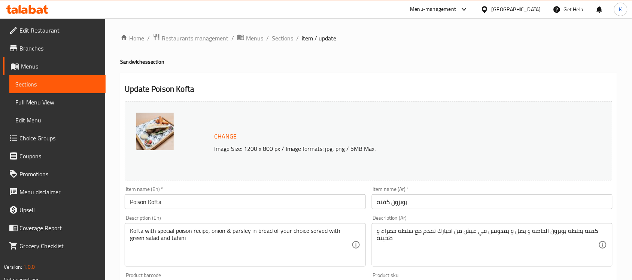
click at [45, 30] on span "Edit Restaurant" at bounding box center [59, 30] width 80 height 9
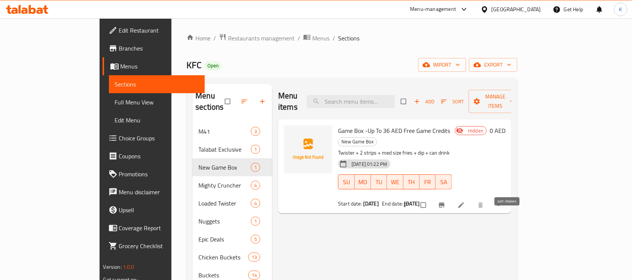
scroll to position [47, 0]
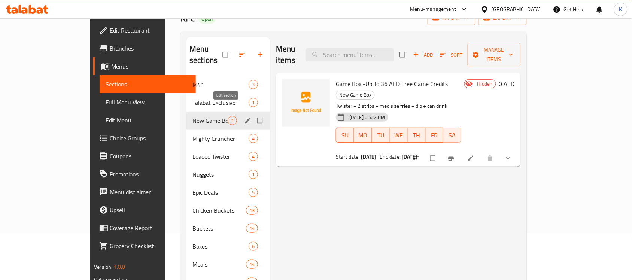
click at [244, 117] on icon "edit" at bounding box center [247, 120] width 7 height 7
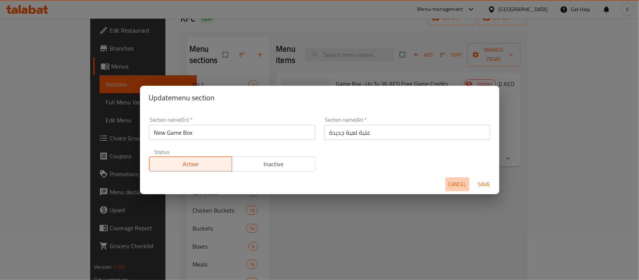
click at [452, 185] on span "Cancel" at bounding box center [458, 184] width 18 height 9
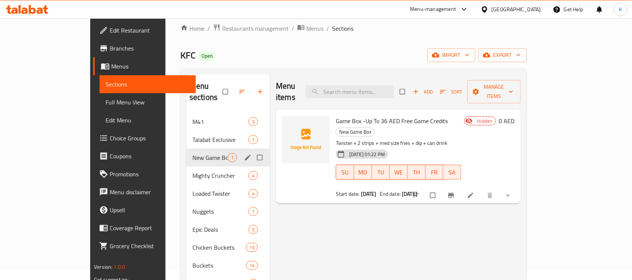
scroll to position [0, 0]
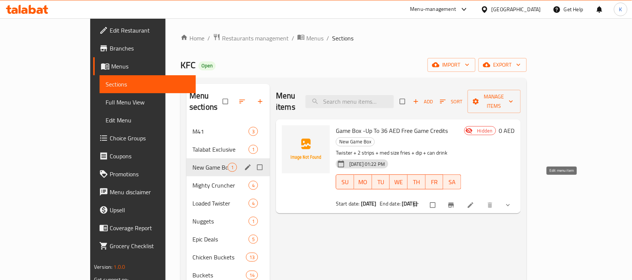
click at [475, 201] on icon at bounding box center [470, 204] width 7 height 7
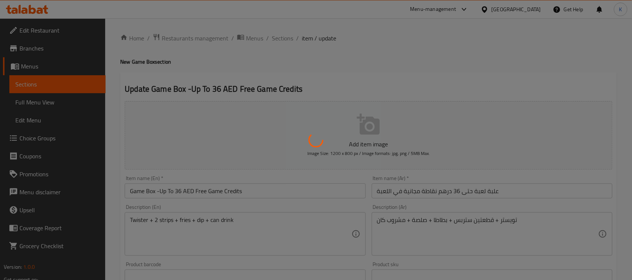
type input "اختيارك من الحجم:::"
type input "1"
type input "علبة لعبة:"
type input "1"
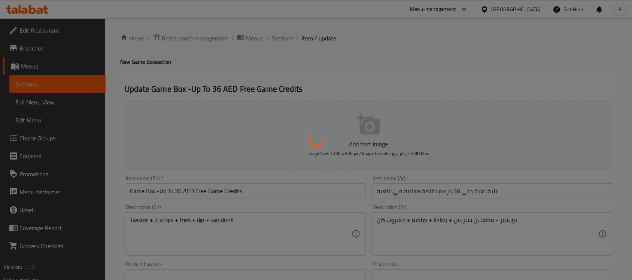
type input "1"
type input "الإضافات::"
type input "0"
type input "[PERSON_NAME] المفضل:"
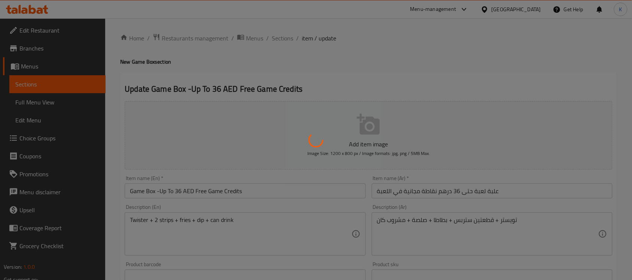
type input "1"
type input "اختر التوابل الخاصة بك::"
type input "0"
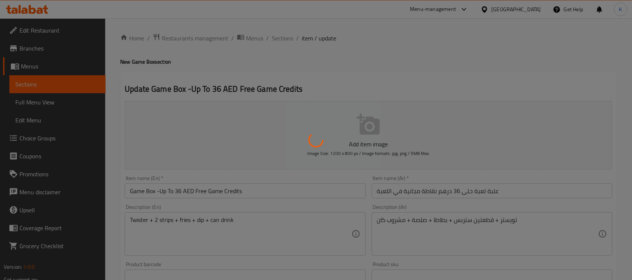
type input "اختر نكهتك المفضلة:"
type input "1"
type input "اختر تكهتك المفضلة:::"
type input "1"
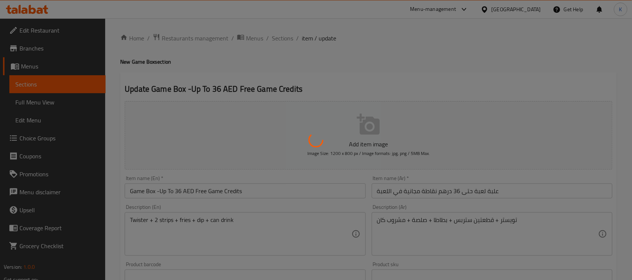
type input "1"
type input "اختر صلصتك المفضلة:::"
type input "1"
type input "اختر صنف جانبي المفضل لديك:"
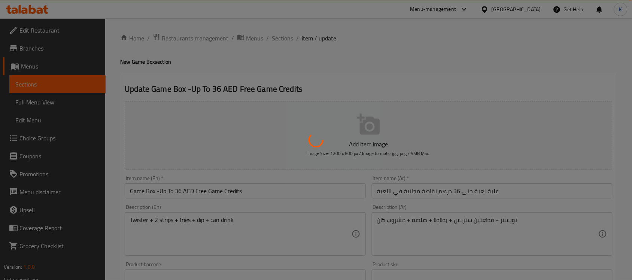
type input "1"
type input "اختر المشروب المفضل لديك:::"
type input "1"
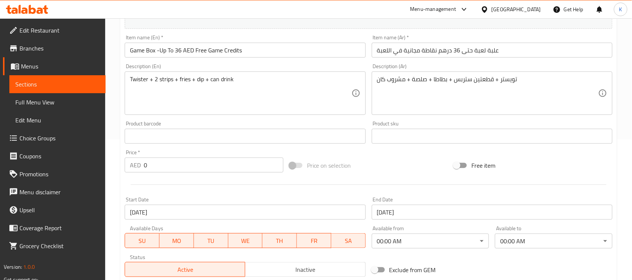
scroll to position [140, 0]
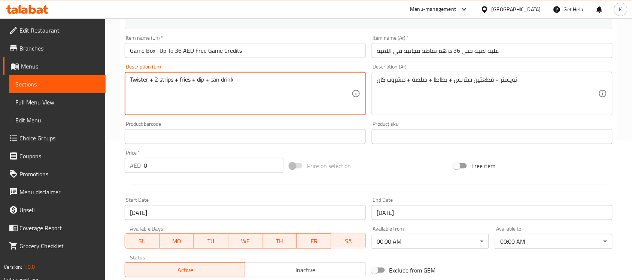
drag, startPoint x: 154, startPoint y: 81, endPoint x: 148, endPoint y: 81, distance: 5.3
click at [148, 81] on textarea "Twister + 2 strips + fries + dip + can drink" at bounding box center [240, 94] width 221 height 36
drag, startPoint x: 173, startPoint y: 81, endPoint x: 169, endPoint y: 81, distance: 4.2
click at [169, 81] on textarea "Twister, 2 strips + fries + dip + can drink" at bounding box center [240, 94] width 221 height 36
click at [184, 80] on textarea "Twister, 2 strips, fries + dip + can drink" at bounding box center [240, 94] width 221 height 36
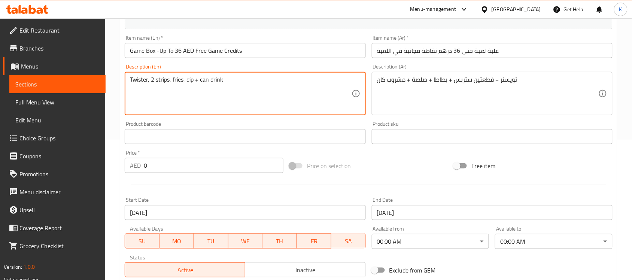
click at [197, 79] on textarea "Twister, 2 strips, fries, dip + can drink" at bounding box center [240, 94] width 221 height 36
type textarea "Twister, 2 strips, fries, dip and can drink"
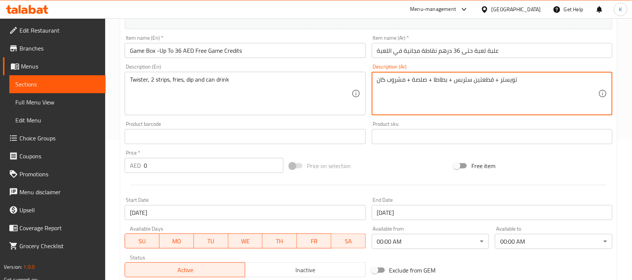
drag, startPoint x: 495, startPoint y: 81, endPoint x: 499, endPoint y: 79, distance: 3.9
click at [485, 79] on textarea "تويستر، قطعتين ستربس + بطاطا + صلصة + مشروب كان" at bounding box center [487, 94] width 221 height 36
click at [471, 79] on textarea "تويستر، 2ستربس + بطاطا + صلصة + مشروب كان" at bounding box center [487, 94] width 221 height 36
click at [476, 79] on textarea "تويستر، 2ستربس + بطاطا + صلصة + مشروب كان" at bounding box center [487, 94] width 221 height 36
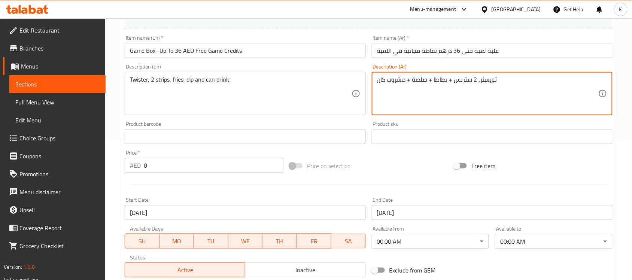
click at [453, 81] on textarea "تويستر، 2 ستربس + بطاطا + صلصة + مشروب كان" at bounding box center [487, 94] width 221 height 36
click at [433, 81] on textarea "تويستر، 2 ستربس، بطاطا + صلصة + مشروب كان" at bounding box center [487, 94] width 221 height 36
click at [410, 79] on textarea "تويستر، 2 ستربس، بطاطا، صلصة + مشروب كان" at bounding box center [487, 94] width 221 height 36
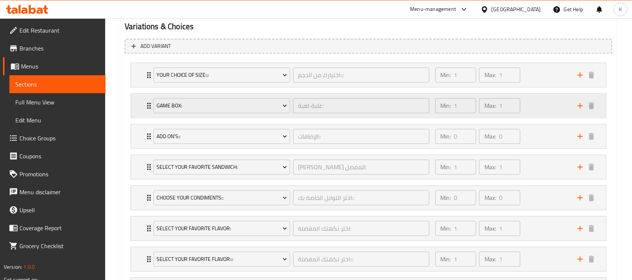
scroll to position [399, 0]
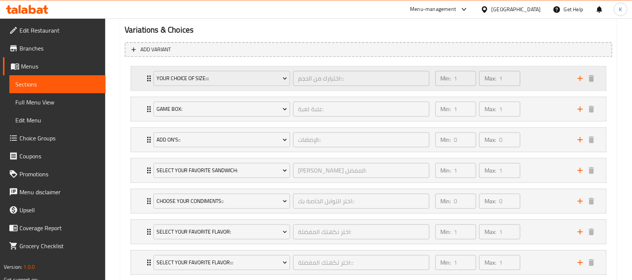
click at [558, 75] on div "Min: 1 ​ Max: 1 ​" at bounding box center [502, 79] width 142 height 24
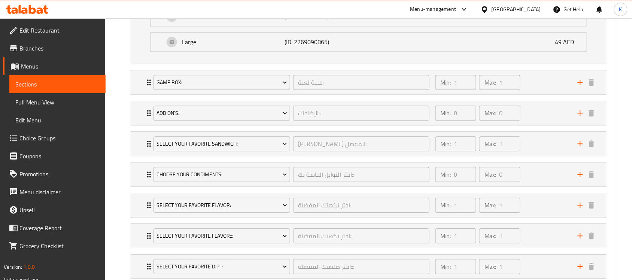
scroll to position [493, 0]
click at [557, 74] on div "Min: 1 ​ Max: 1 ​" at bounding box center [502, 82] width 142 height 24
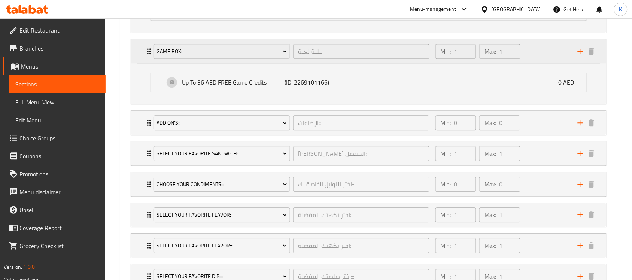
scroll to position [540, 0]
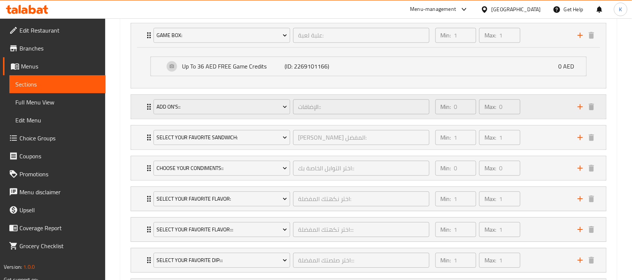
click at [557, 103] on div "Min: 0 ​ Max: 0 ​" at bounding box center [502, 107] width 142 height 24
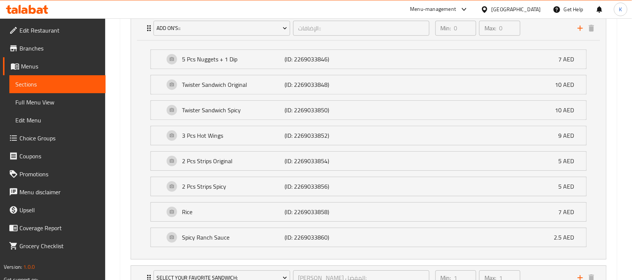
scroll to position [633, 0]
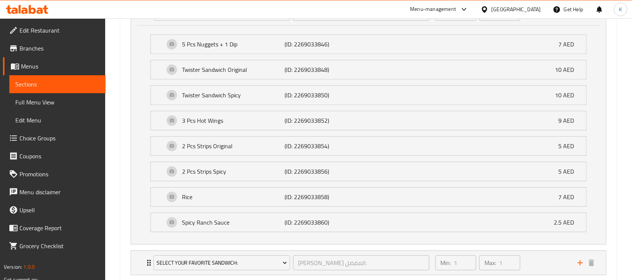
type textarea "تويستر، 2 ستربس، بطاطا، صلصة و مشروب كان"
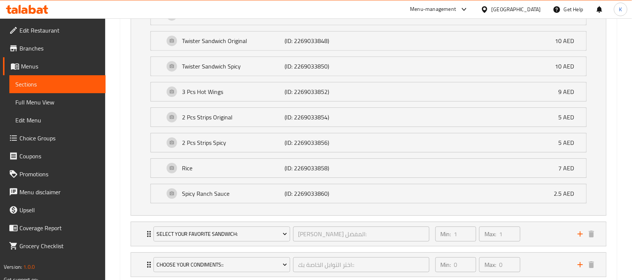
scroll to position [774, 0]
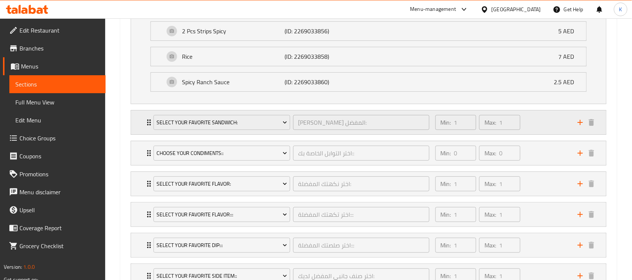
click at [529, 122] on div "Min: 1 ​ Max: 1 ​" at bounding box center [502, 122] width 142 height 24
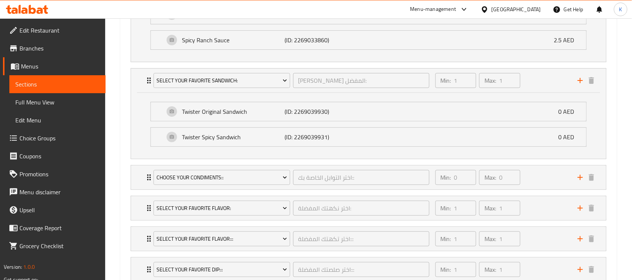
scroll to position [821, 0]
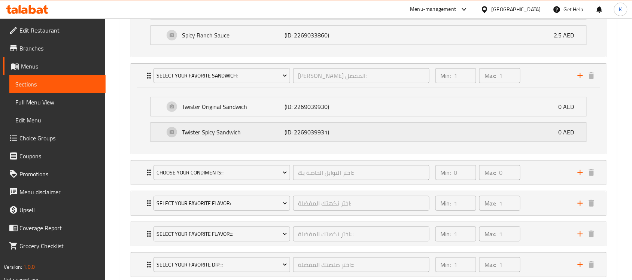
click at [497, 131] on div "Twister Spicy Sandwich (ID: 2269039931) 0 AED" at bounding box center [370, 132] width 413 height 19
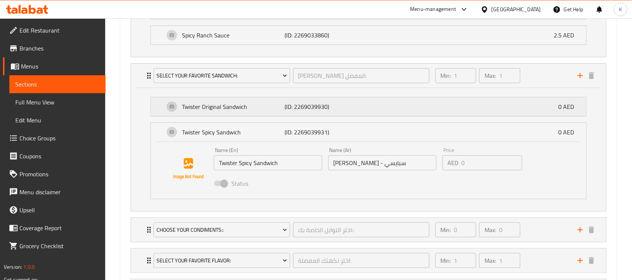
click at [497, 106] on div "Twister Original Sandwich (ID: 2269039930) 0 AED" at bounding box center [370, 106] width 413 height 19
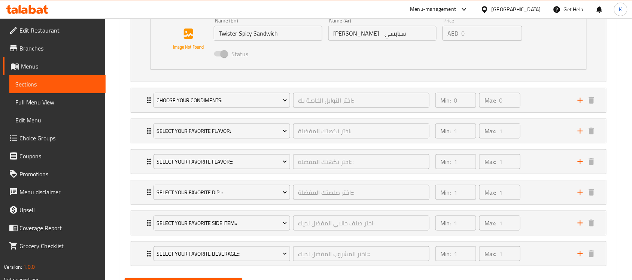
scroll to position [1008, 0]
click at [548, 105] on div "Min: 0 ​ Max: 0 ​" at bounding box center [502, 100] width 142 height 24
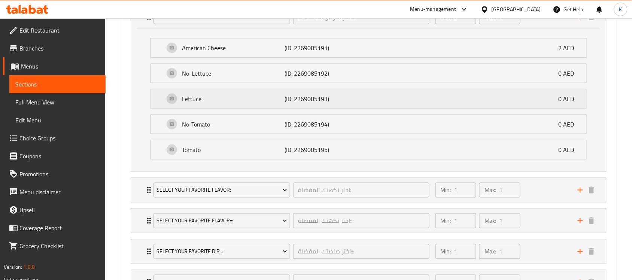
scroll to position [1148, 0]
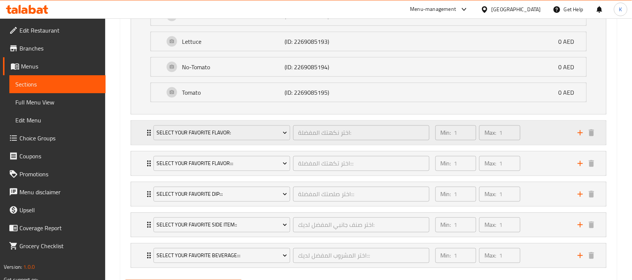
click at [539, 145] on div "Min: 1 ​ Max: 1 ​" at bounding box center [502, 133] width 142 height 24
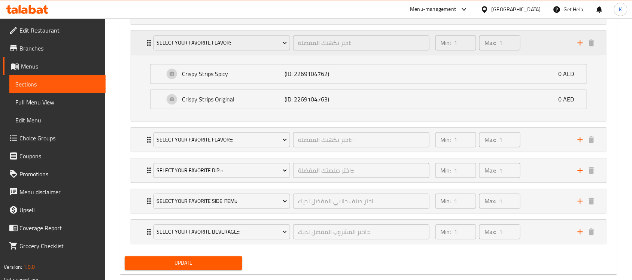
scroll to position [1242, 0]
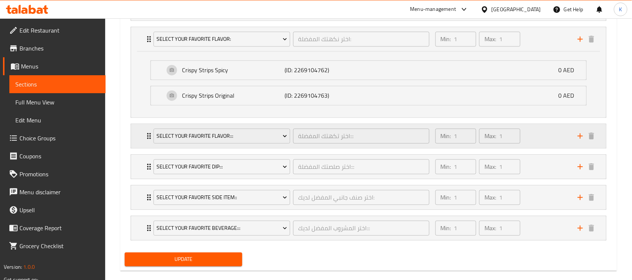
click at [544, 142] on div "Min: 1 ​ Max: 1 ​" at bounding box center [502, 136] width 142 height 24
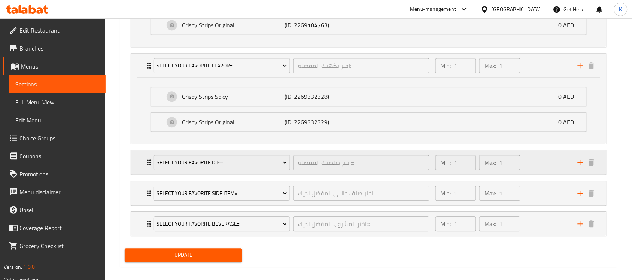
scroll to position [1326, 0]
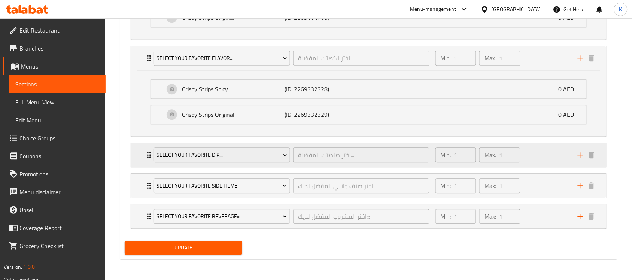
click at [542, 159] on div "Min: 1 ​ Max: 1 ​" at bounding box center [502, 155] width 142 height 24
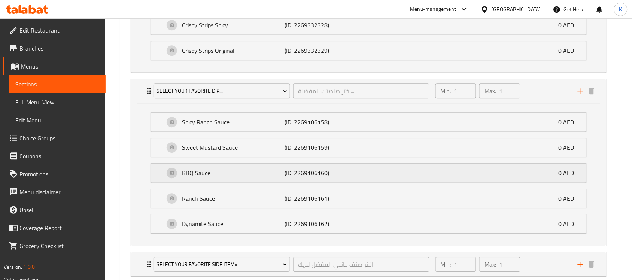
scroll to position [1419, 0]
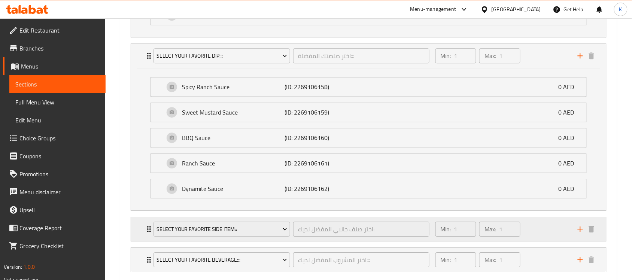
click at [534, 224] on div "Min: 1 ​ Max: 1 ​" at bounding box center [502, 229] width 142 height 24
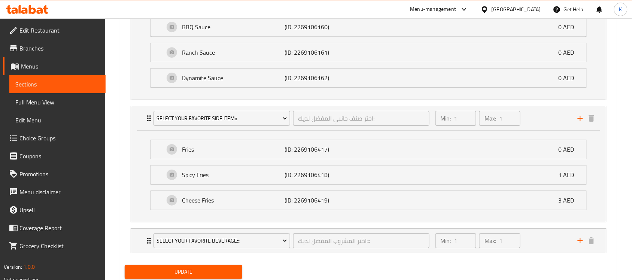
scroll to position [1560, 0]
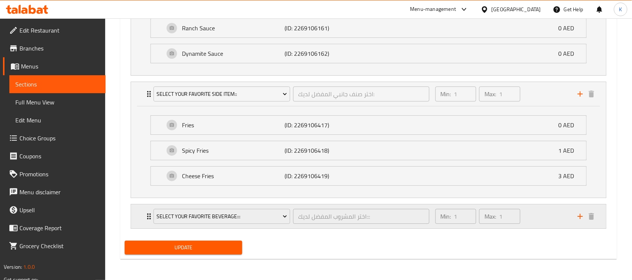
click at [551, 222] on div "Min: 1 ​ Max: 1 ​" at bounding box center [502, 216] width 142 height 24
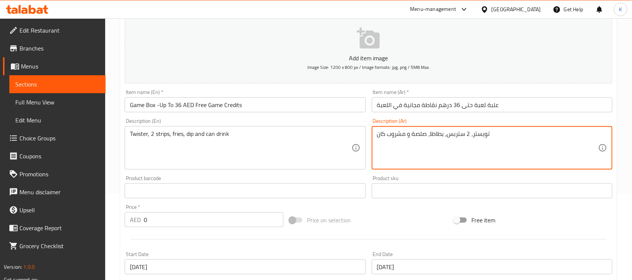
scroll to position [0, 0]
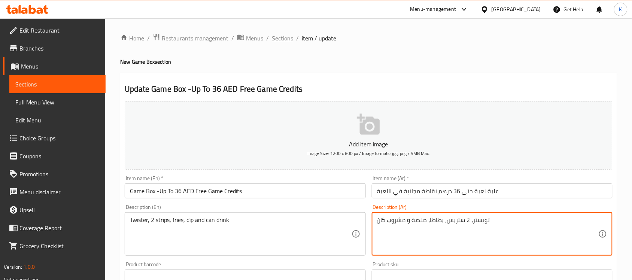
click at [288, 37] on span "Sections" at bounding box center [282, 38] width 21 height 9
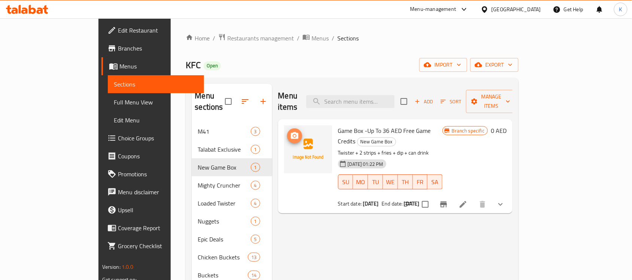
click at [291, 132] on icon "upload picture" at bounding box center [294, 135] width 7 height 7
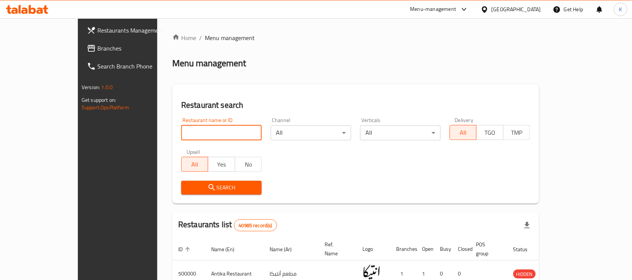
drag, startPoint x: 181, startPoint y: 131, endPoint x: 158, endPoint y: 127, distance: 23.7
click at [181, 132] on input "search" at bounding box center [221, 132] width 81 height 15
paste input "654387"
type input "654387"
click at [199, 185] on span "Search" at bounding box center [221, 187] width 69 height 9
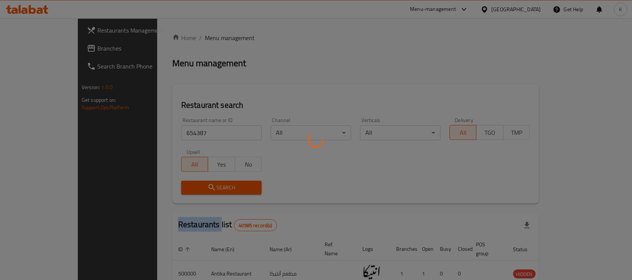
click at [199, 185] on div at bounding box center [316, 140] width 632 height 280
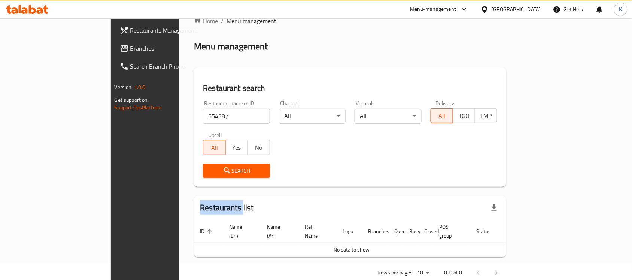
scroll to position [25, 0]
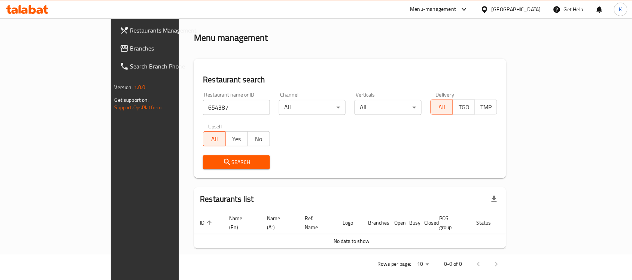
drag, startPoint x: 163, startPoint y: 100, endPoint x: 167, endPoint y: 102, distance: 4.2
click at [203, 100] on input "654387" at bounding box center [236, 107] width 67 height 15
click at [130, 49] on span "Branches" at bounding box center [170, 48] width 80 height 9
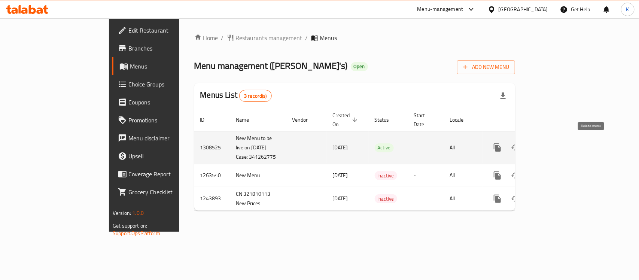
click at [561, 145] on link "enhanced table" at bounding box center [552, 148] width 18 height 18
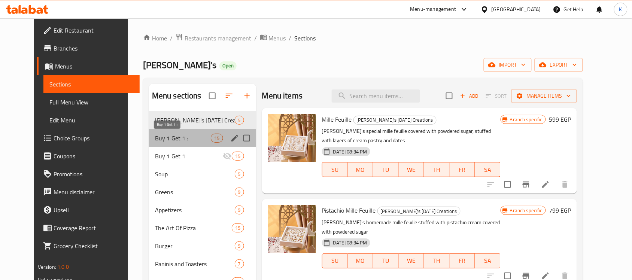
click at [155, 137] on span "Buy 1 Get 1 :" at bounding box center [183, 138] width 56 height 9
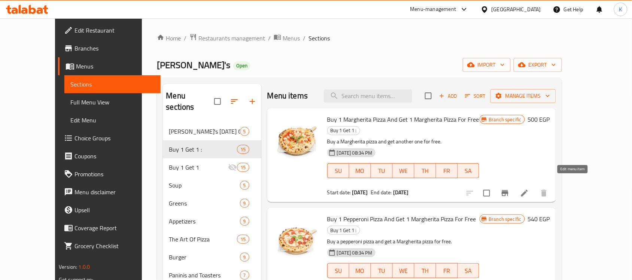
click at [529, 189] on icon at bounding box center [524, 193] width 9 height 9
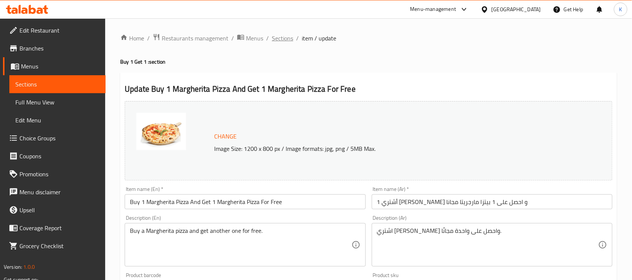
click at [279, 36] on span "Sections" at bounding box center [282, 38] width 21 height 9
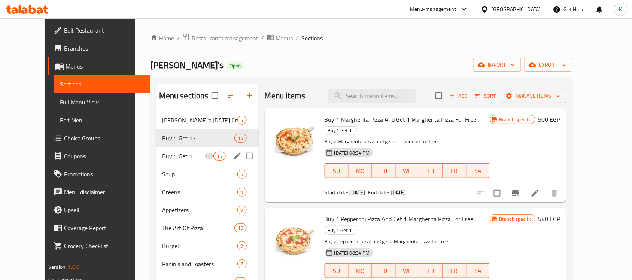
click at [163, 151] on div "Buy 1 Get 1 15" at bounding box center [207, 156] width 103 height 18
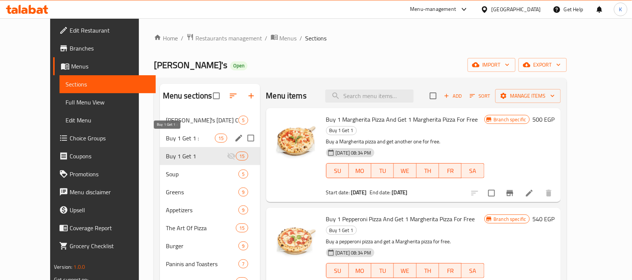
click at [176, 134] on span "Buy 1 Get 1 :" at bounding box center [190, 138] width 49 height 9
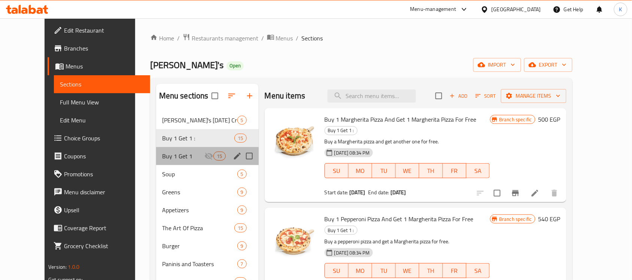
click at [175, 149] on div "Buy 1 Get 1 15" at bounding box center [207, 156] width 103 height 18
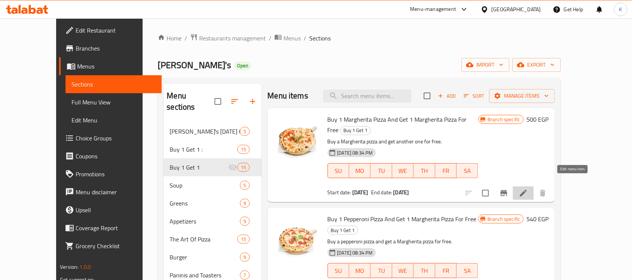
click at [527, 190] on icon at bounding box center [523, 193] width 7 height 7
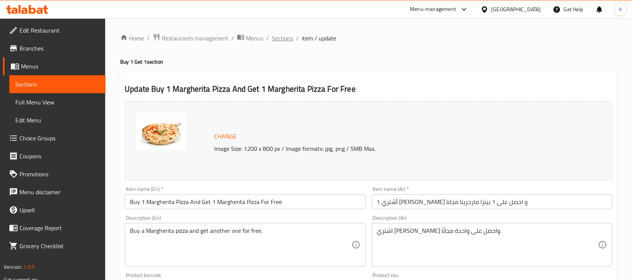
click at [285, 34] on span "Sections" at bounding box center [282, 38] width 21 height 9
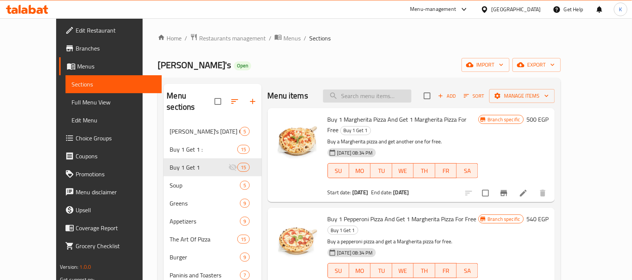
click at [406, 100] on input "search" at bounding box center [367, 96] width 88 height 13
paste input "Buy 1 Margherita Pizza And Get 1 Margherita Pizza For Free"
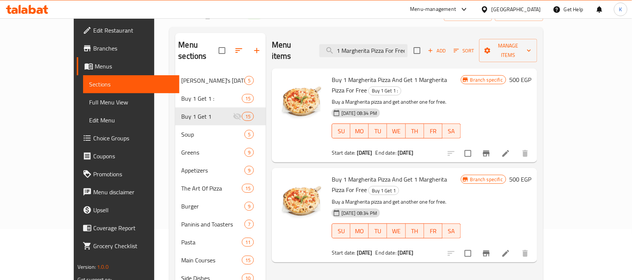
scroll to position [47, 0]
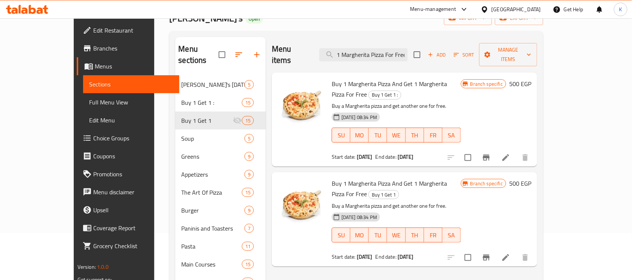
type input "Buy 1 Margherita Pizza And Get 1 Margherita Pizza For Free"
click at [510, 153] on icon at bounding box center [505, 157] width 9 height 9
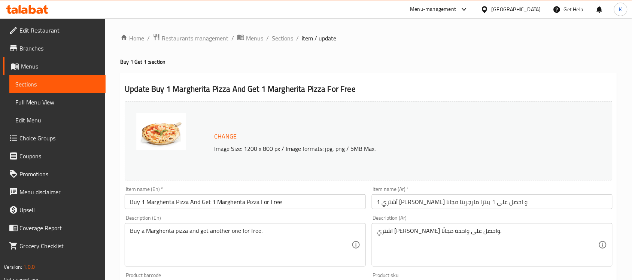
click at [282, 37] on span "Sections" at bounding box center [282, 38] width 21 height 9
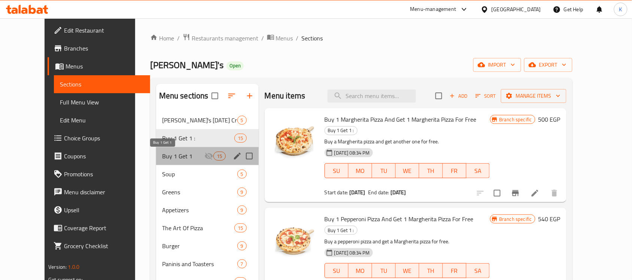
click at [162, 155] on span "Buy 1 Get 1" at bounding box center [183, 156] width 43 height 9
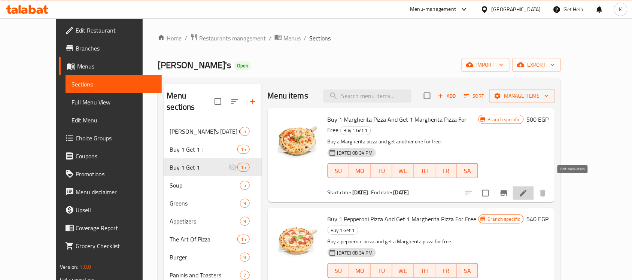
click at [528, 189] on icon at bounding box center [523, 193] width 9 height 9
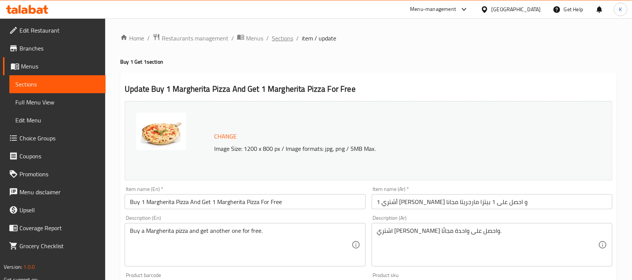
click at [283, 36] on span "Sections" at bounding box center [282, 38] width 21 height 9
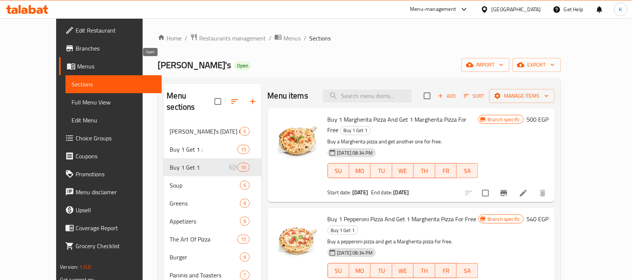
click at [158, 72] on div "[PERSON_NAME]'s Open import export" at bounding box center [359, 65] width 403 height 14
click at [284, 40] on span "Menus" at bounding box center [292, 38] width 17 height 9
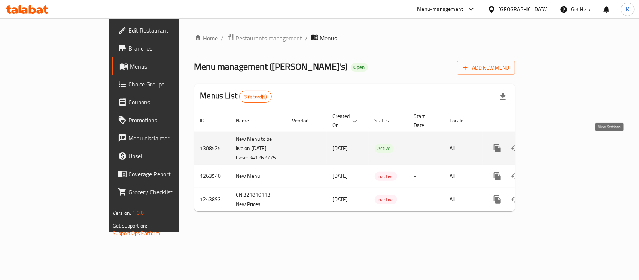
click at [556, 147] on icon "enhanced table" at bounding box center [551, 148] width 9 height 9
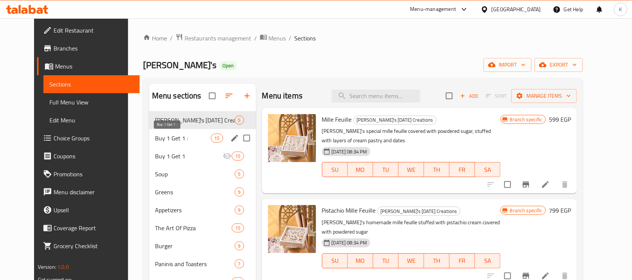
click at [172, 142] on span "Buy 1 Get 1 :" at bounding box center [183, 138] width 56 height 9
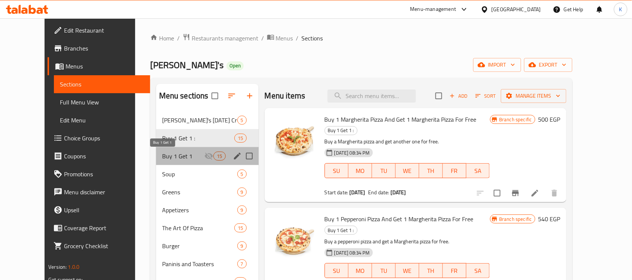
click at [178, 160] on span "Buy 1 Get 1" at bounding box center [183, 156] width 43 height 9
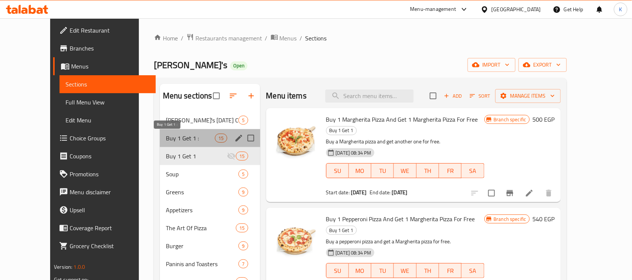
click at [184, 141] on span "Buy 1 Get 1 :" at bounding box center [190, 138] width 49 height 9
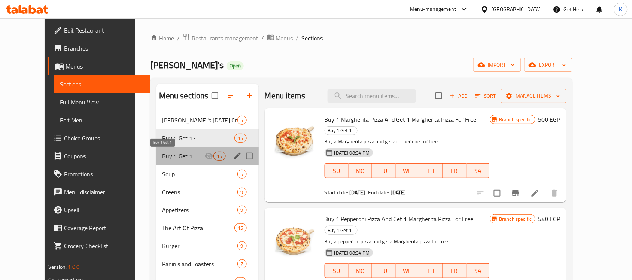
click at [188, 160] on span "Buy 1 Get 1" at bounding box center [183, 156] width 43 height 9
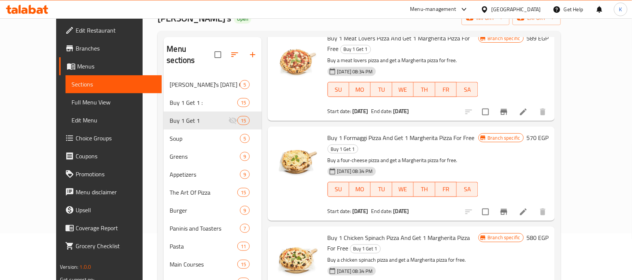
scroll to position [375, 0]
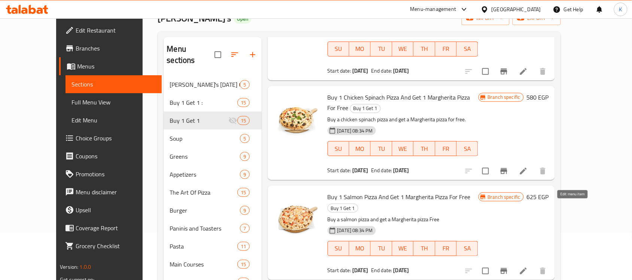
click at [527, 268] on icon at bounding box center [523, 271] width 7 height 7
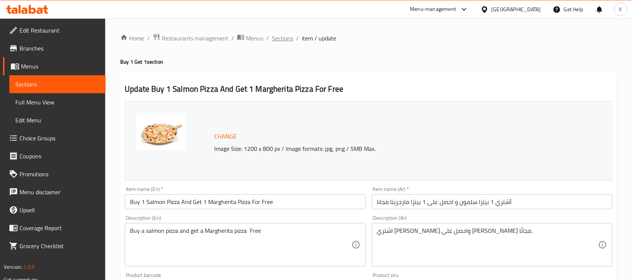
click at [276, 40] on span "Sections" at bounding box center [282, 38] width 21 height 9
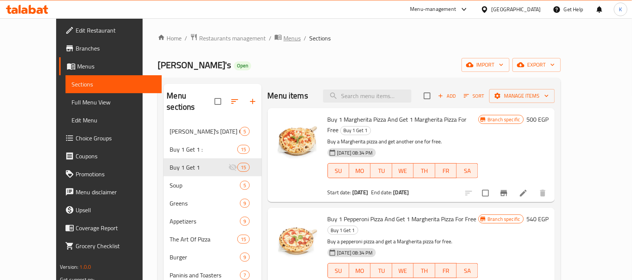
click at [275, 37] on span "breadcrumb" at bounding box center [279, 38] width 9 height 10
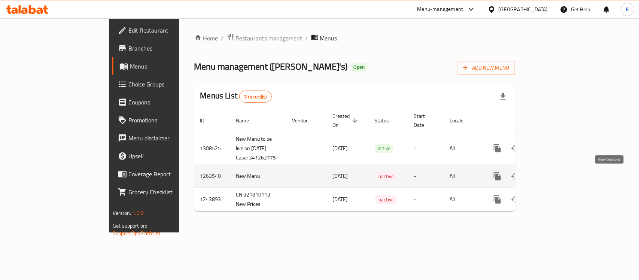
click at [556, 177] on icon "enhanced table" at bounding box center [551, 176] width 9 height 9
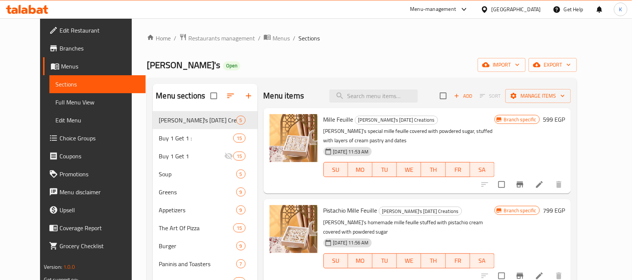
click at [159, 136] on span "Buy 1 Get 1 :" at bounding box center [196, 138] width 75 height 9
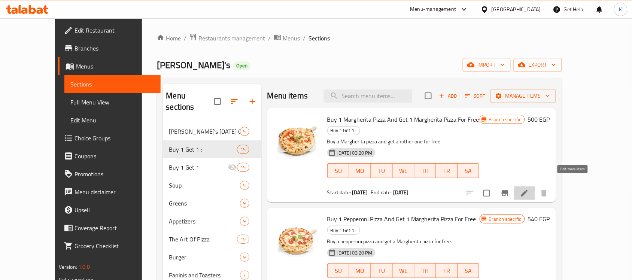
click at [529, 189] on icon at bounding box center [524, 193] width 9 height 9
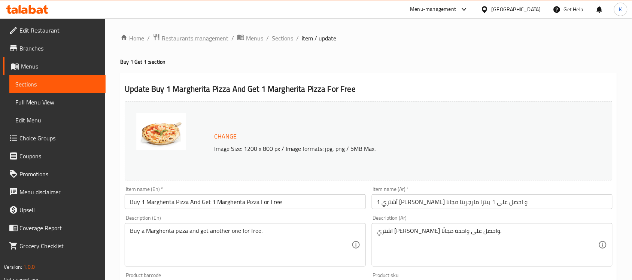
click at [223, 37] on span "Restaurants management" at bounding box center [195, 38] width 67 height 9
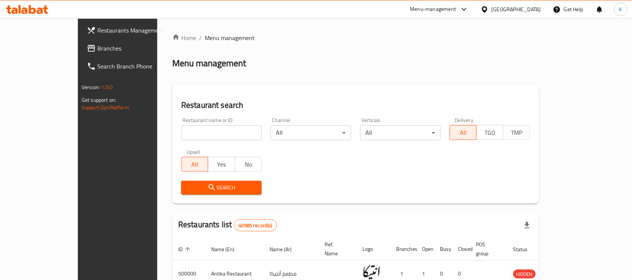
click at [531, 6] on div "Egypt" at bounding box center [516, 9] width 49 height 8
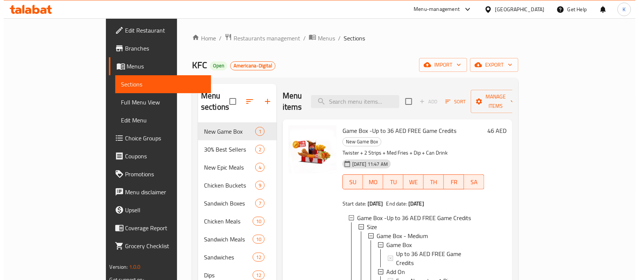
scroll to position [1, 0]
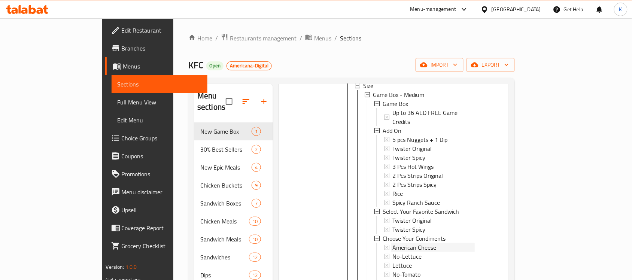
click at [392, 243] on span "American Cheese" at bounding box center [414, 247] width 44 height 9
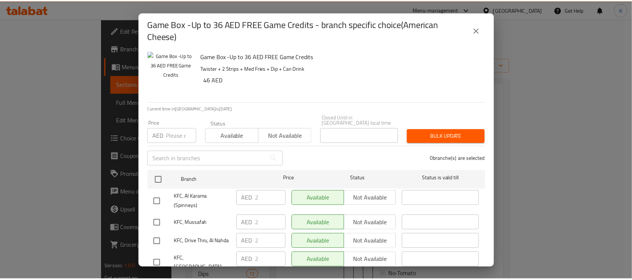
scroll to position [468, 0]
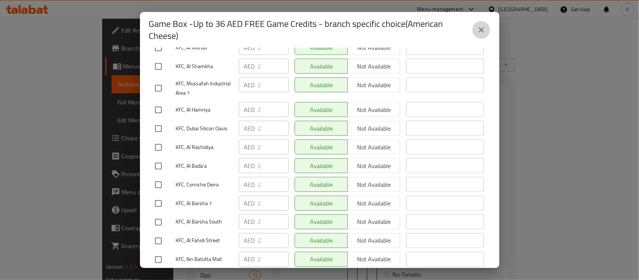
click at [478, 24] on button "close" at bounding box center [482, 30] width 18 height 18
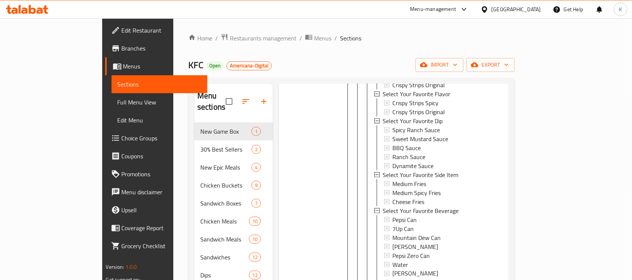
scroll to position [375, 0]
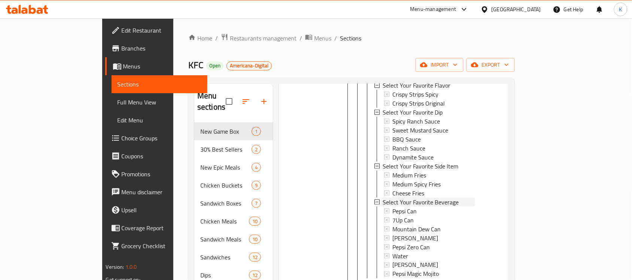
click at [386, 198] on span "Select Your Favorite Beverage" at bounding box center [421, 202] width 76 height 9
click at [392, 189] on span "Cheese Fries" at bounding box center [408, 193] width 32 height 9
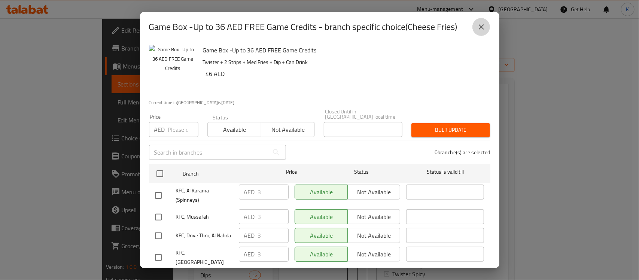
click at [473, 27] on button "close" at bounding box center [482, 27] width 18 height 18
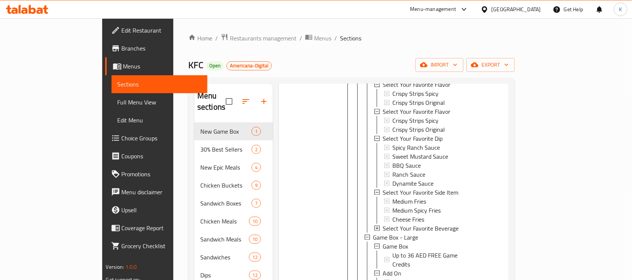
scroll to position [328, 0]
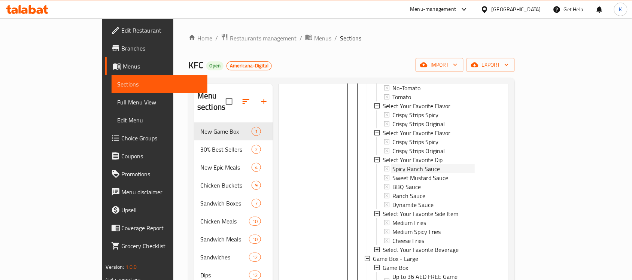
click at [404, 164] on span "Spicy Ranch Sauce" at bounding box center [416, 168] width 48 height 9
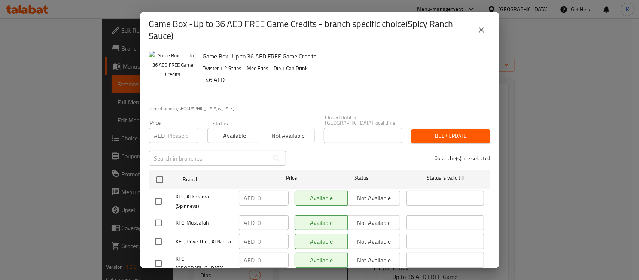
click at [483, 31] on icon "close" at bounding box center [481, 29] width 9 height 9
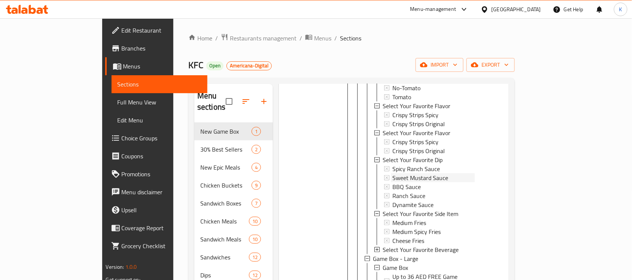
click at [406, 173] on span "Sweet Mustard Sauce" at bounding box center [420, 177] width 56 height 9
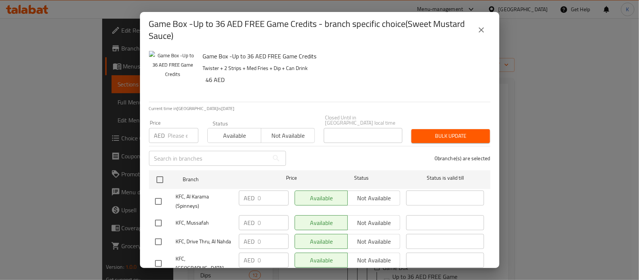
click at [478, 32] on icon "close" at bounding box center [481, 29] width 9 height 9
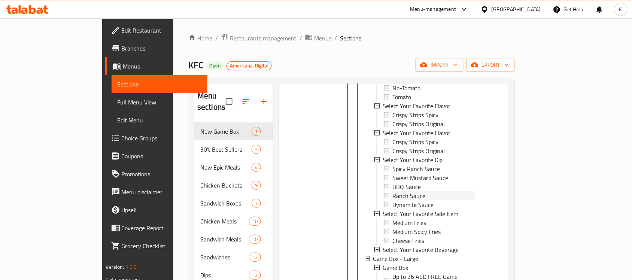
click at [395, 191] on span "Ranch Sauce" at bounding box center [408, 195] width 33 height 9
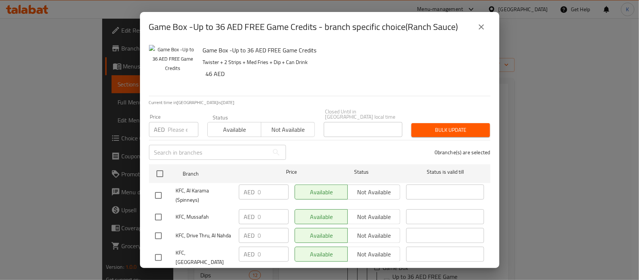
click at [480, 25] on icon "close" at bounding box center [481, 26] width 5 height 5
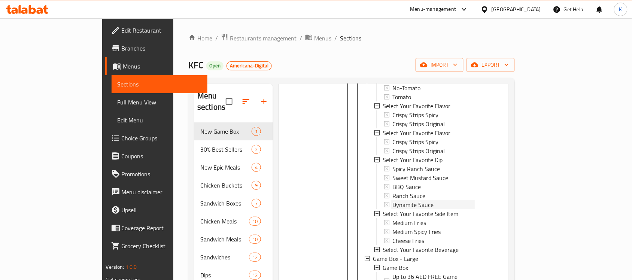
click at [404, 200] on span "Dynamite Sauce" at bounding box center [412, 204] width 41 height 9
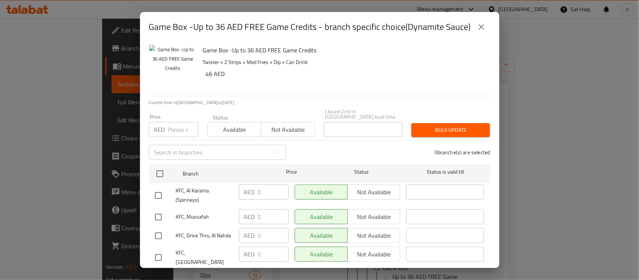
click at [479, 31] on icon "close" at bounding box center [481, 26] width 9 height 9
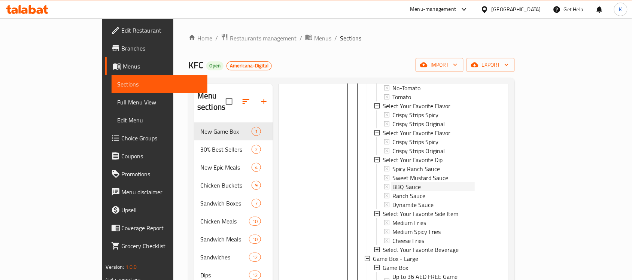
click at [392, 182] on span "BBQ Sauce" at bounding box center [406, 186] width 28 height 9
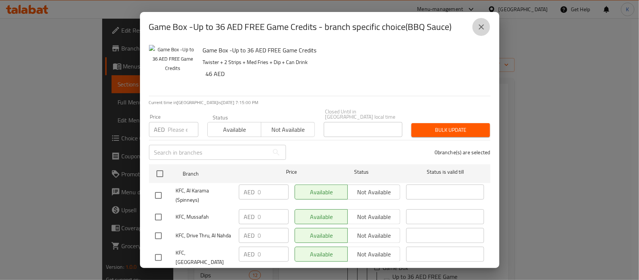
click at [480, 22] on icon "close" at bounding box center [481, 26] width 9 height 9
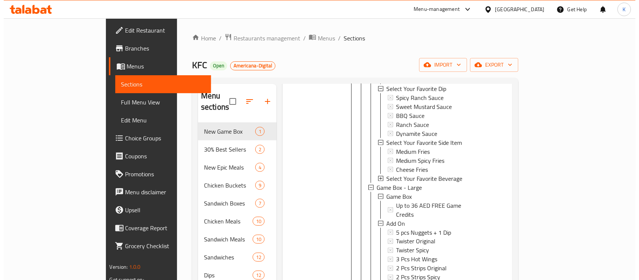
scroll to position [385, 0]
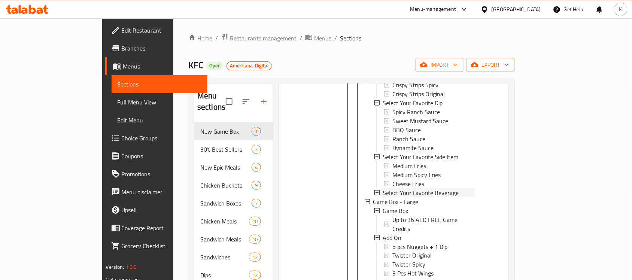
click at [375, 190] on icon at bounding box center [377, 192] width 5 height 5
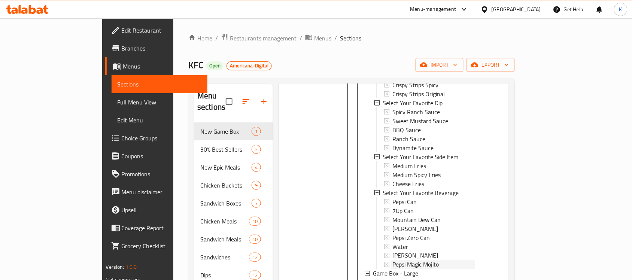
click at [392, 260] on span "Pepsi Magic Mojito" at bounding box center [415, 264] width 46 height 9
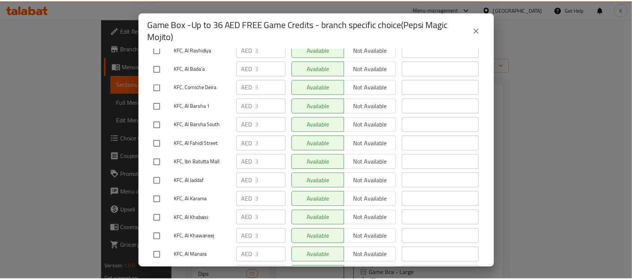
scroll to position [655, 0]
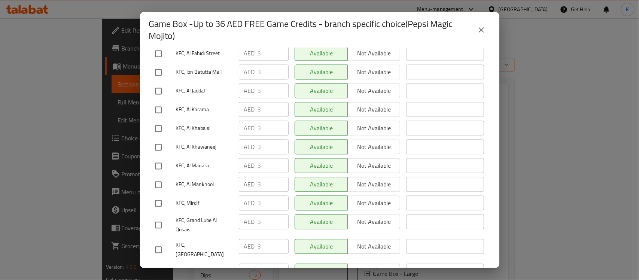
click at [480, 30] on icon "close" at bounding box center [481, 29] width 9 height 9
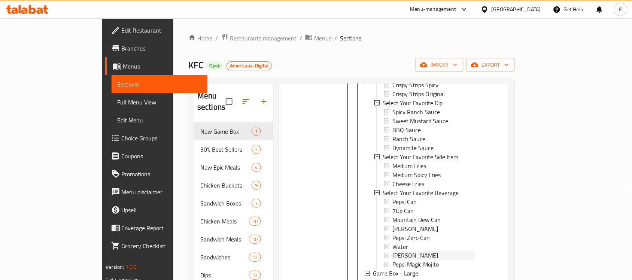
click at [403, 251] on span "Mojito Krusher" at bounding box center [415, 255] width 46 height 9
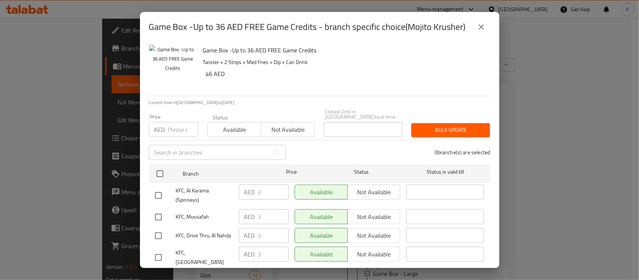
click at [481, 28] on icon "close" at bounding box center [481, 26] width 9 height 9
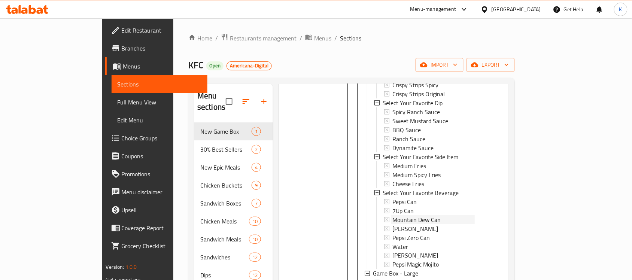
click at [409, 215] on span "Mountain Dew Can" at bounding box center [416, 219] width 48 height 9
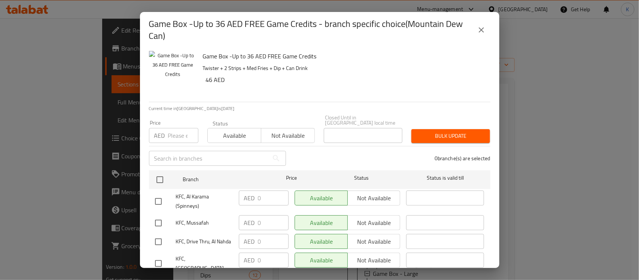
click at [490, 24] on div "Game Box -Up to 36 AED FREE Game Credits - branch specific choice(Mountain Dew …" at bounding box center [320, 30] width 342 height 24
click at [484, 27] on icon "close" at bounding box center [481, 29] width 9 height 9
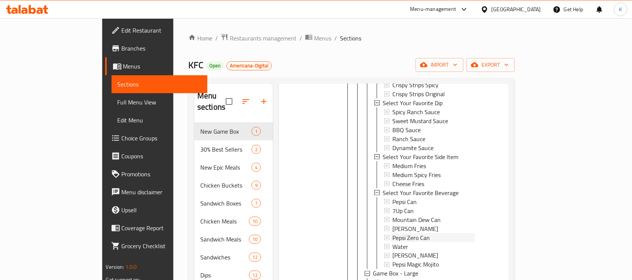
click at [416, 233] on div "Pepsi Zero Can" at bounding box center [433, 237] width 82 height 9
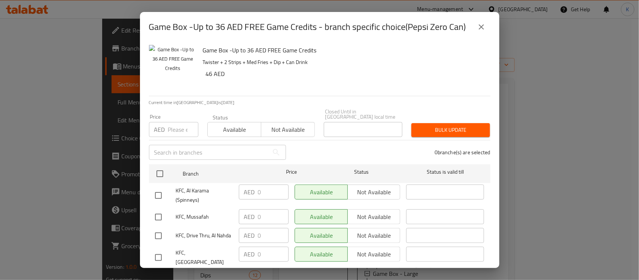
click at [480, 31] on icon "close" at bounding box center [481, 26] width 9 height 9
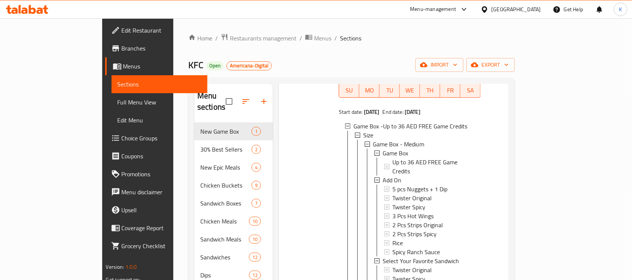
scroll to position [0, 0]
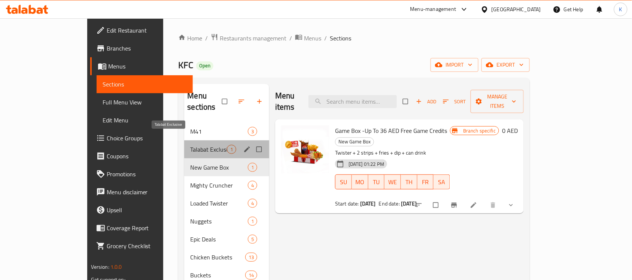
click at [190, 145] on span "Talabat Exclusive" at bounding box center [208, 149] width 37 height 9
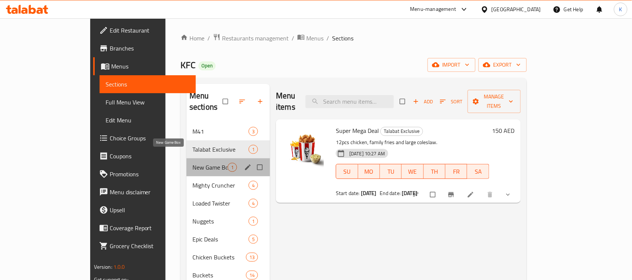
click at [192, 163] on span "New Game Box" at bounding box center [209, 167] width 35 height 9
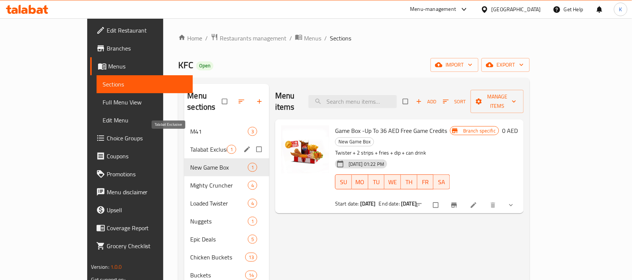
click at [190, 145] on span "Talabat Exclusive" at bounding box center [208, 149] width 37 height 9
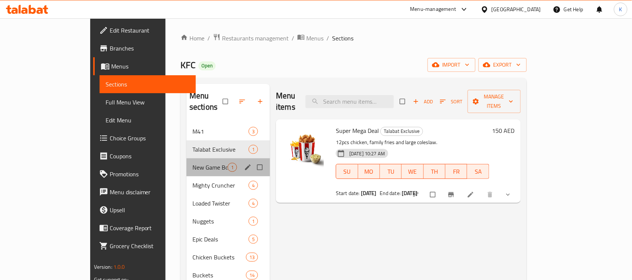
click at [187, 158] on div "New Game Box 1" at bounding box center [229, 167] width 84 height 18
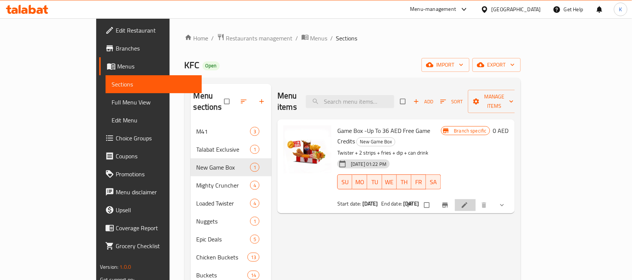
click at [469, 201] on icon at bounding box center [464, 204] width 7 height 7
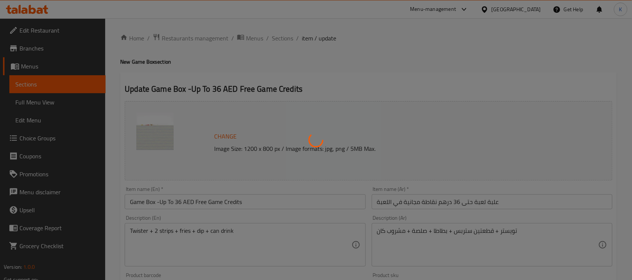
type input "اختيارك من الحجم:::"
type input "1"
type input "علبة لعبة:"
type input "1"
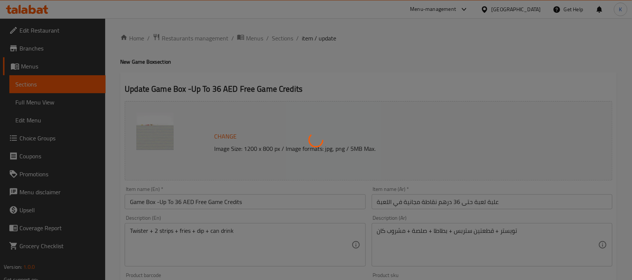
type input "1"
type input "الإضافات::"
type input "0"
type input "[PERSON_NAME] المفضل:"
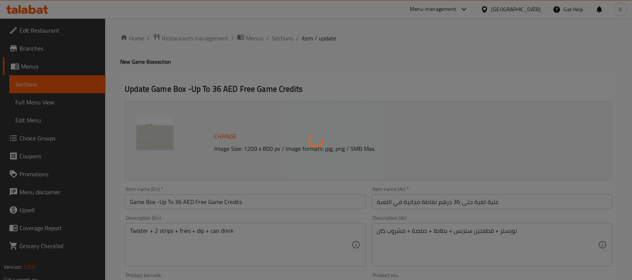
type input "1"
type input "اختر التوابل الخاصة بك::"
type input "0"
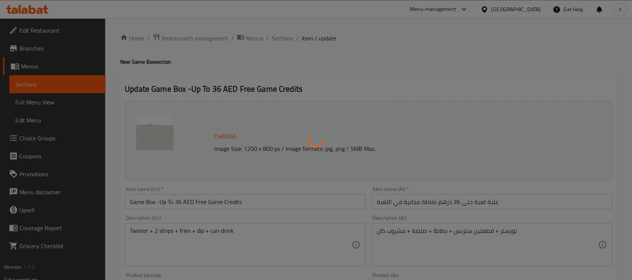
type input "اختر نكهتك المفضلة:"
type input "1"
type input "اختر تكهتك المفضلة:::"
type input "1"
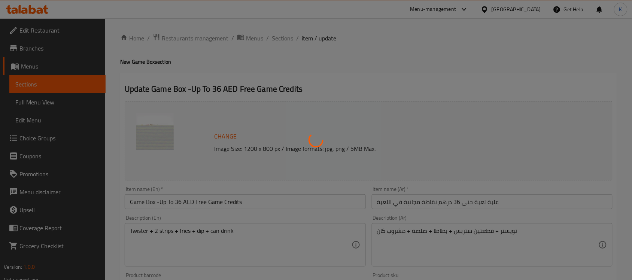
type input "1"
type input "اختر صلصتك المفضلة:::"
type input "1"
type input "اختر صنف جانبي المفضل لديك:"
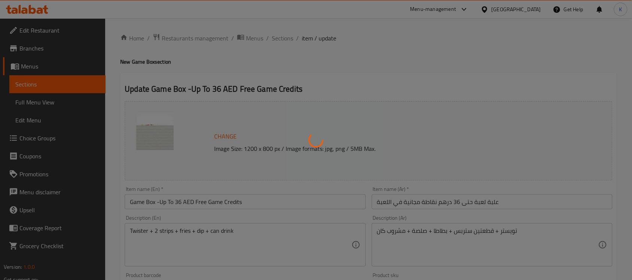
type input "1"
type input "اختر المشروب المفضل لديك:::"
type input "1"
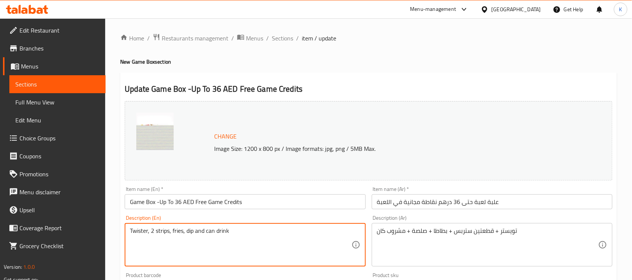
type textarea "Twister, 2 strips, fries, dip and can drink"
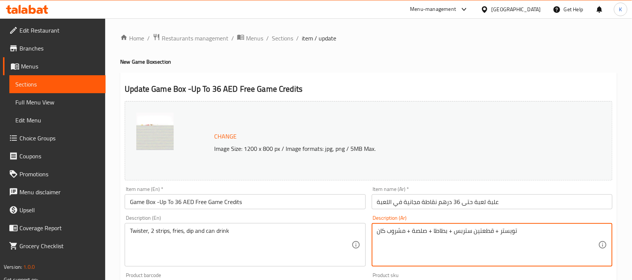
drag, startPoint x: 474, startPoint y: 232, endPoint x: 499, endPoint y: 233, distance: 25.1
click at [453, 231] on textarea "تويستر، 2 ستربس + بطاطا + صلصة + مشروب كان" at bounding box center [487, 245] width 221 height 36
type textarea "تويستر، 2 ستربس، بطاطا، صلصة و مشروب كان"
click at [557, 204] on input "علبة لعبة حتى 36 درهم نقاطة مجانية في اللعبة" at bounding box center [492, 201] width 241 height 15
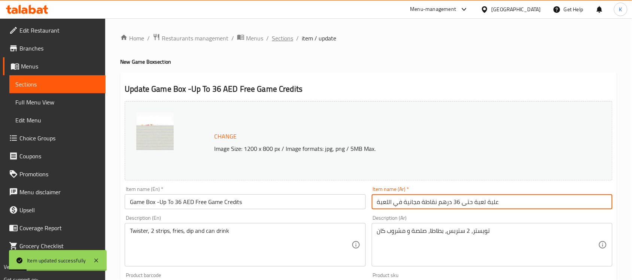
click at [289, 42] on span "Sections" at bounding box center [282, 38] width 21 height 9
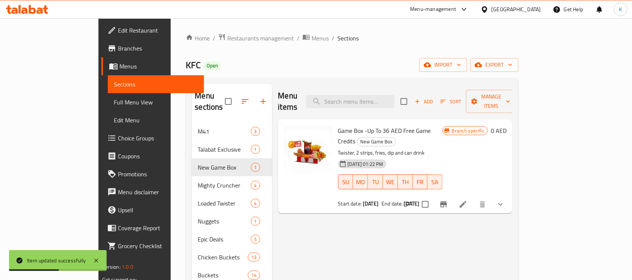
click at [468, 200] on icon at bounding box center [463, 204] width 9 height 9
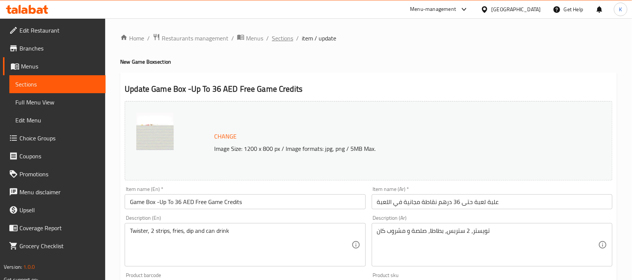
click at [282, 36] on span "Sections" at bounding box center [282, 38] width 21 height 9
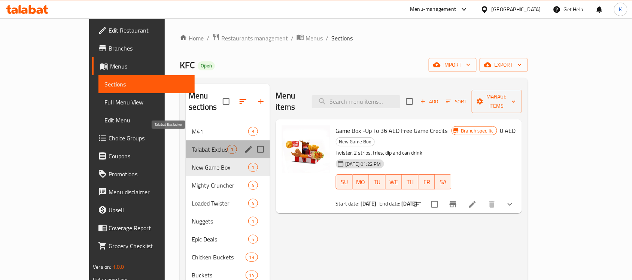
click at [192, 145] on span "Talabat Exclusive" at bounding box center [210, 149] width 36 height 9
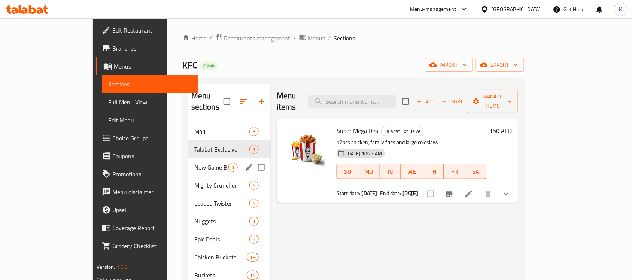
click at [188, 158] on div "New Game Box 1" at bounding box center [229, 167] width 82 height 18
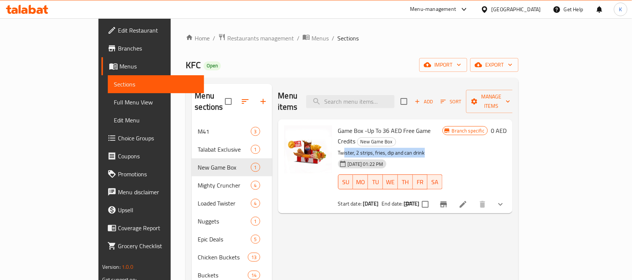
drag, startPoint x: 401, startPoint y: 132, endPoint x: 326, endPoint y: 132, distance: 74.9
click at [338, 148] on p "Twister, 2 strips, fries, dip and can drink" at bounding box center [390, 152] width 104 height 9
click at [468, 200] on icon at bounding box center [463, 204] width 9 height 9
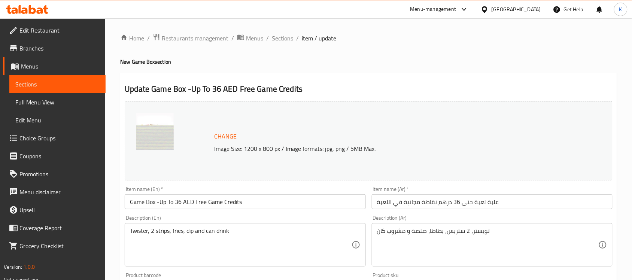
click at [291, 40] on span "Sections" at bounding box center [282, 38] width 21 height 9
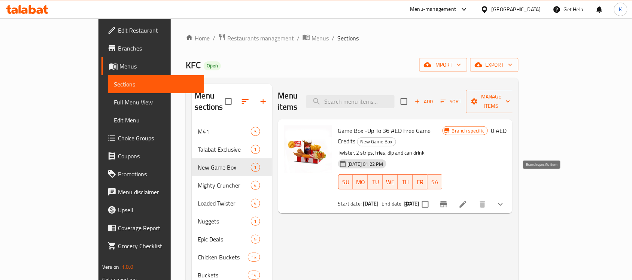
click at [448, 200] on icon "Branch-specific-item" at bounding box center [443, 204] width 9 height 9
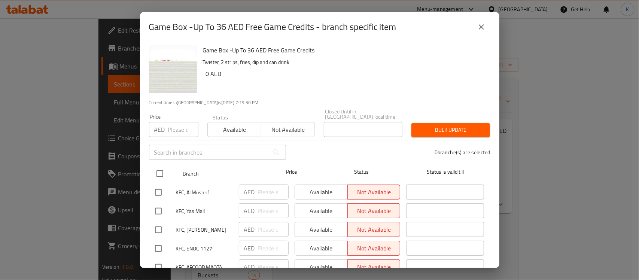
click at [162, 172] on input "checkbox" at bounding box center [160, 174] width 16 height 16
checkbox input "true"
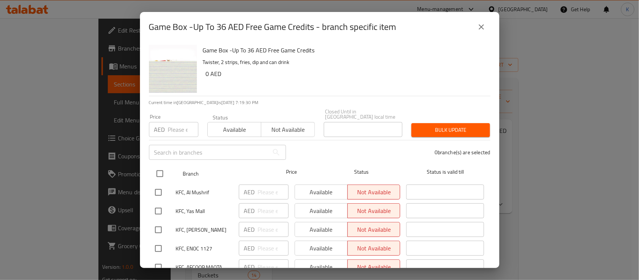
checkbox input "true"
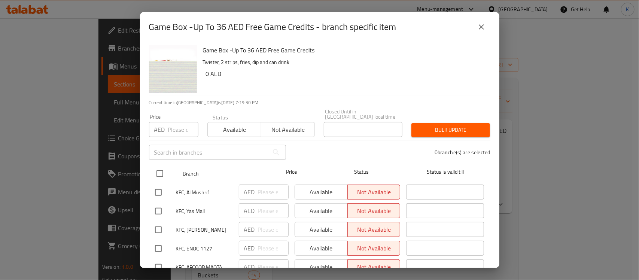
checkbox input "true"
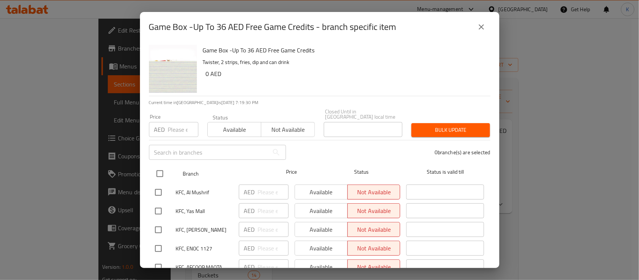
checkbox input "true"
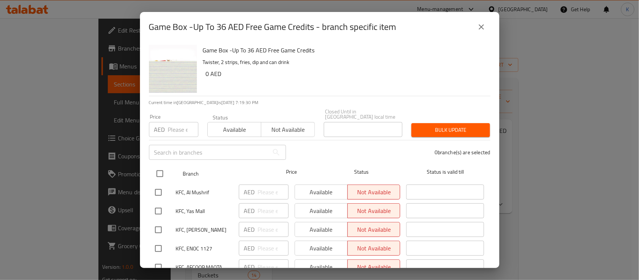
checkbox input "true"
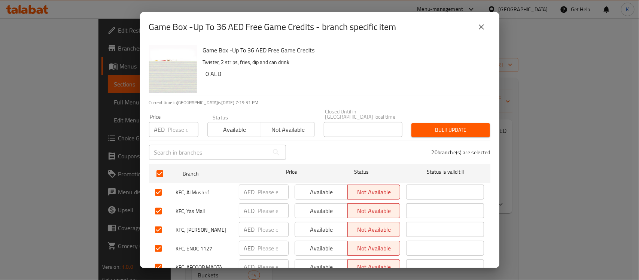
click at [235, 135] on span "Available" at bounding box center [235, 129] width 48 height 11
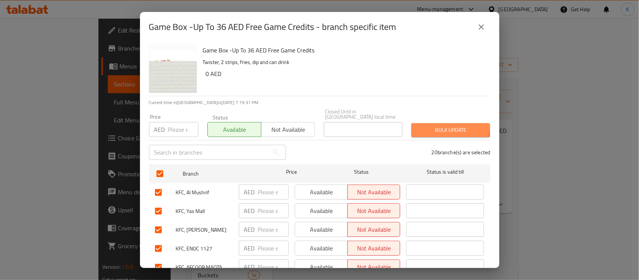
click at [441, 126] on span "Bulk update" at bounding box center [451, 129] width 67 height 9
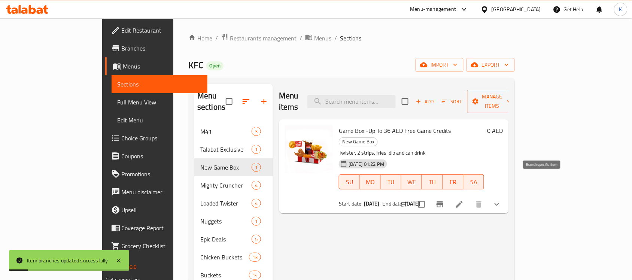
click at [443, 201] on icon "Branch-specific-item" at bounding box center [440, 204] width 7 height 6
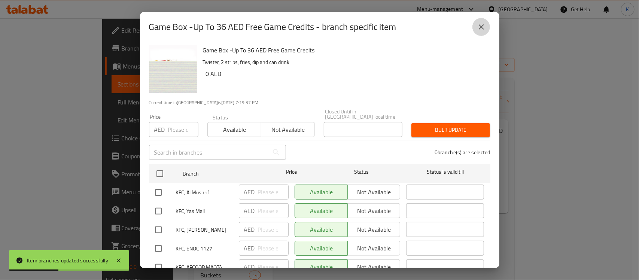
click at [485, 31] on icon "close" at bounding box center [481, 26] width 9 height 9
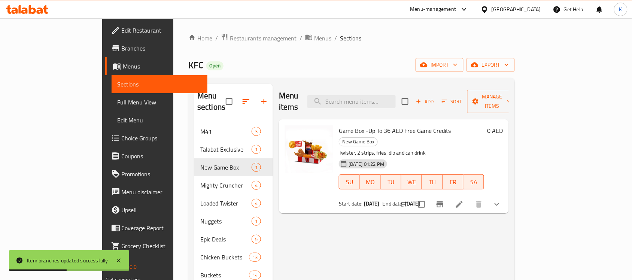
click at [506, 195] on button "show more" at bounding box center [497, 204] width 18 height 18
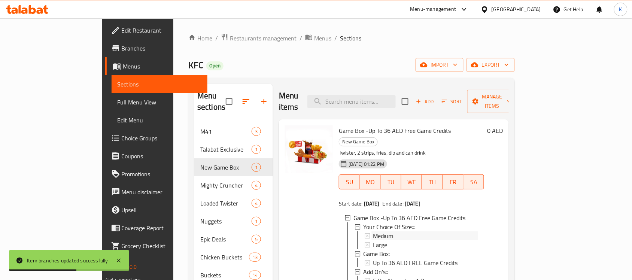
click at [373, 231] on span "Medium" at bounding box center [383, 235] width 20 height 9
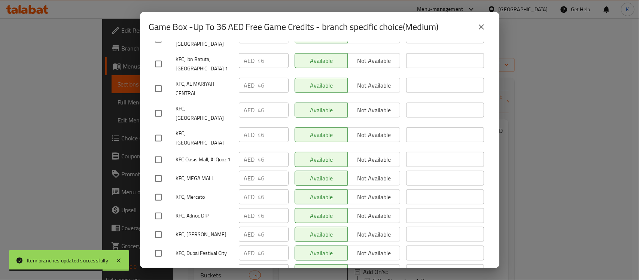
scroll to position [157, 0]
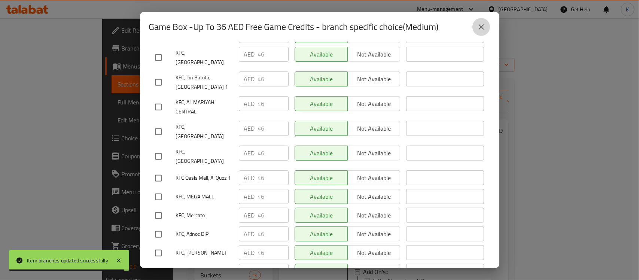
click at [482, 32] on button "close" at bounding box center [482, 27] width 18 height 18
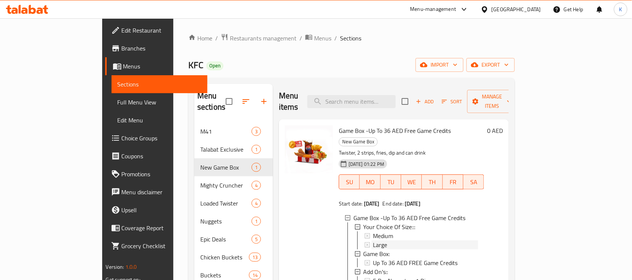
click at [373, 240] on span "Large" at bounding box center [380, 244] width 14 height 9
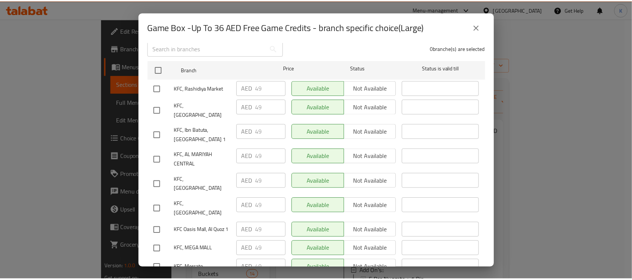
scroll to position [0, 0]
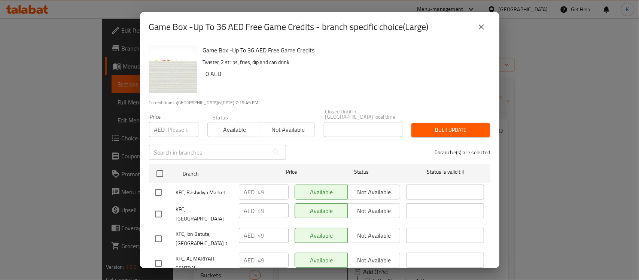
click at [480, 30] on icon "close" at bounding box center [481, 26] width 9 height 9
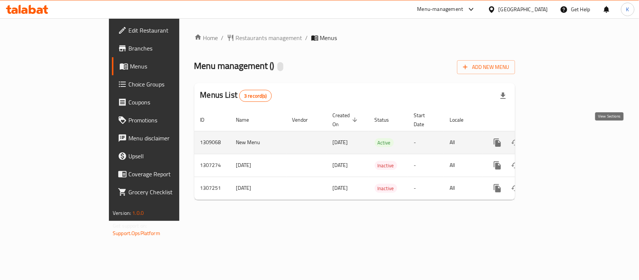
click at [556, 138] on icon "enhanced table" at bounding box center [551, 142] width 9 height 9
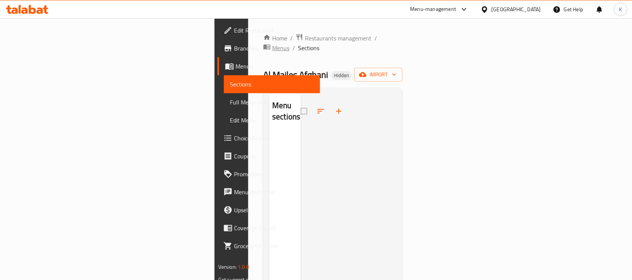
click at [272, 43] on span "Menus" at bounding box center [280, 47] width 17 height 9
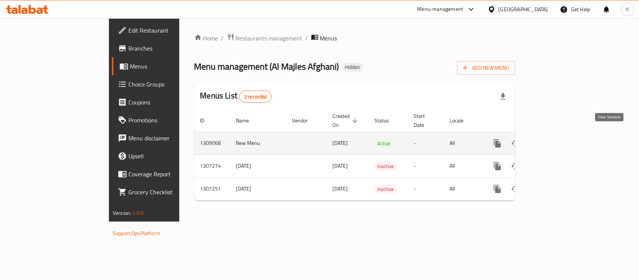
click at [556, 139] on icon "enhanced table" at bounding box center [551, 143] width 9 height 9
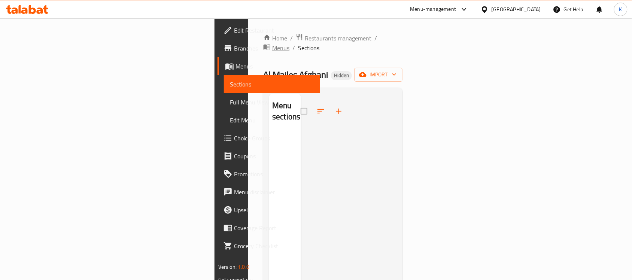
click at [272, 43] on span "Menus" at bounding box center [280, 47] width 17 height 9
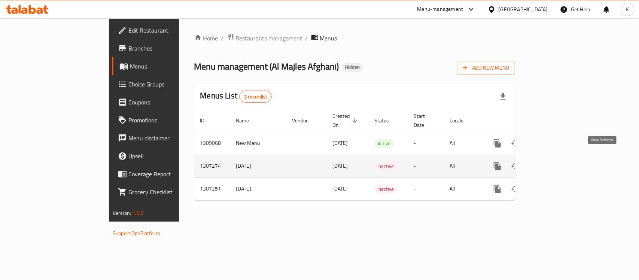
click at [556, 162] on icon "enhanced table" at bounding box center [551, 166] width 9 height 9
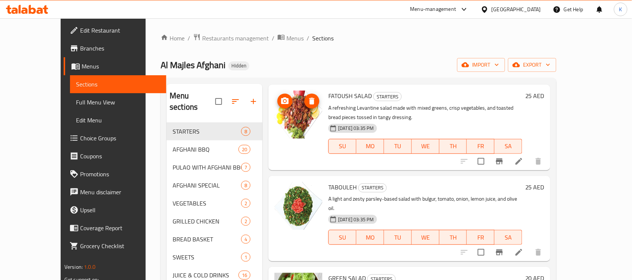
scroll to position [94, 0]
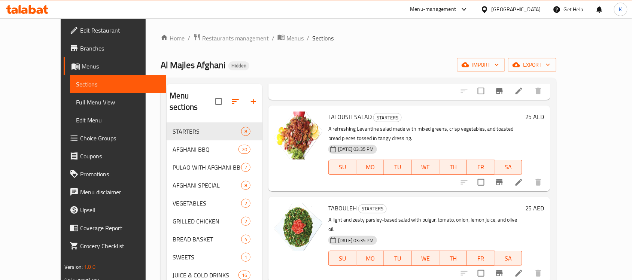
click at [287, 38] on span "Menus" at bounding box center [295, 38] width 17 height 9
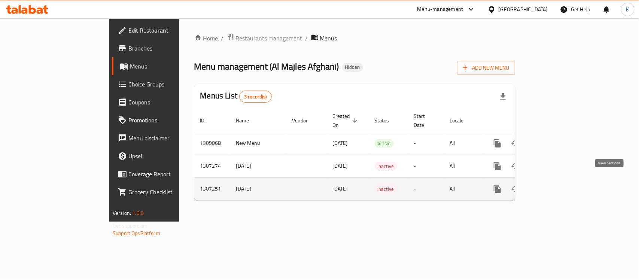
click at [556, 185] on icon "enhanced table" at bounding box center [551, 189] width 9 height 9
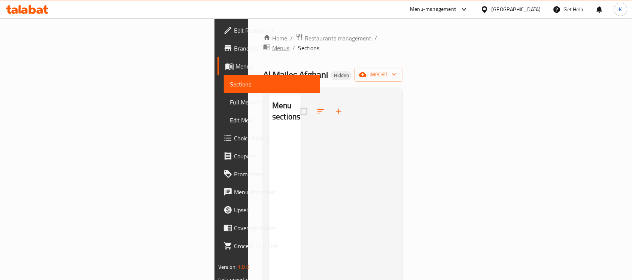
click at [272, 43] on span "Menus" at bounding box center [280, 47] width 17 height 9
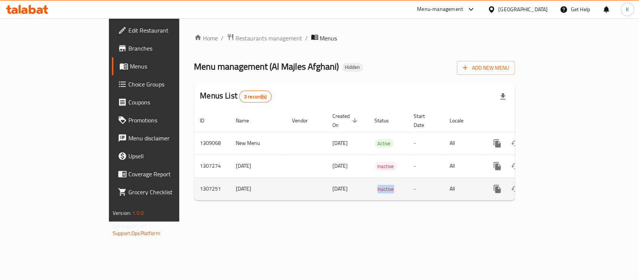
drag, startPoint x: 338, startPoint y: 185, endPoint x: 394, endPoint y: 186, distance: 56.2
click at [394, 186] on td "Inactive" at bounding box center [388, 189] width 39 height 23
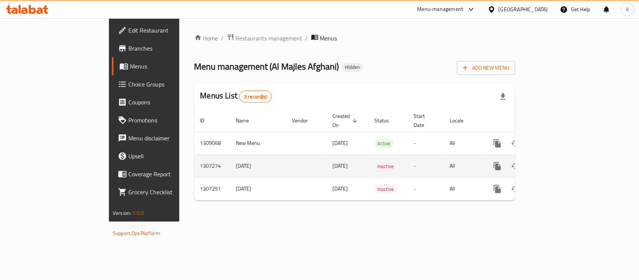
click at [408, 157] on td "-" at bounding box center [426, 166] width 36 height 23
click at [556, 162] on icon "enhanced table" at bounding box center [551, 166] width 9 height 9
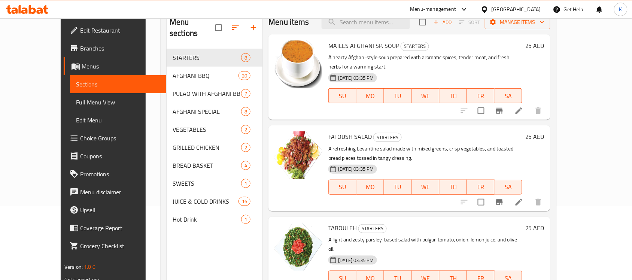
scroll to position [58, 0]
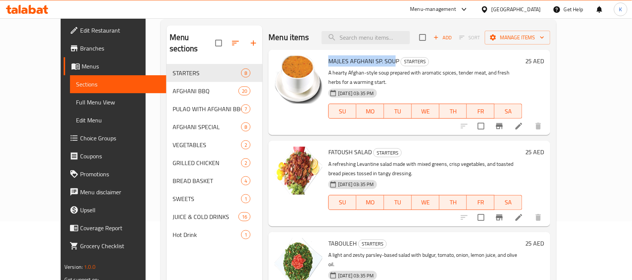
drag, startPoint x: 313, startPoint y: 57, endPoint x: 380, endPoint y: 63, distance: 66.9
click at [379, 63] on span "MAJLES AFGHANI SP. SOUP" at bounding box center [363, 60] width 71 height 11
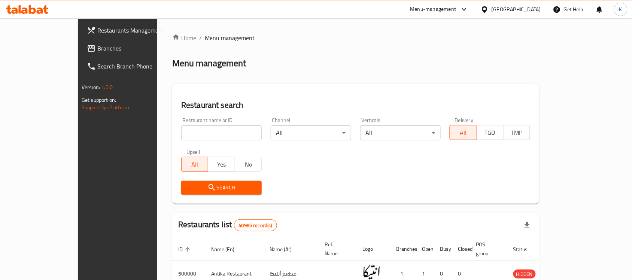
drag, startPoint x: 535, startPoint y: 10, endPoint x: 519, endPoint y: 16, distance: 17.0
click at [534, 10] on div "[GEOGRAPHIC_DATA]" at bounding box center [516, 9] width 49 height 8
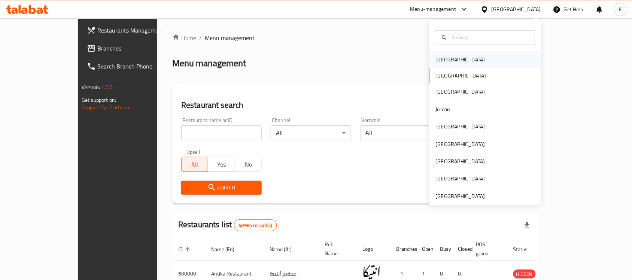
click at [443, 57] on div "[GEOGRAPHIC_DATA]" at bounding box center [460, 60] width 49 height 8
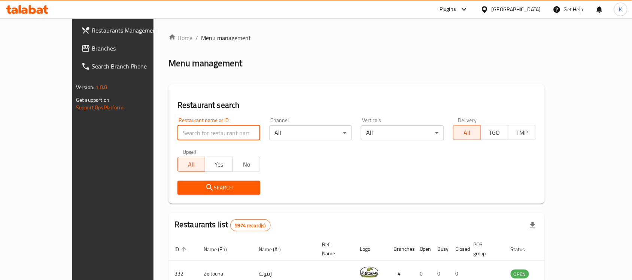
click at [196, 128] on input "search" at bounding box center [219, 132] width 83 height 15
paste input "76903"
type input "76903"
click at [92, 50] on span "Branches" at bounding box center [132, 48] width 80 height 9
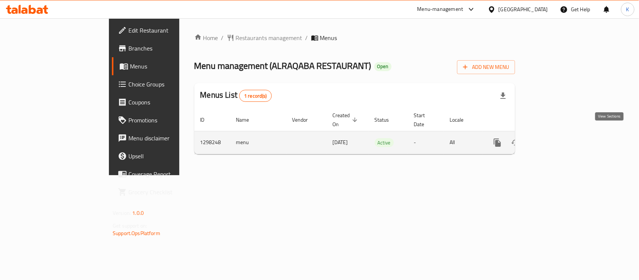
click at [555, 139] on icon "enhanced table" at bounding box center [551, 142] width 7 height 7
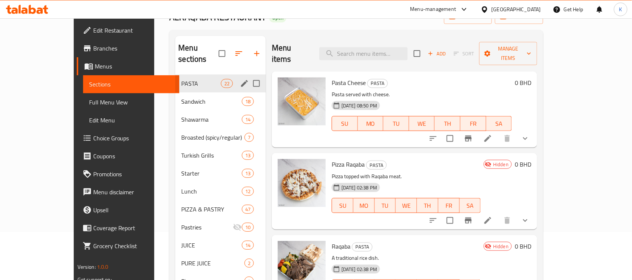
scroll to position [31, 0]
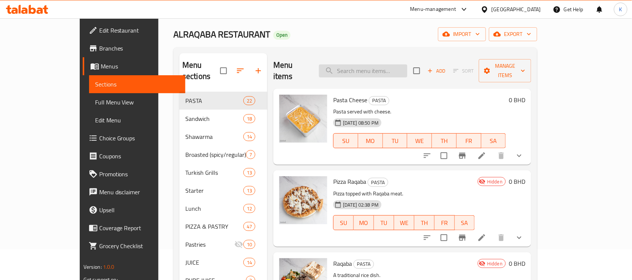
click at [377, 64] on input "search" at bounding box center [363, 70] width 88 height 13
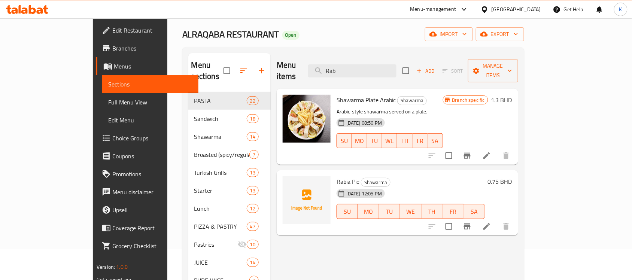
type input "Rab"
